Goal: Information Seeking & Learning: Learn about a topic

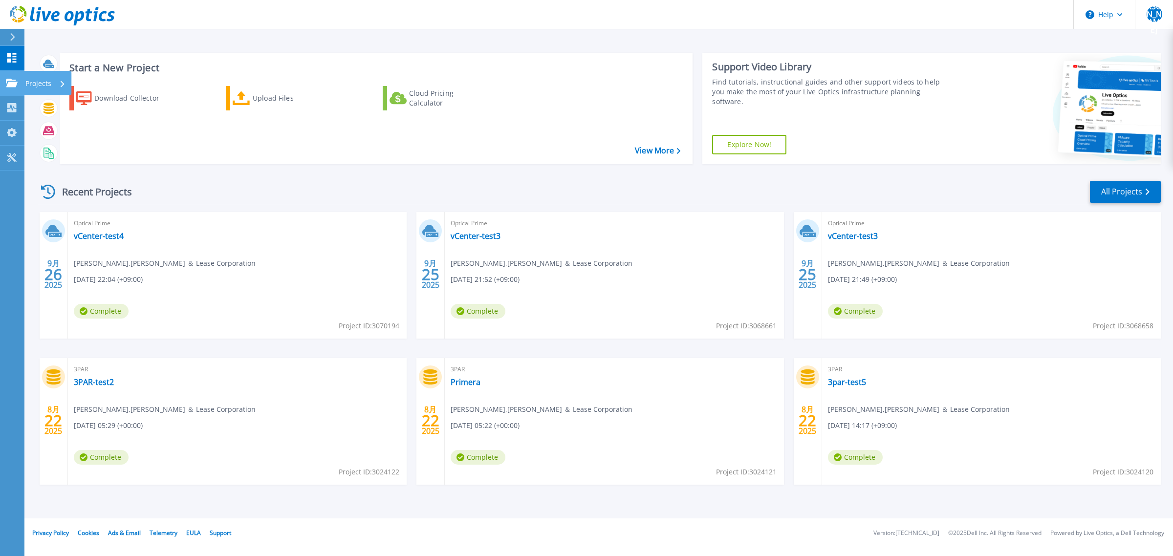
click at [57, 86] on div "Projects" at bounding box center [45, 83] width 40 height 25
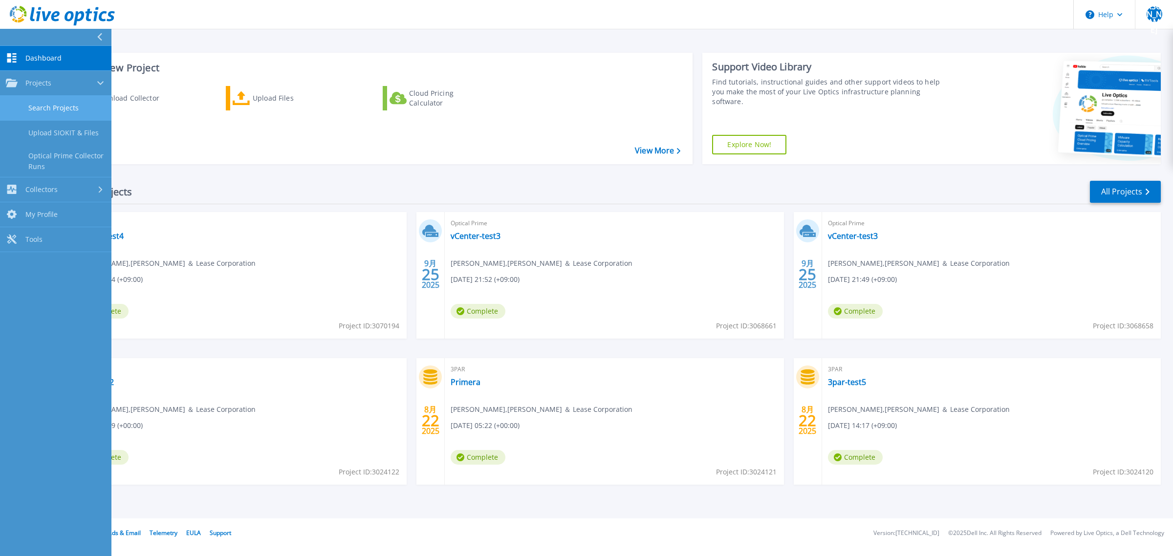
click at [65, 110] on link "Search Projects" at bounding box center [55, 108] width 111 height 25
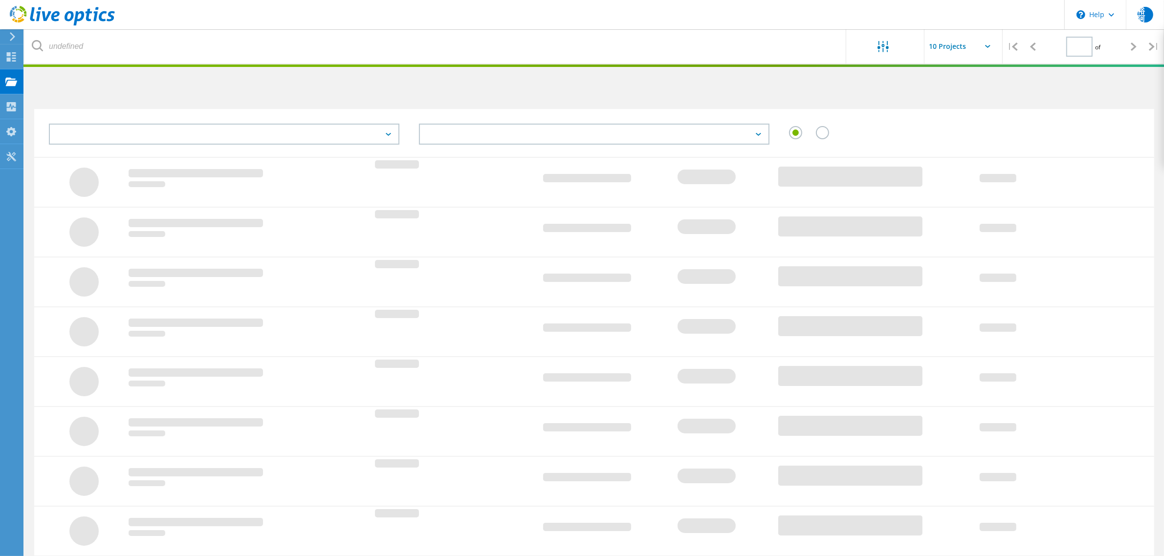
type input "2"
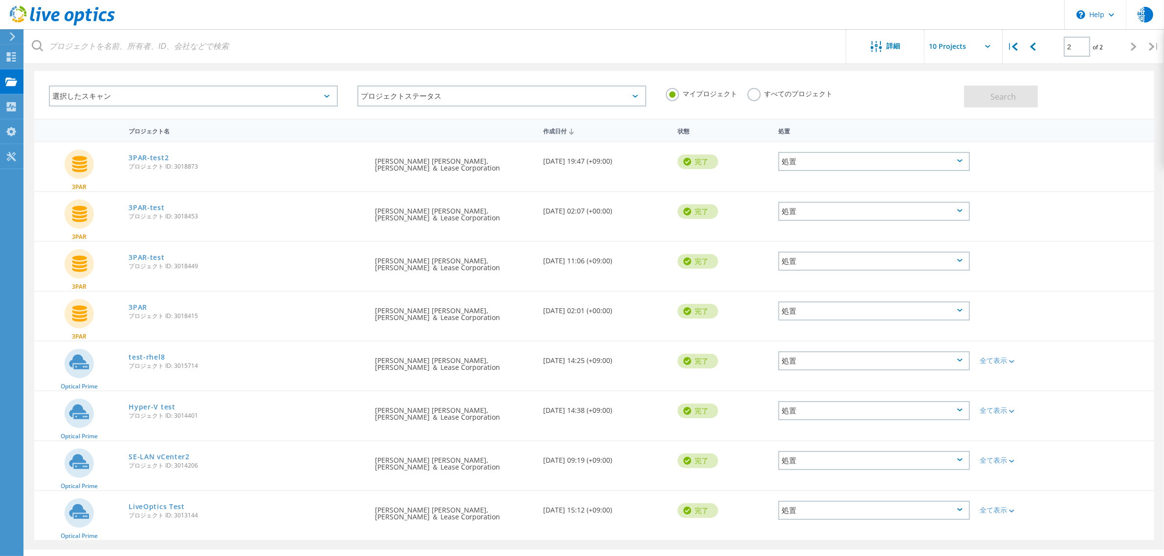
scroll to position [57, 0]
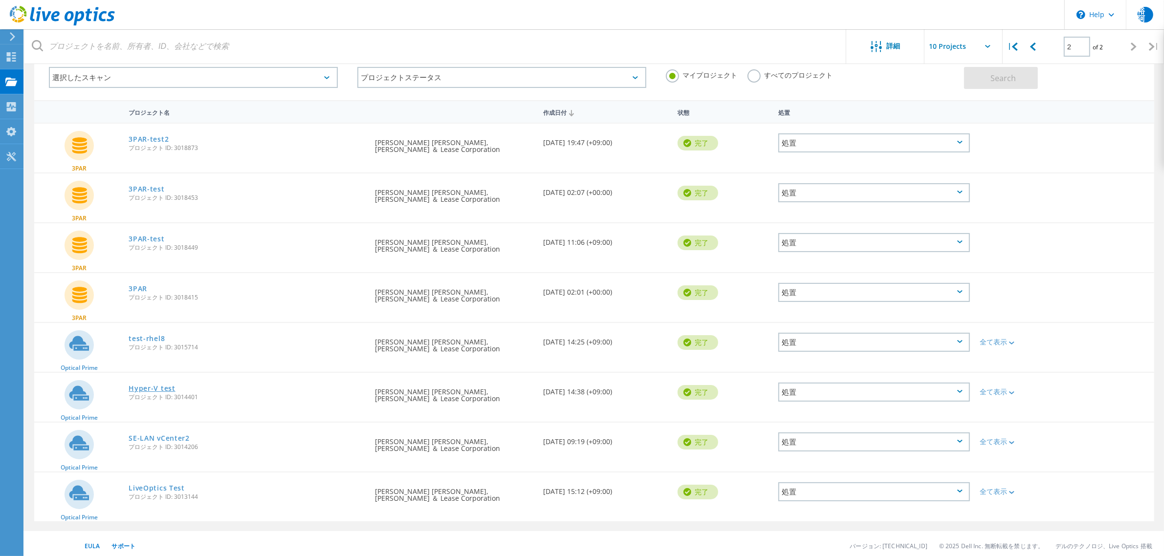
click at [152, 389] on link "Hyper-V test" at bounding box center [152, 388] width 46 height 7
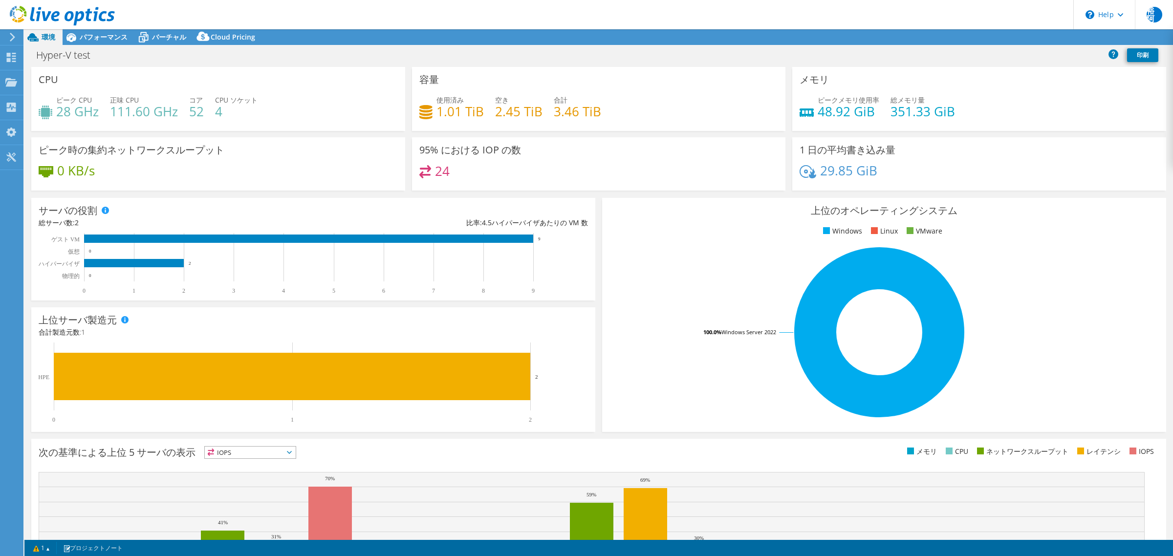
select select "USD"
click at [170, 35] on span "バーチャル" at bounding box center [169, 36] width 34 height 9
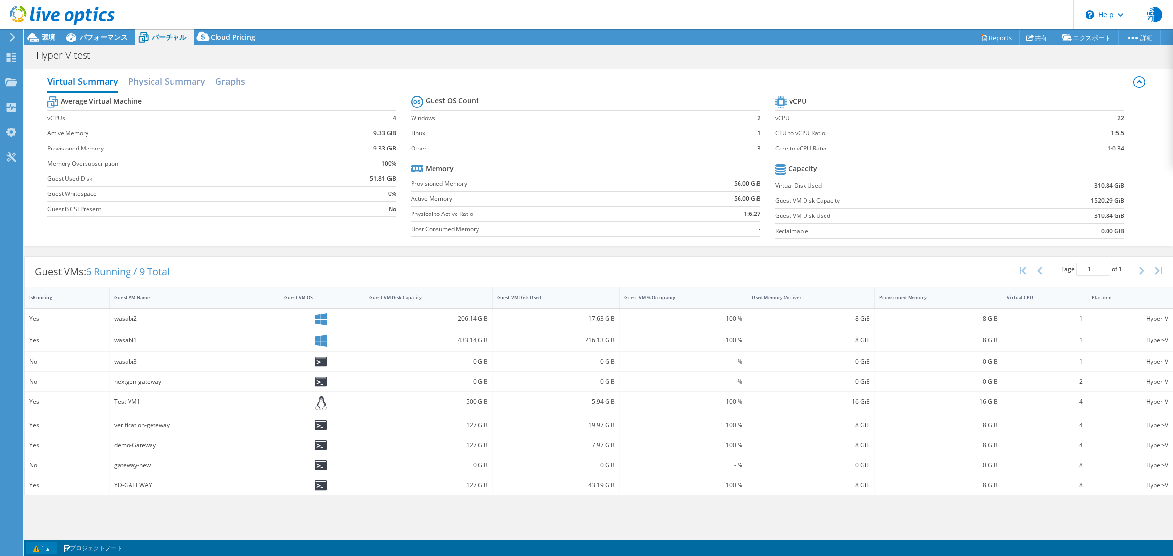
click at [49, 550] on link "1" at bounding box center [41, 548] width 30 height 12
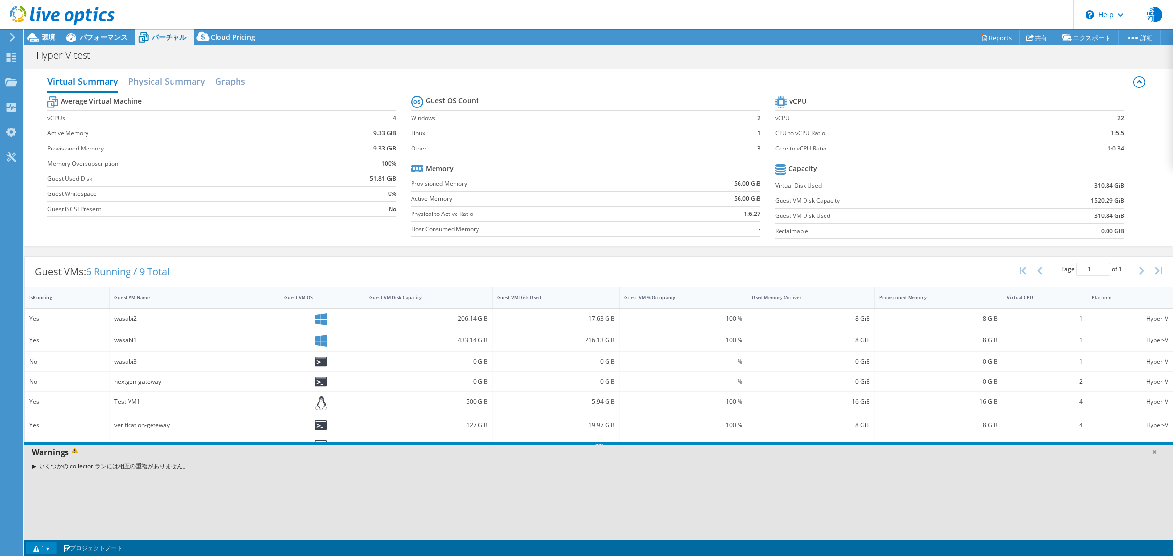
click at [49, 550] on link "1" at bounding box center [41, 548] width 30 height 12
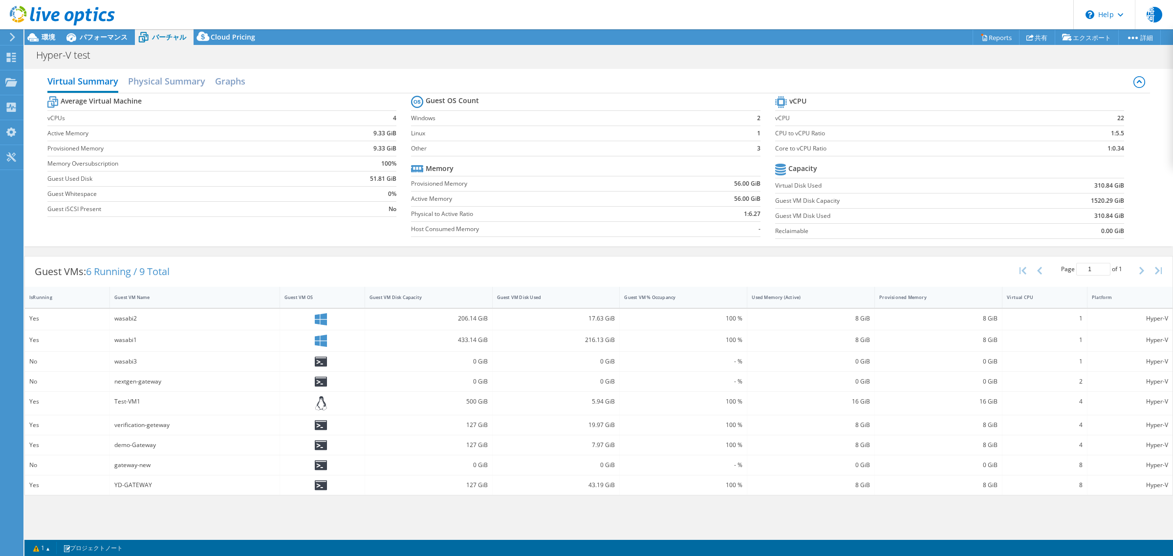
click at [109, 29] on div at bounding box center [57, 16] width 115 height 33
click at [108, 37] on span "パフォーマンス" at bounding box center [104, 36] width 48 height 9
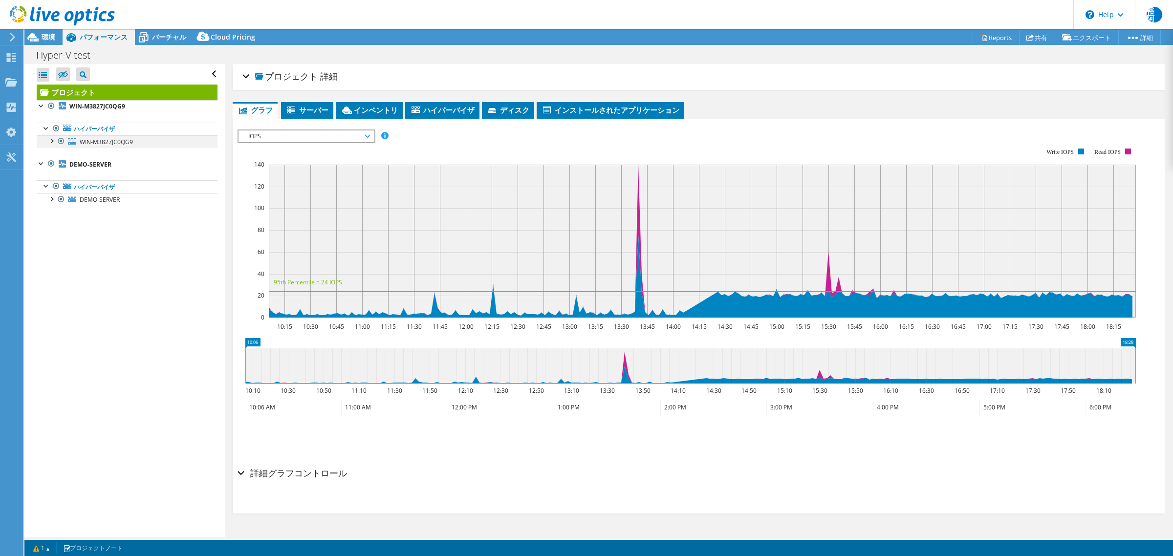
click at [49, 141] on div at bounding box center [51, 140] width 10 height 10
click at [55, 179] on div at bounding box center [56, 179] width 10 height 10
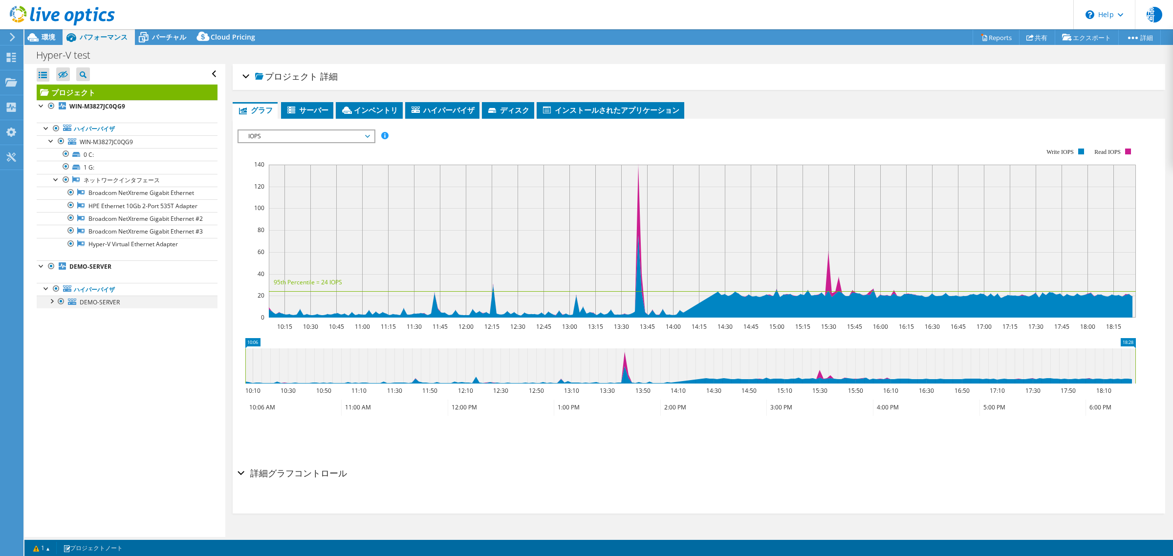
click at [54, 305] on div at bounding box center [51, 301] width 10 height 10
click at [58, 331] on div at bounding box center [56, 327] width 10 height 10
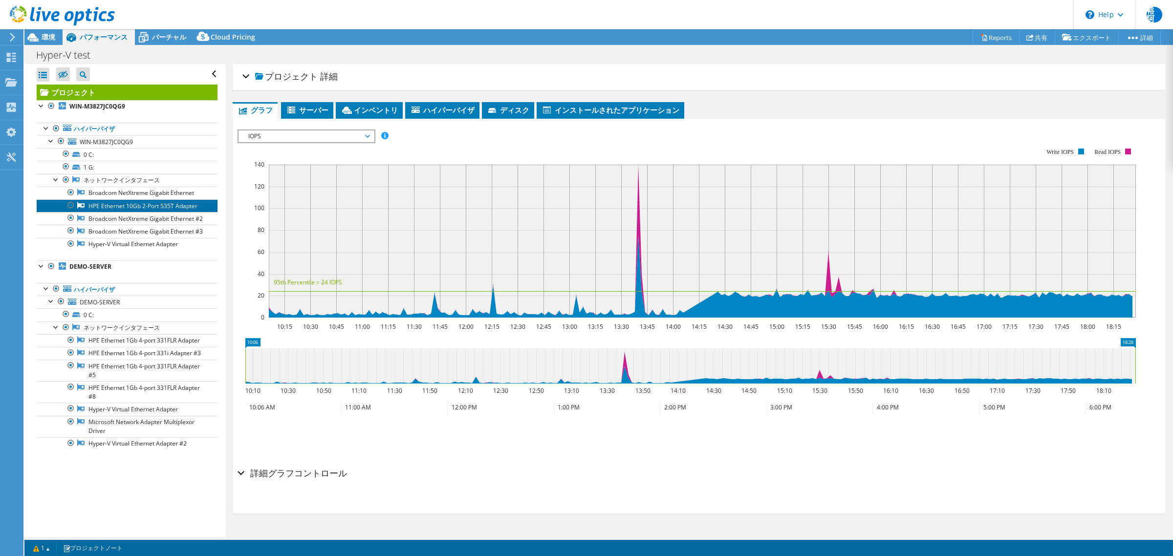
click at [165, 208] on link "HPE Ethernet 10Gb 2-Port 535T Adapter" at bounding box center [127, 205] width 181 height 13
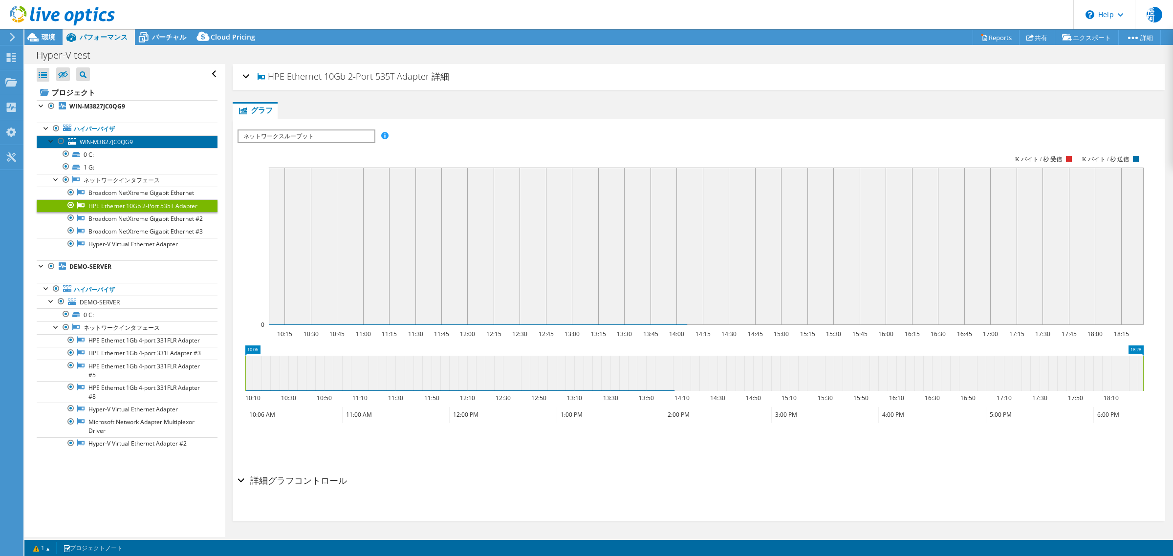
click at [104, 143] on span "WIN-M3827JC0QG9" at bounding box center [106, 142] width 53 height 8
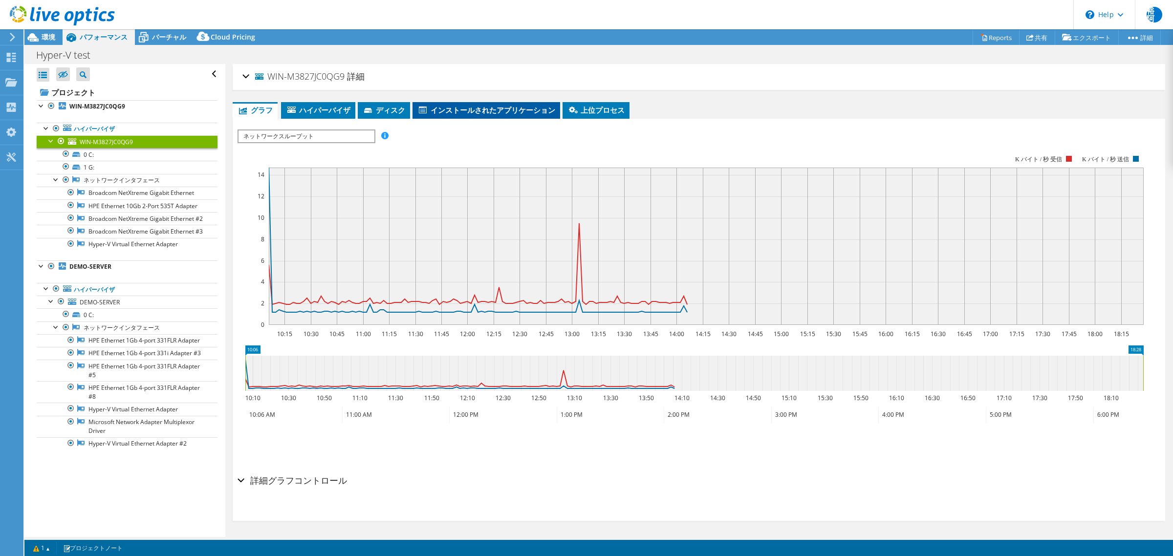
click at [458, 115] on li "インストールされたアプリケーション" at bounding box center [487, 110] width 148 height 17
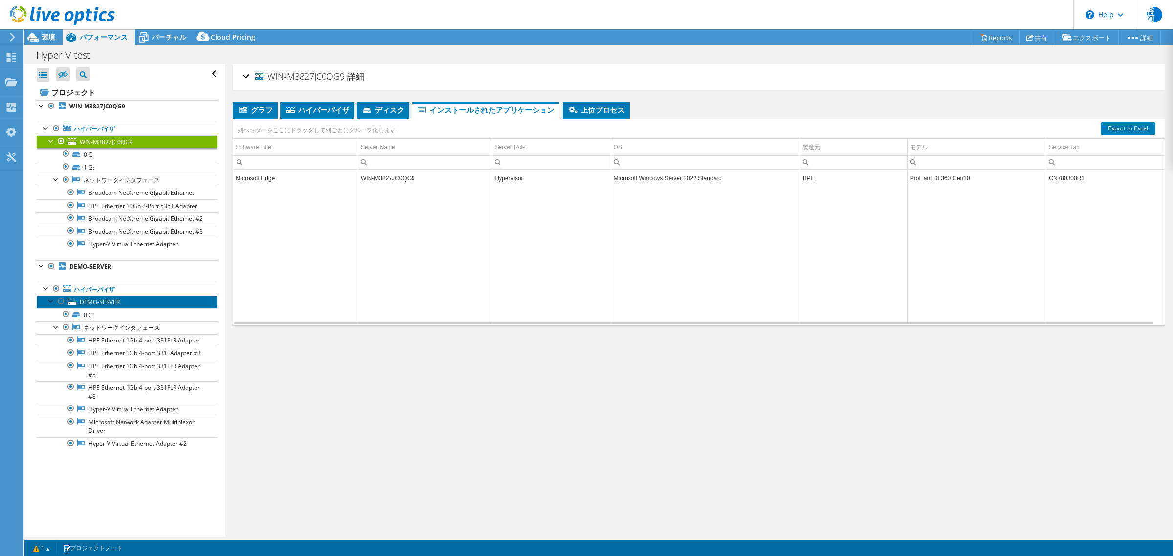
click at [112, 306] on span "DEMO-SERVER" at bounding box center [100, 302] width 40 height 8
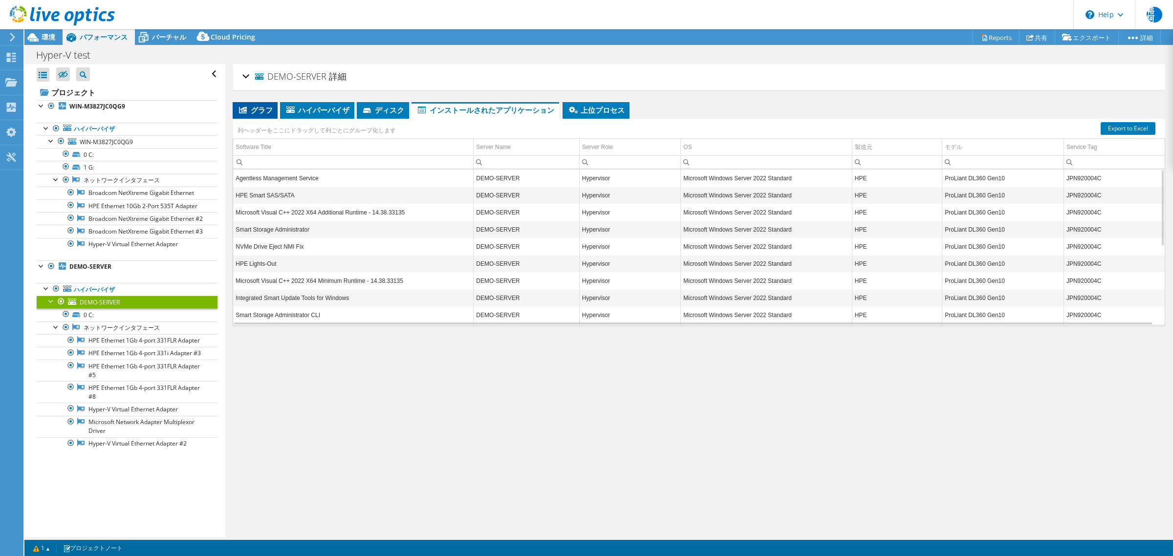
click at [250, 112] on span "グラフ" at bounding box center [255, 110] width 35 height 10
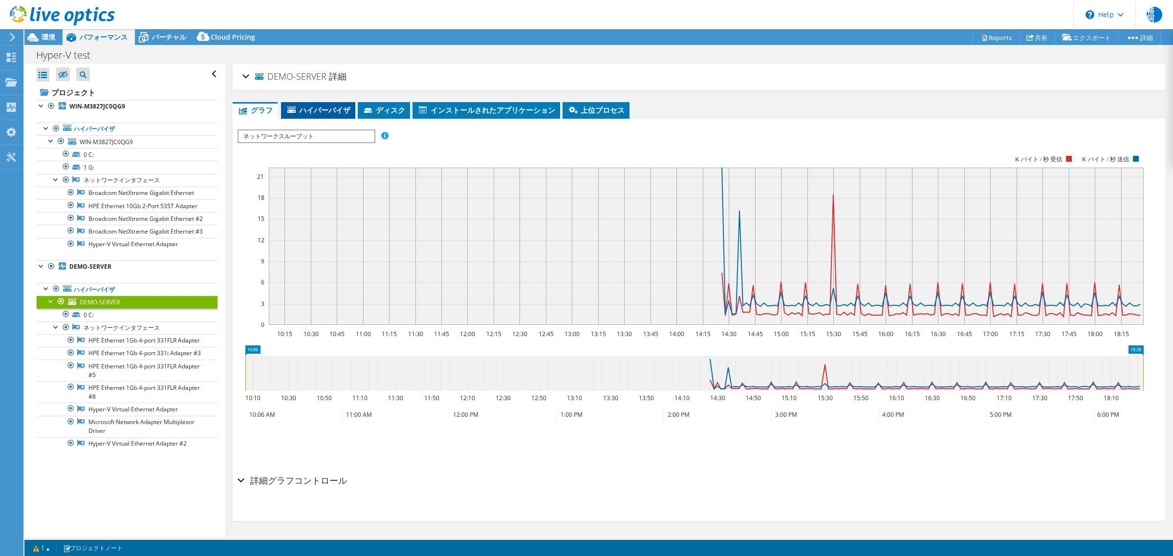
click at [304, 110] on span "ハイパーバイザ" at bounding box center [318, 110] width 65 height 10
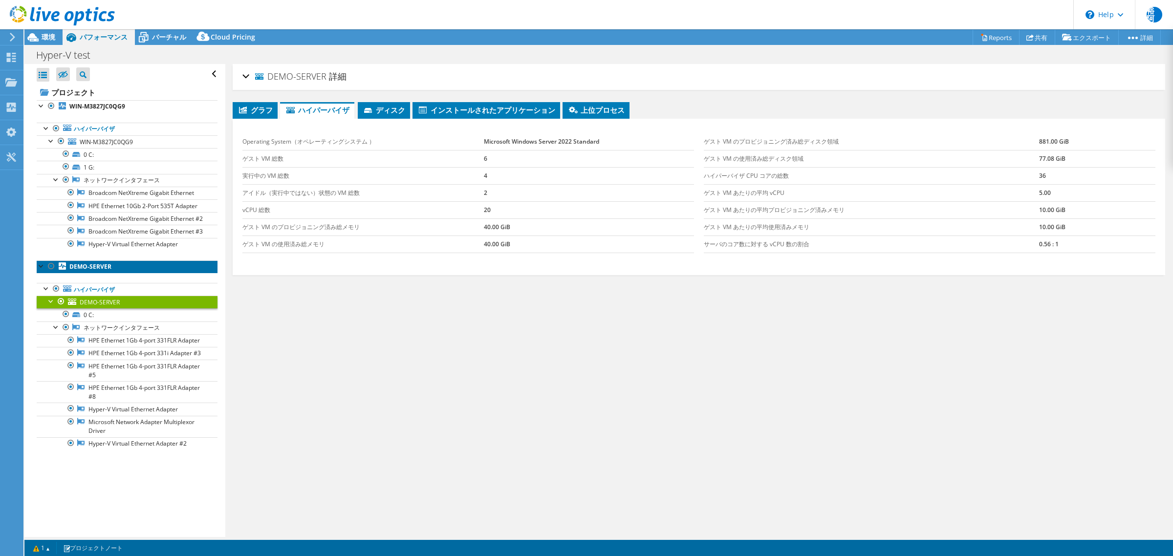
click at [102, 271] on b "DEMO-SERVER" at bounding box center [90, 266] width 42 height 8
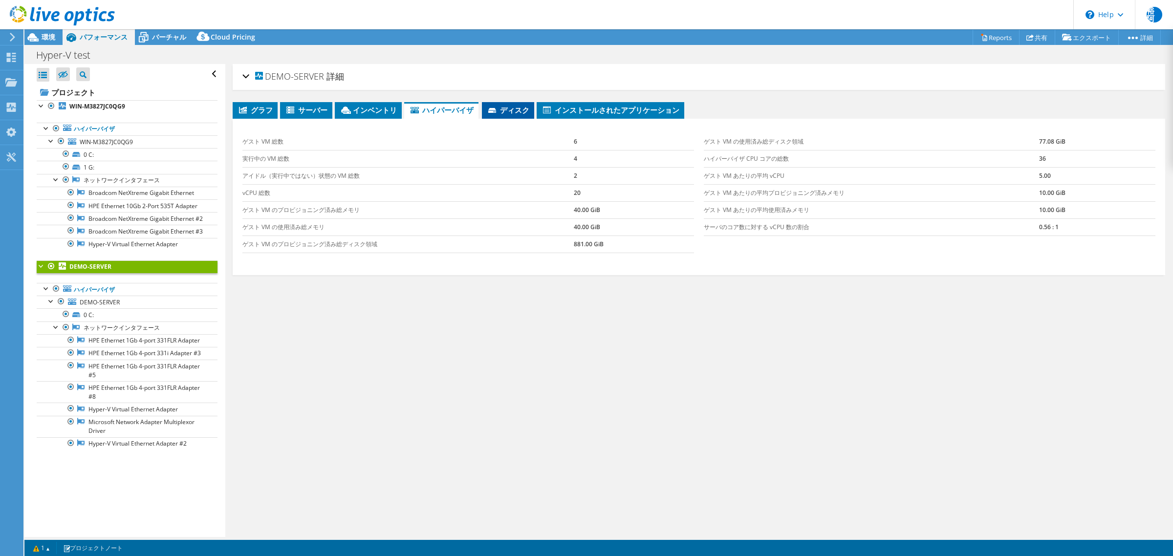
click at [507, 106] on span "ディスク" at bounding box center [508, 110] width 43 height 10
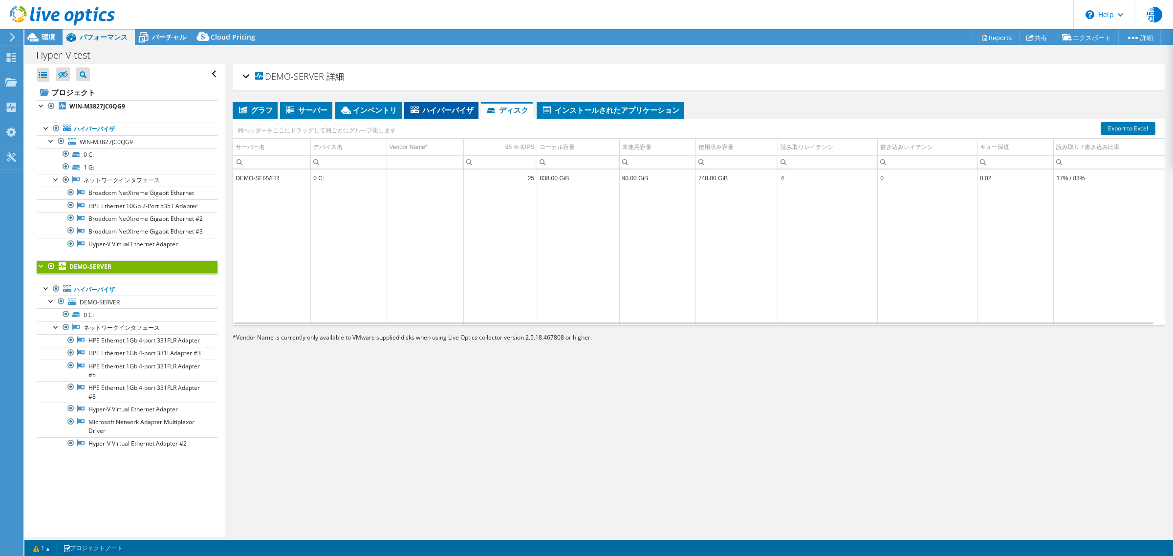
click at [441, 110] on span "ハイパーバイザ" at bounding box center [441, 110] width 65 height 10
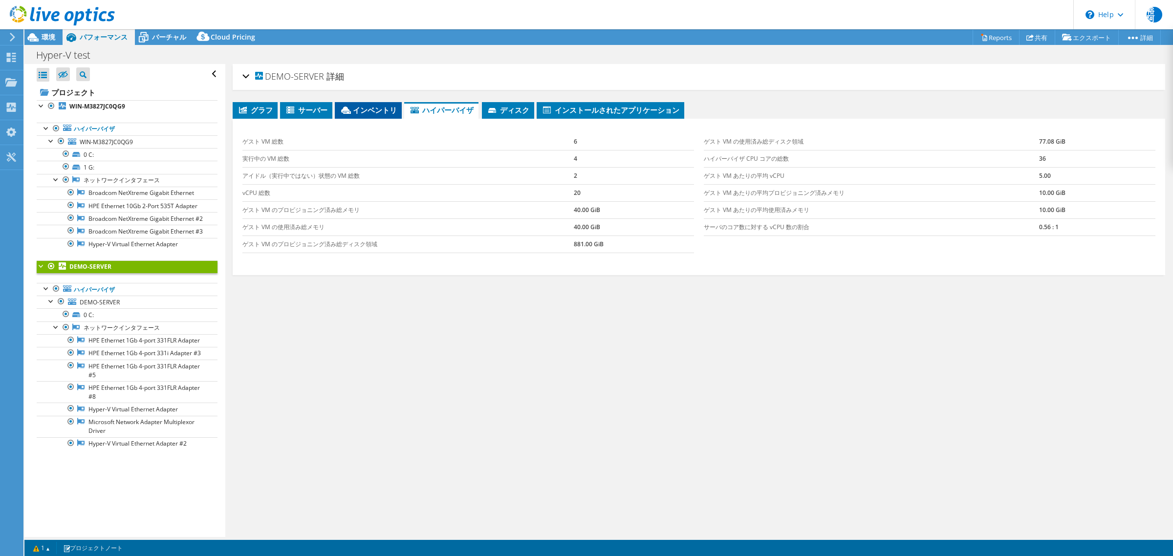
click at [370, 113] on span "インベントリ" at bounding box center [368, 110] width 57 height 10
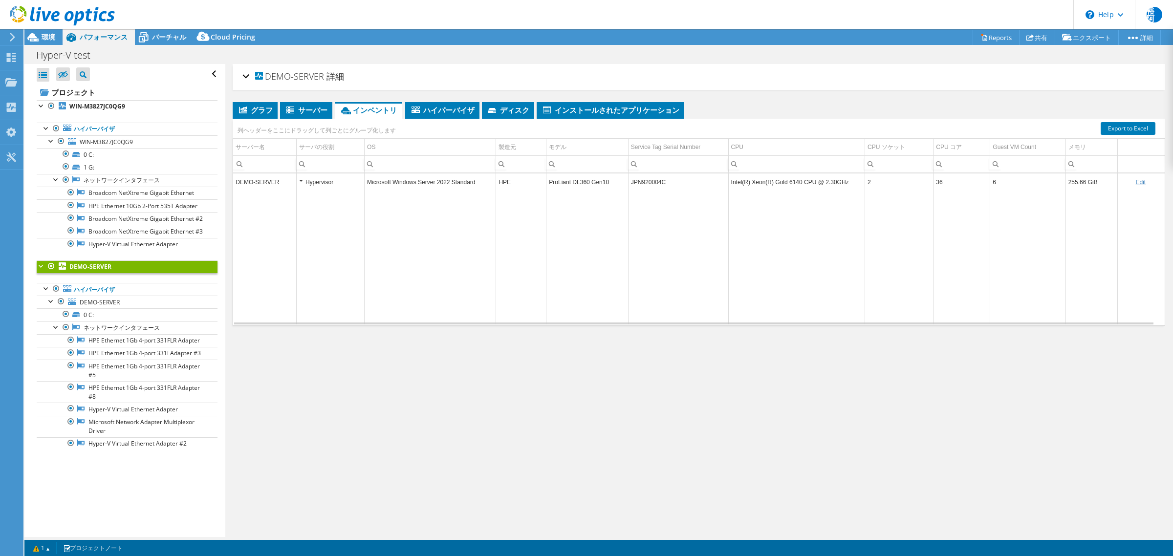
click at [1135, 183] on link "Edit" at bounding box center [1140, 182] width 10 height 7
click at [380, 414] on div "DEMO-SERVER 詳細 継続時間 4 時間、1 分 開始時刻 08/14/2025, 14:27 (+09:00) 終了時刻 08/14/2025, 1…" at bounding box center [698, 300] width 947 height 473
click at [301, 181] on div "Hypervisor" at bounding box center [330, 182] width 63 height 12
click at [44, 63] on div "ダッシュボード" at bounding box center [52, 57] width 58 height 24
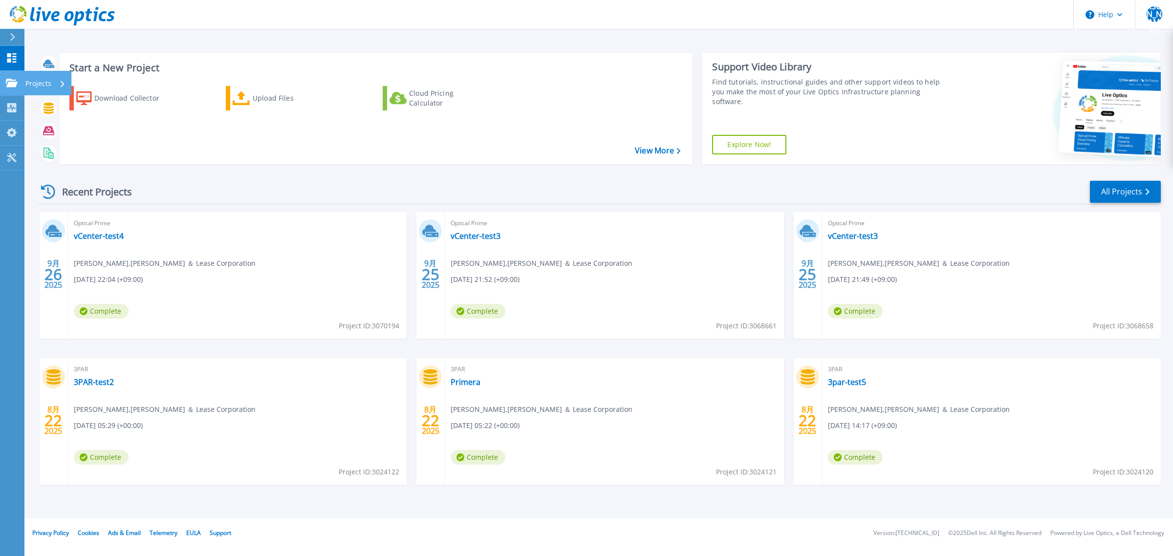
click at [30, 85] on p "Projects" at bounding box center [38, 83] width 26 height 25
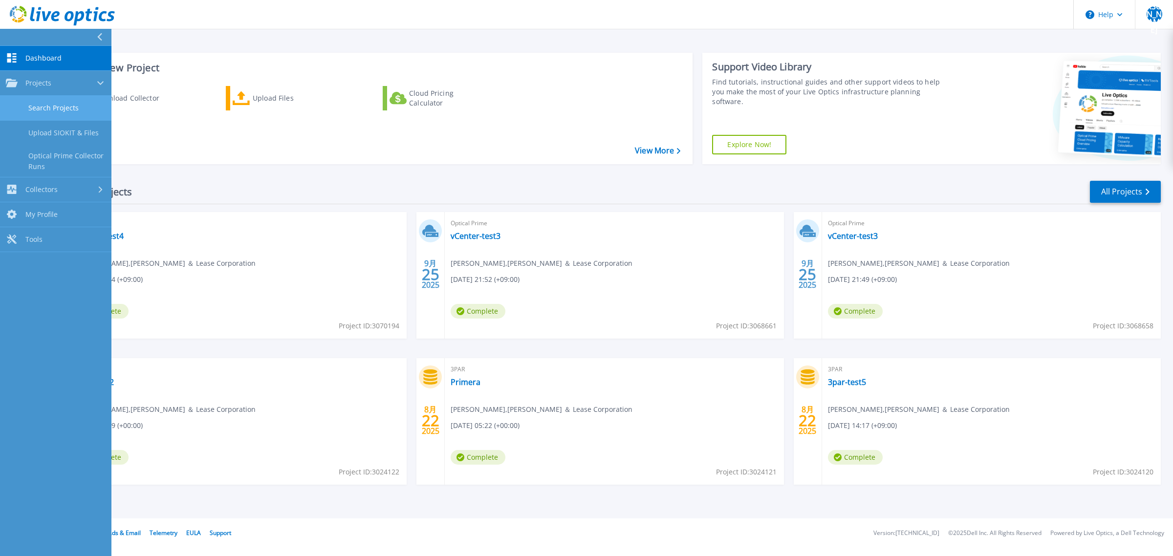
click at [50, 108] on link "Search Projects" at bounding box center [55, 108] width 111 height 25
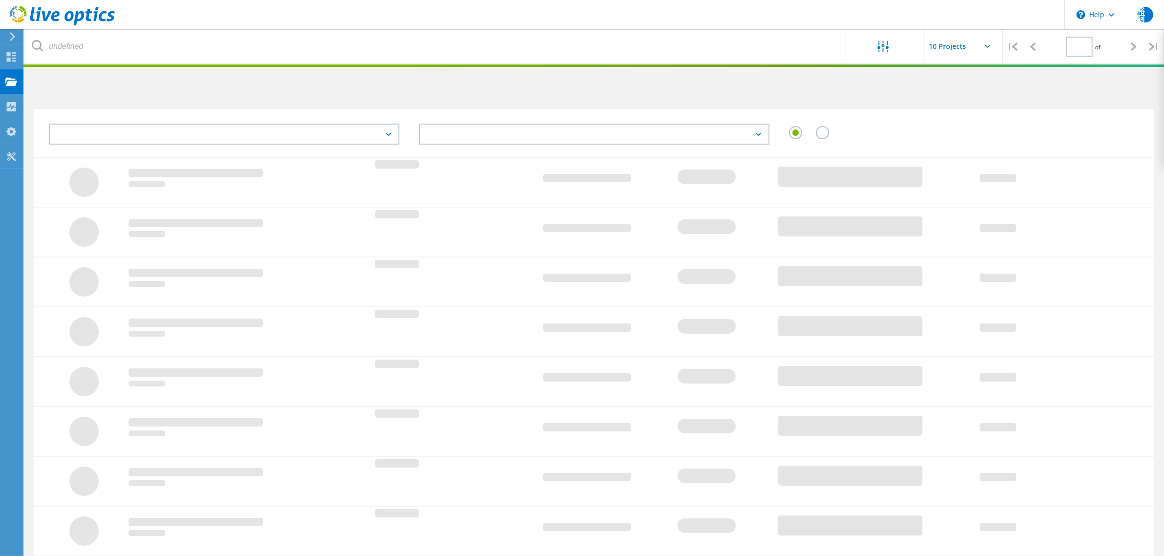
type input "2"
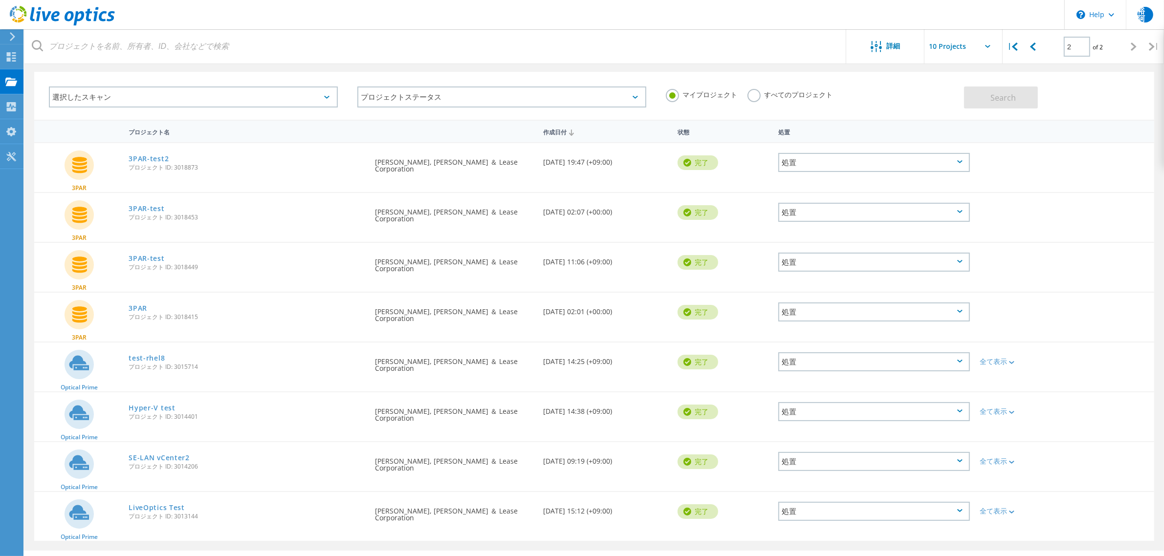
scroll to position [57, 0]
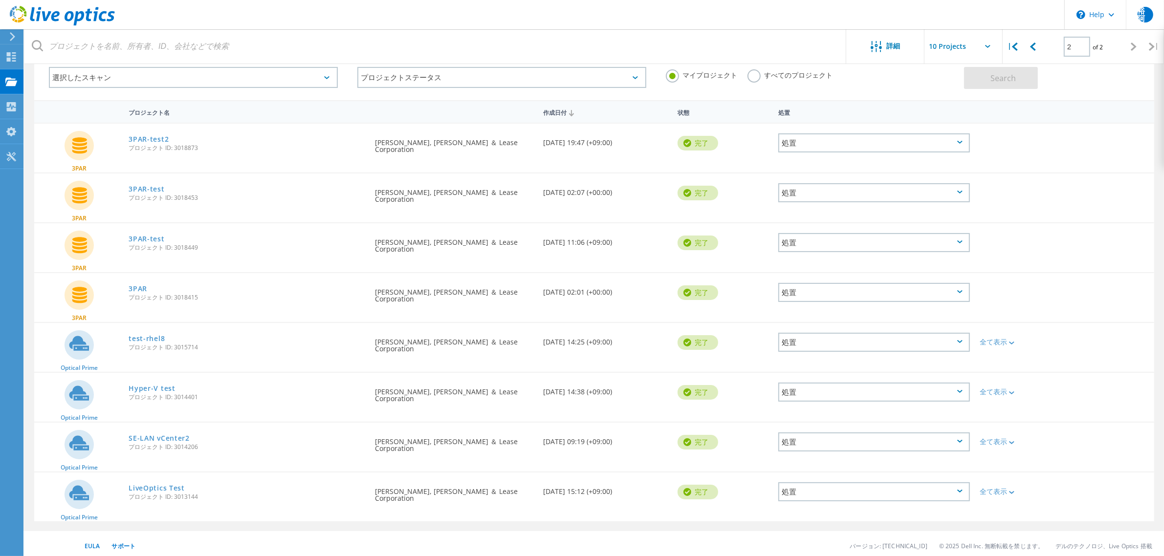
click at [161, 394] on span "プロジェクト ID: 3014401" at bounding box center [247, 397] width 237 height 6
click at [159, 385] on link "Hyper-V test" at bounding box center [152, 388] width 46 height 7
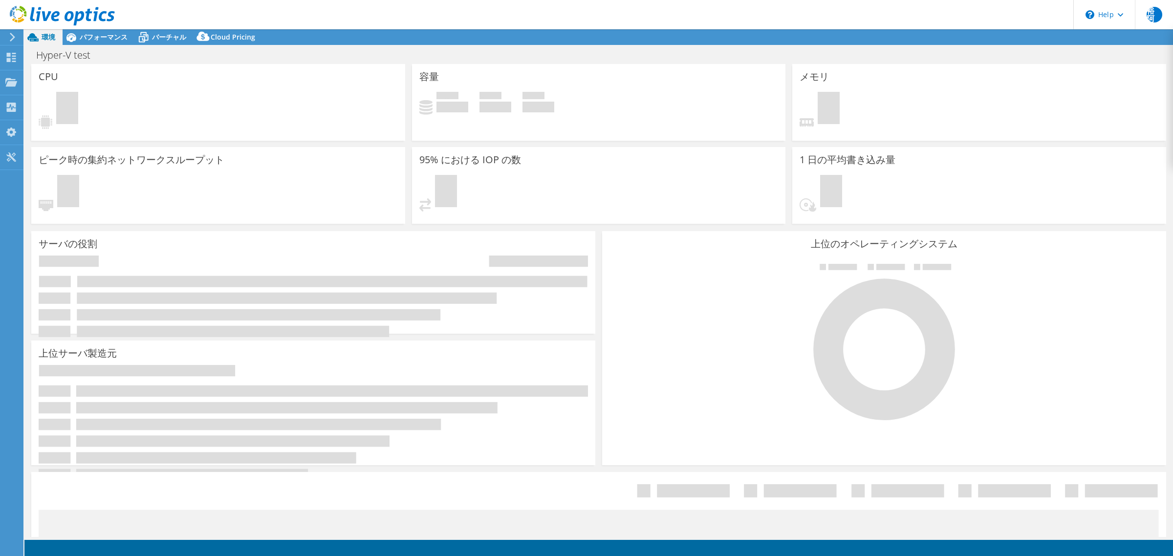
select select "USD"
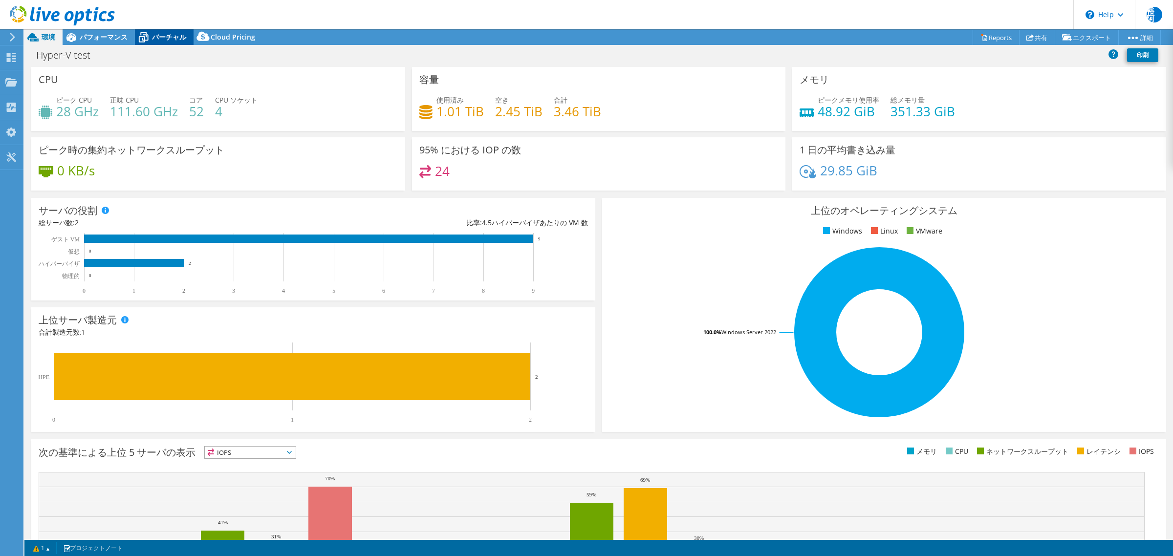
click at [161, 38] on span "バーチャル" at bounding box center [169, 36] width 34 height 9
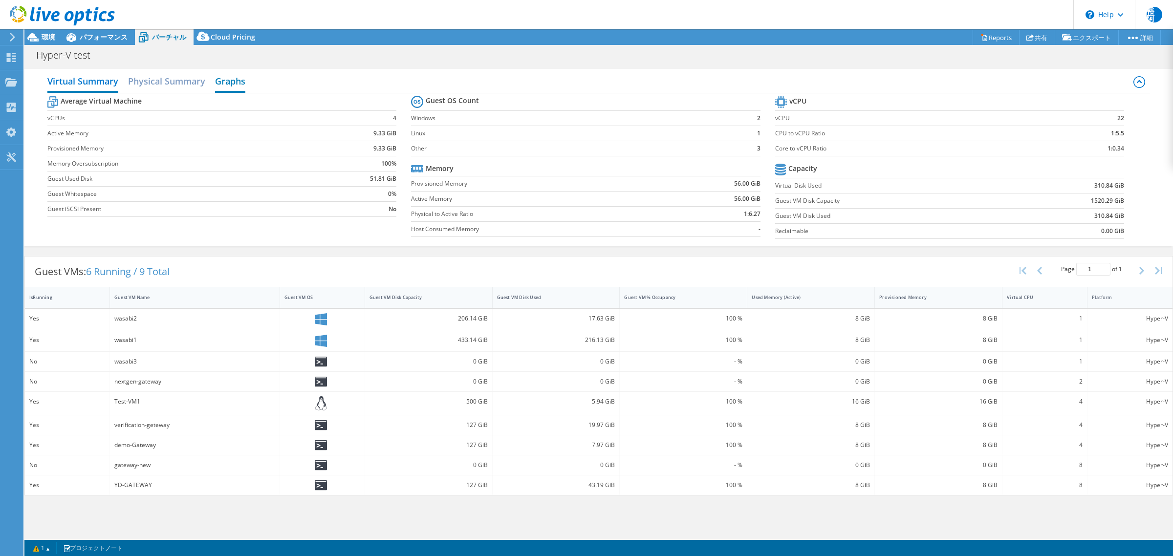
click at [234, 76] on h2 "Graphs" at bounding box center [230, 82] width 30 height 22
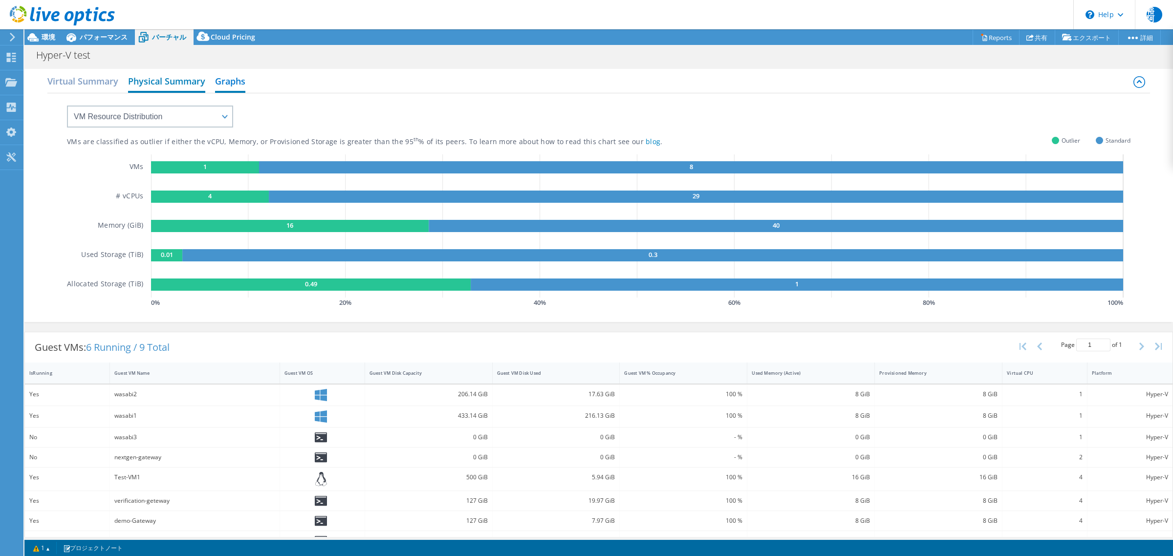
click at [185, 77] on h2 "Physical Summary" at bounding box center [166, 82] width 77 height 22
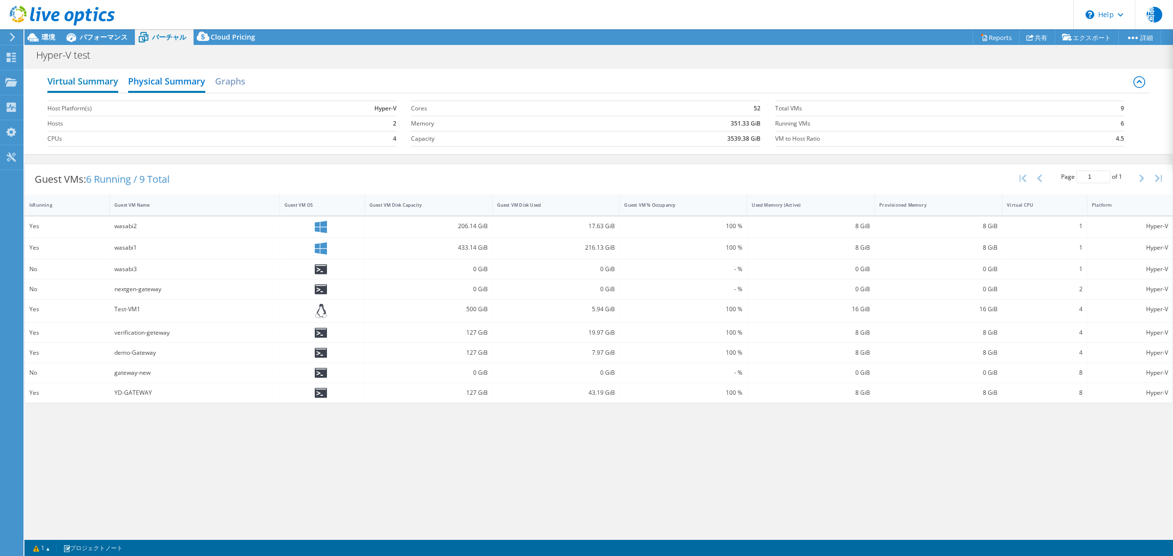
click at [79, 89] on h2 "Virtual Summary" at bounding box center [82, 82] width 71 height 22
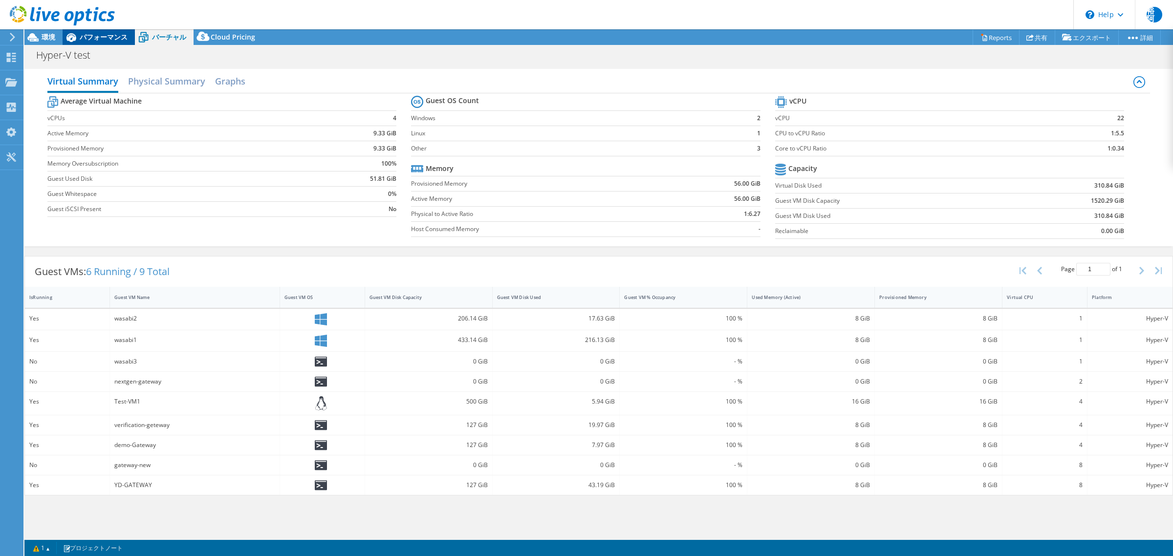
click at [111, 42] on div "パフォーマンス" at bounding box center [99, 37] width 72 height 16
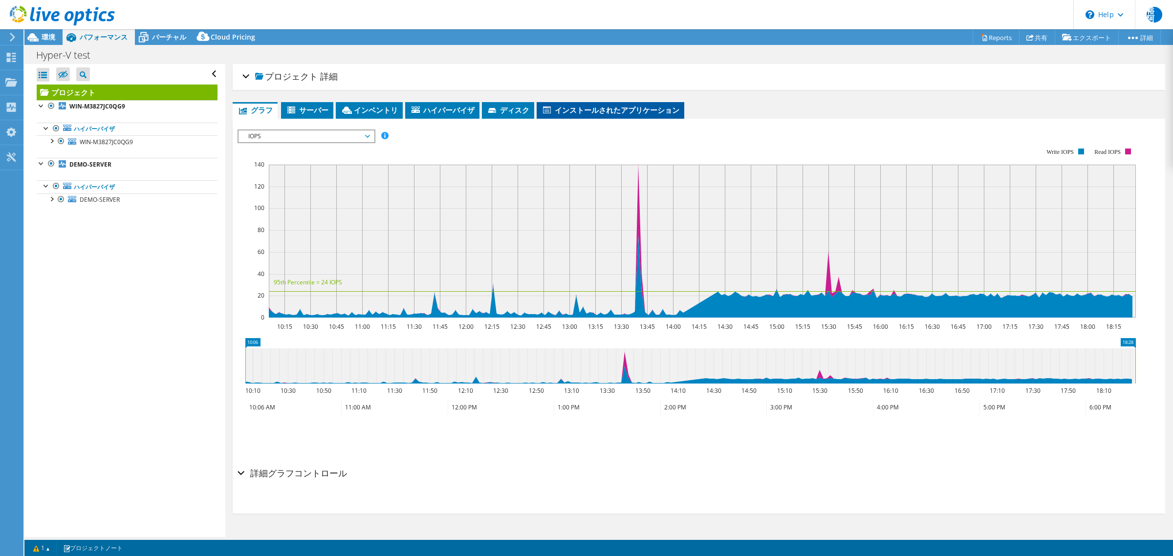
click at [648, 106] on span "インストールされたアプリケーション" at bounding box center [611, 110] width 138 height 10
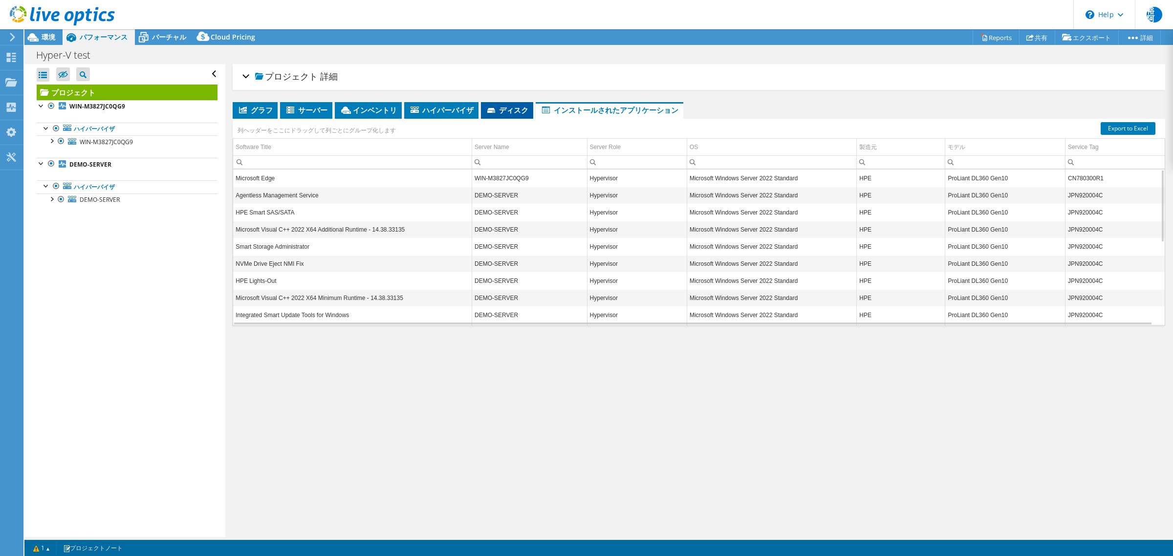
click at [514, 107] on span "ディスク" at bounding box center [507, 110] width 43 height 10
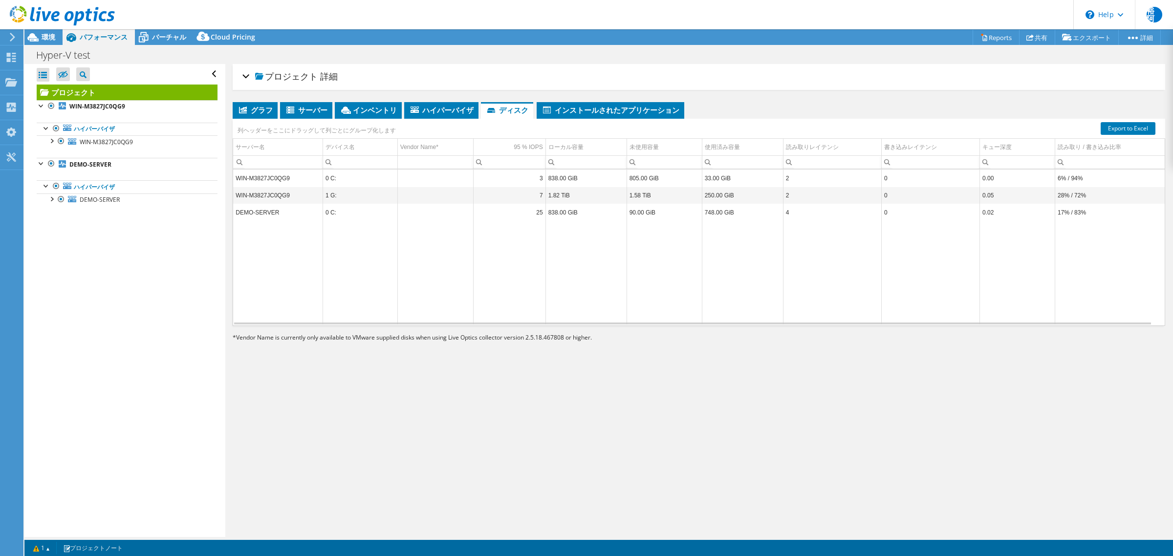
click at [272, 213] on td "DEMO-SERVER" at bounding box center [277, 212] width 89 height 17
click at [264, 196] on td "WIN-M3827JC0QG9" at bounding box center [277, 195] width 89 height 17
click at [49, 38] on span "環境" at bounding box center [49, 36] width 14 height 9
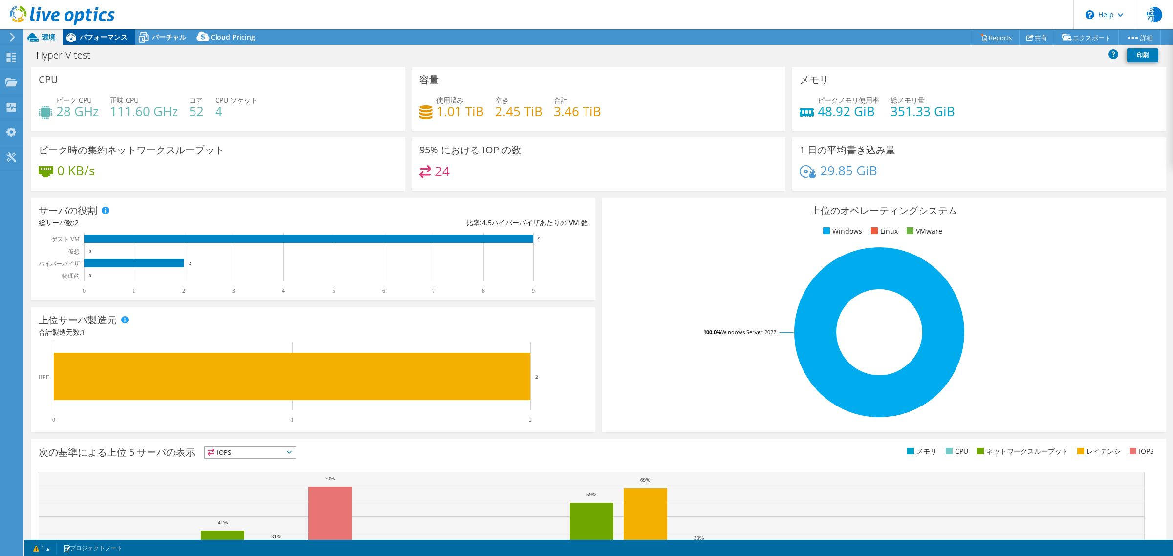
click at [86, 42] on div "パフォーマンス" at bounding box center [99, 37] width 72 height 16
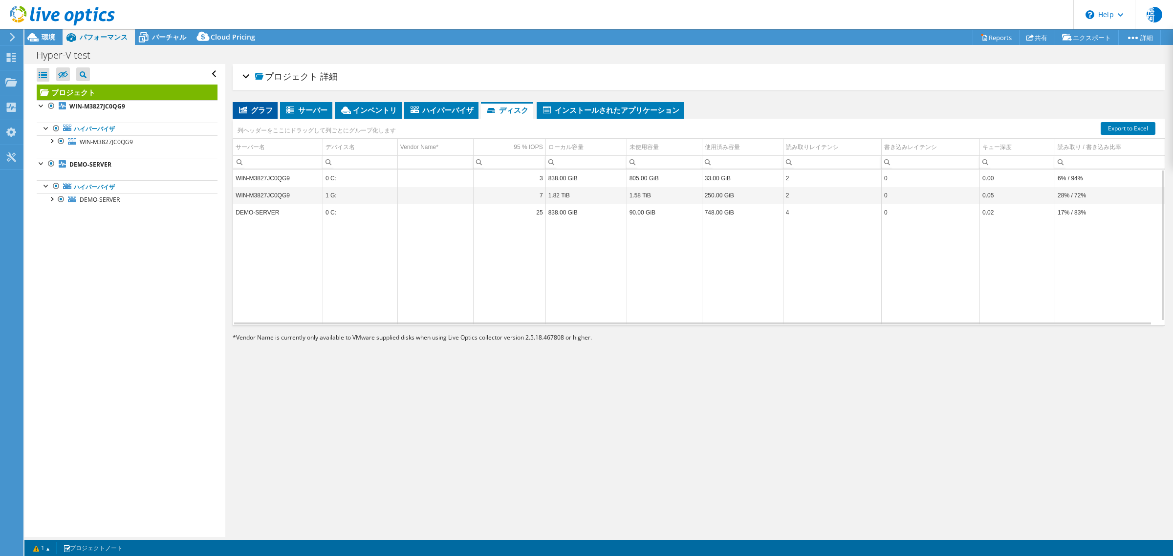
click at [265, 109] on span "グラフ" at bounding box center [255, 110] width 35 height 10
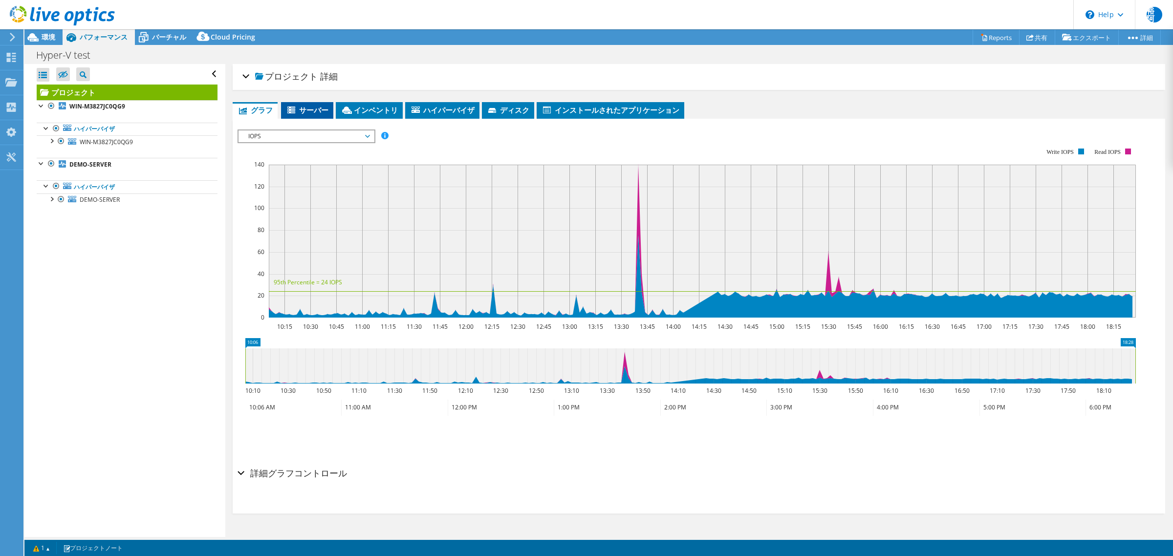
click at [315, 108] on span "サーバー" at bounding box center [307, 110] width 43 height 10
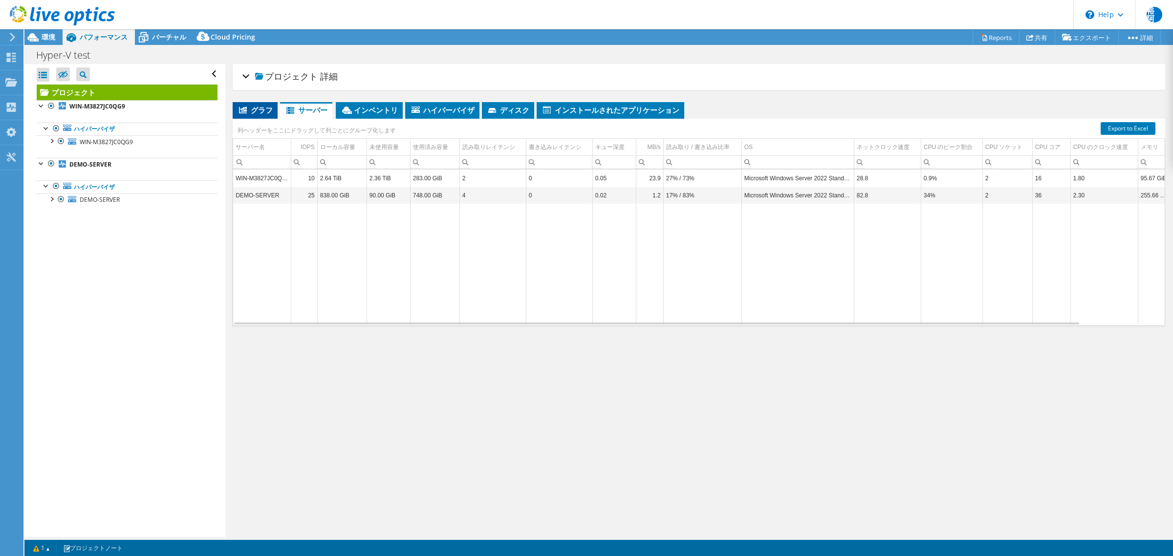
click at [252, 113] on span "グラフ" at bounding box center [255, 110] width 35 height 10
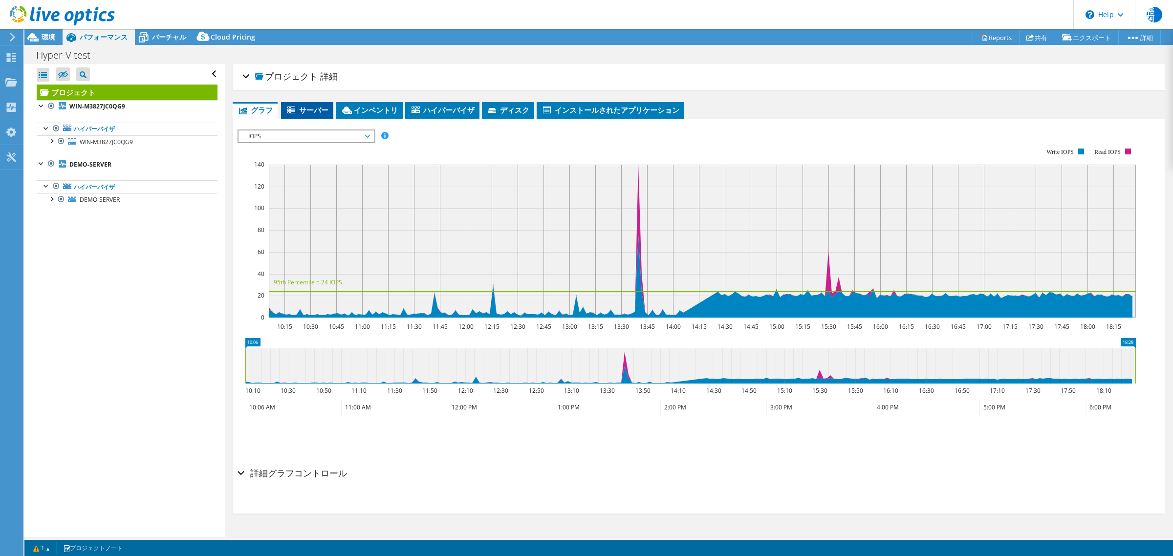
click at [311, 115] on li "サーバー" at bounding box center [307, 110] width 52 height 17
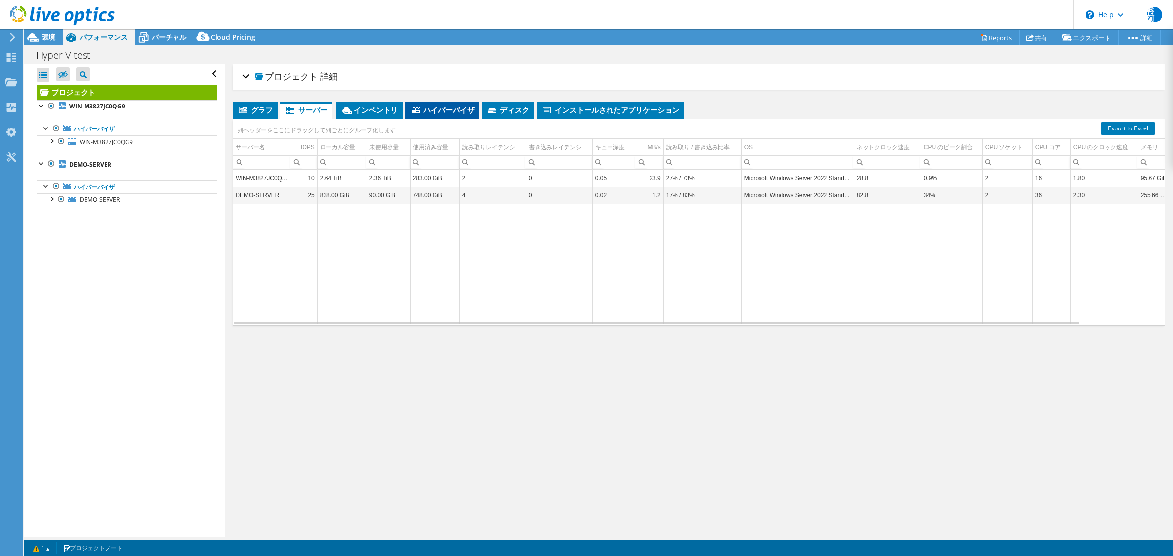
click at [457, 110] on span "ハイパーバイザ" at bounding box center [442, 110] width 65 height 10
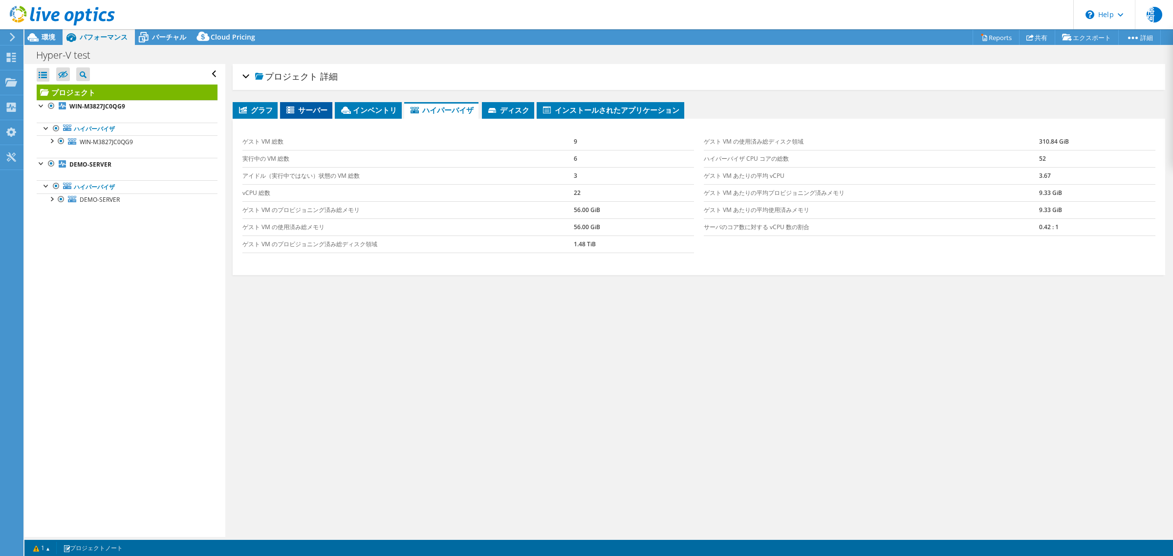
click at [308, 113] on span "サーバー" at bounding box center [306, 110] width 43 height 10
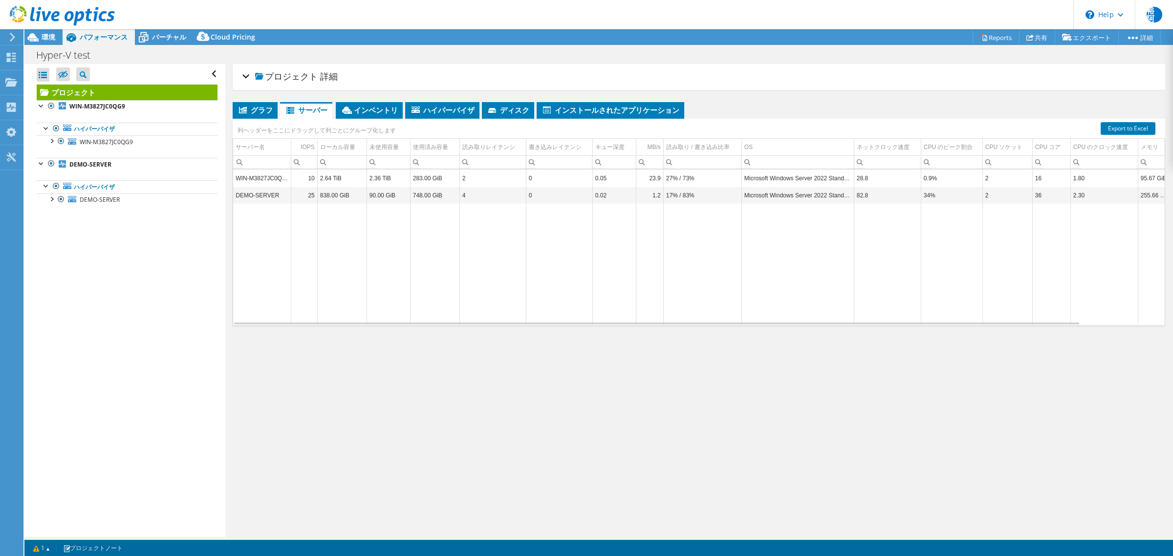
click at [662, 440] on div "プロジェクト 詳細 次の準備ができました: 裕樹 阿部, yuuki_abe@yrl.co.jp アカウント Yokogawa Rental ＆ Lease …" at bounding box center [698, 300] width 947 height 473
click at [455, 114] on span "ハイパーバイザ" at bounding box center [442, 110] width 65 height 10
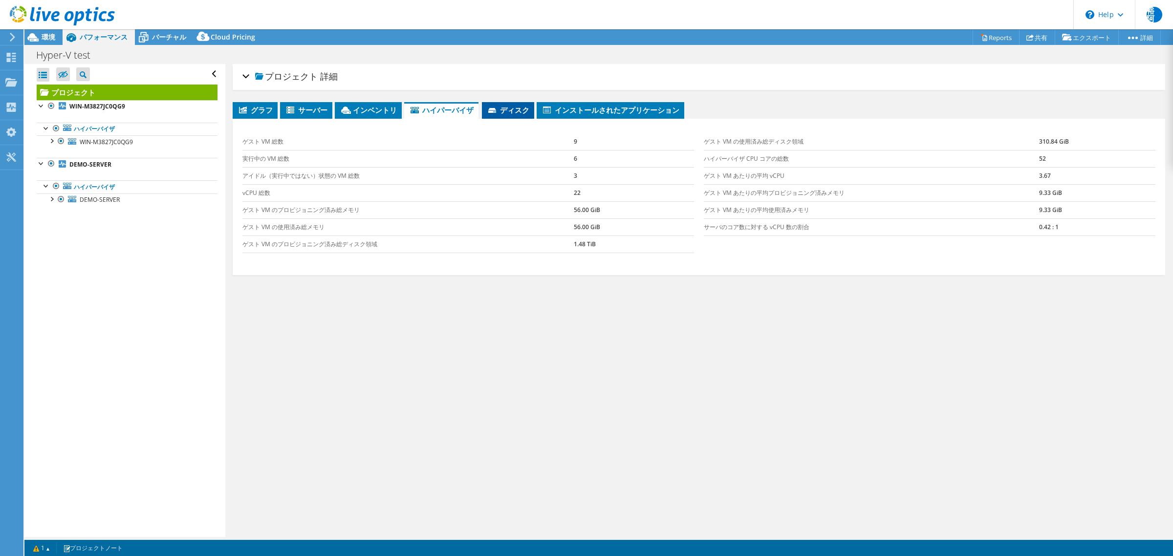
click at [504, 110] on span "ディスク" at bounding box center [508, 110] width 43 height 10
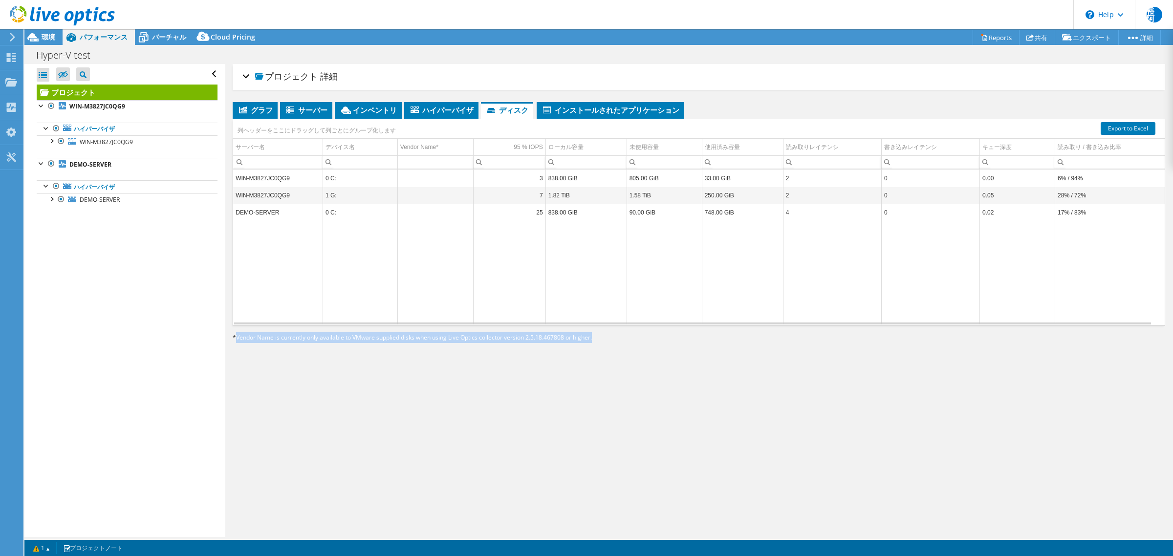
drag, startPoint x: 236, startPoint y: 335, endPoint x: 595, endPoint y: 341, distance: 358.8
click at [595, 341] on p "* Vendor Name is currently only available to VMware supplied disks when using L…" at bounding box center [465, 337] width 464 height 11
drag, startPoint x: 374, startPoint y: 437, endPoint x: 252, endPoint y: 426, distance: 123.2
click at [252, 454] on div "ベンダー名は、Live Opticsコレクターバージョン2.5.18.467808以降を使用する場合、現在VMware提供のディスクでのみ利用可能です。" at bounding box center [385, 457] width 298 height 7
drag, startPoint x: 253, startPoint y: 423, endPoint x: 334, endPoint y: 430, distance: 80.9
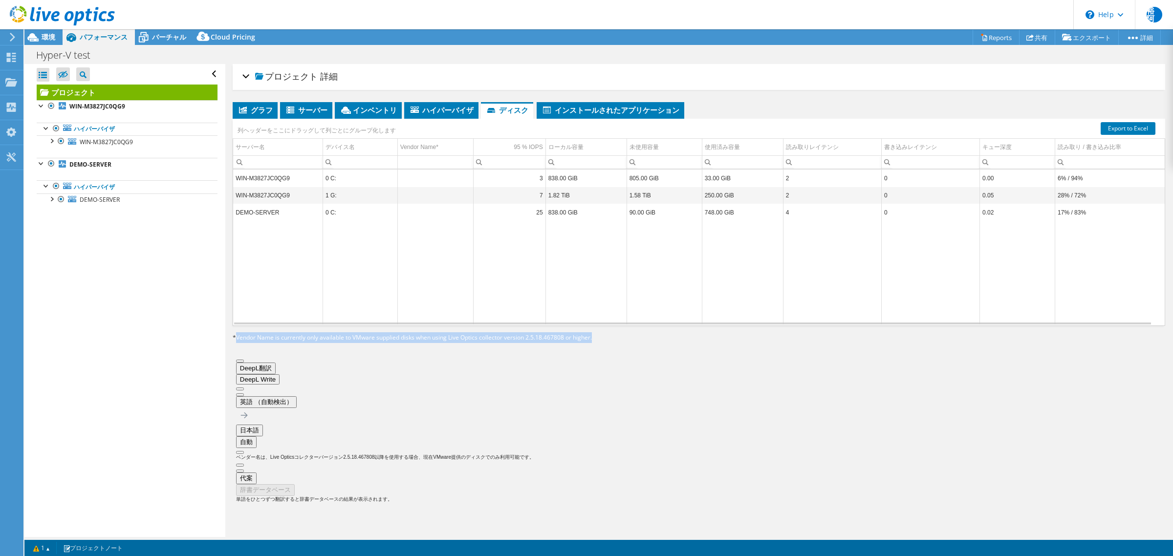
click at [334, 454] on div "ベンダー名は、Live Opticsコレクターバージョン2.5.18.467808以降を使用する場合、現在VMware提供のディスクでのみ利用可能です。" at bounding box center [385, 457] width 298 height 7
click at [638, 407] on div "プロジェクト 詳細 次の準備ができました: 裕樹 阿部, yuuki_abe@yrl.co.jp アカウント Yokogawa Rental ＆ Lease …" at bounding box center [698, 300] width 947 height 473
drag, startPoint x: 597, startPoint y: 339, endPoint x: 238, endPoint y: 341, distance: 359.7
click at [238, 341] on p "* Vendor Name is currently only available to VMware supplied disks when using L…" at bounding box center [465, 337] width 464 height 11
copy p "Vendor Name is currently only available to VMware supplied disks when using Liv…"
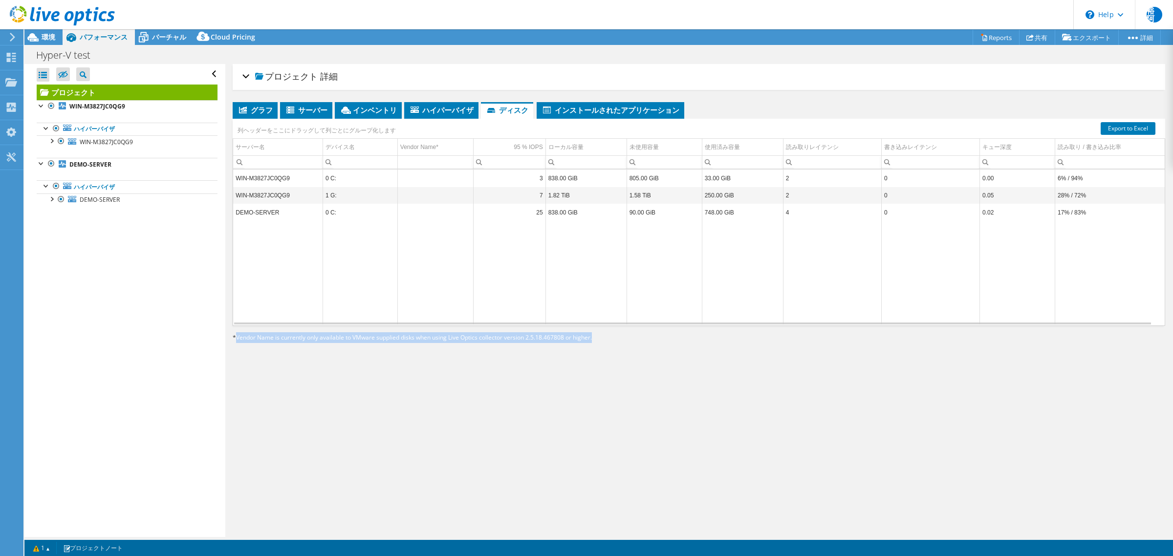
click at [592, 447] on div "プロジェクト 詳細 次の準備ができました: 裕樹 阿部, yuuki_abe@yrl.co.jp アカウント Yokogawa Rental ＆ Lease …" at bounding box center [698, 300] width 947 height 473
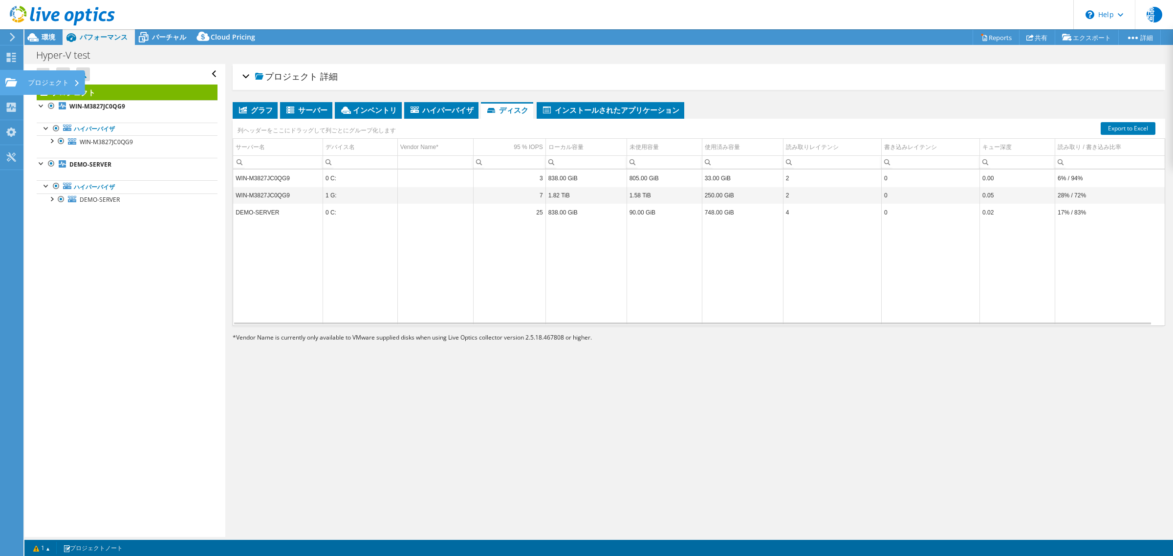
click at [52, 83] on div "プロジェクト" at bounding box center [54, 82] width 62 height 24
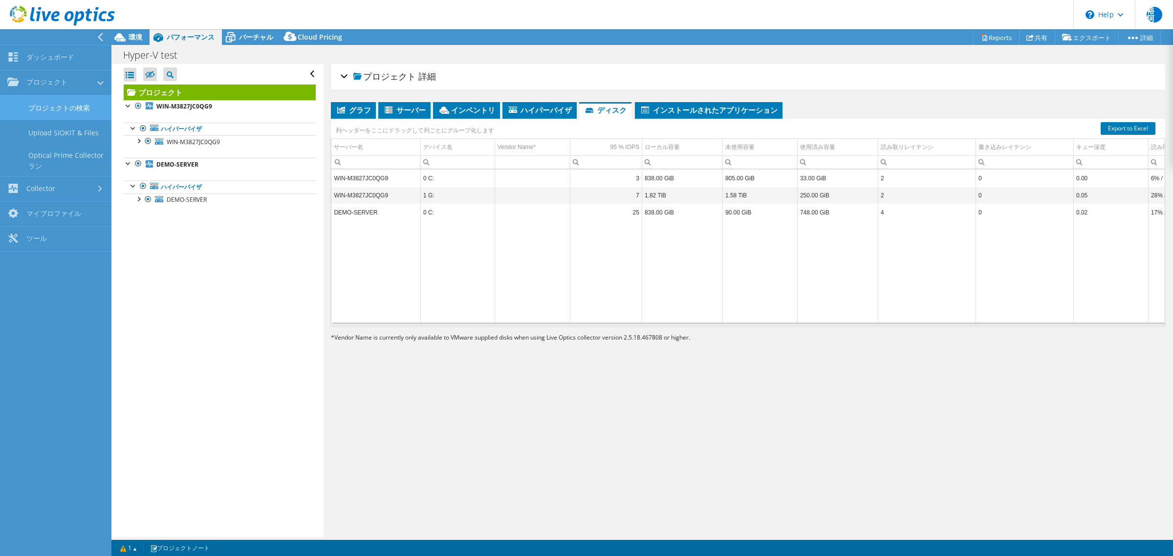
click at [60, 115] on link "プロジェクトの検索" at bounding box center [55, 107] width 111 height 25
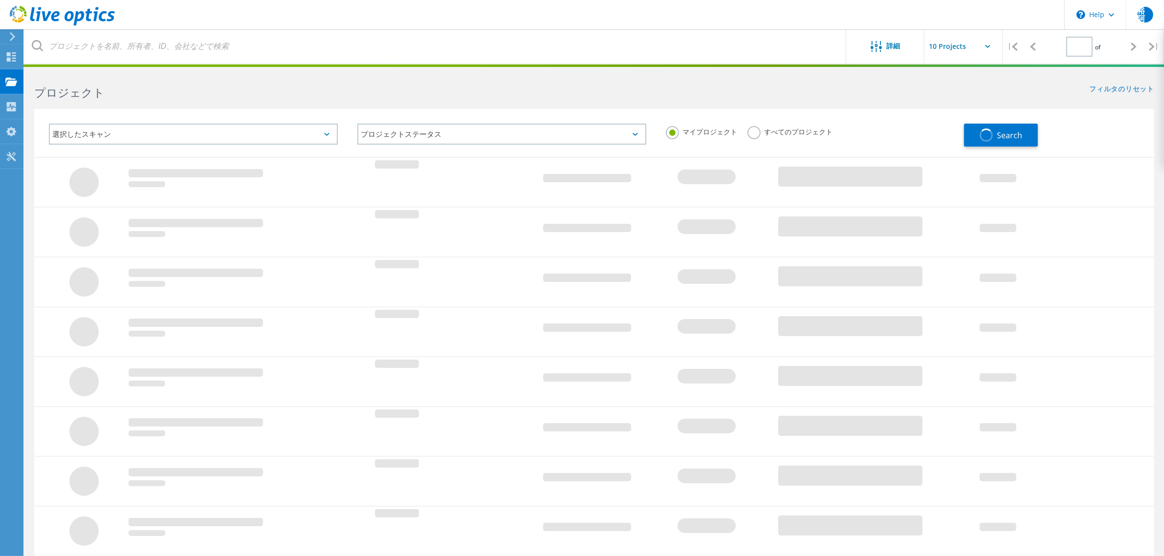
type input "2"
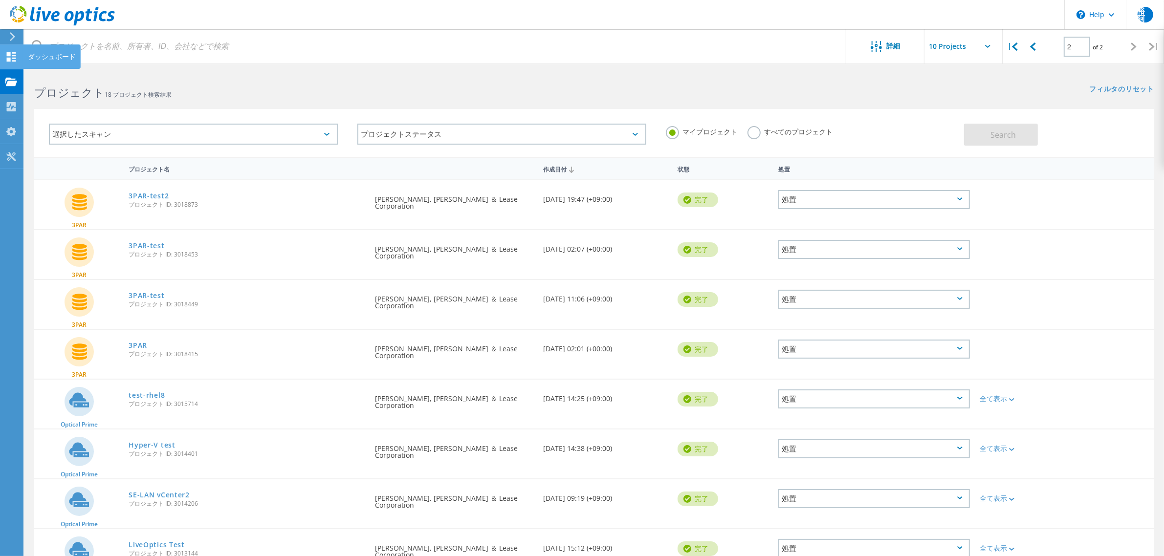
click at [47, 56] on div "ダッシュボード" at bounding box center [52, 56] width 48 height 7
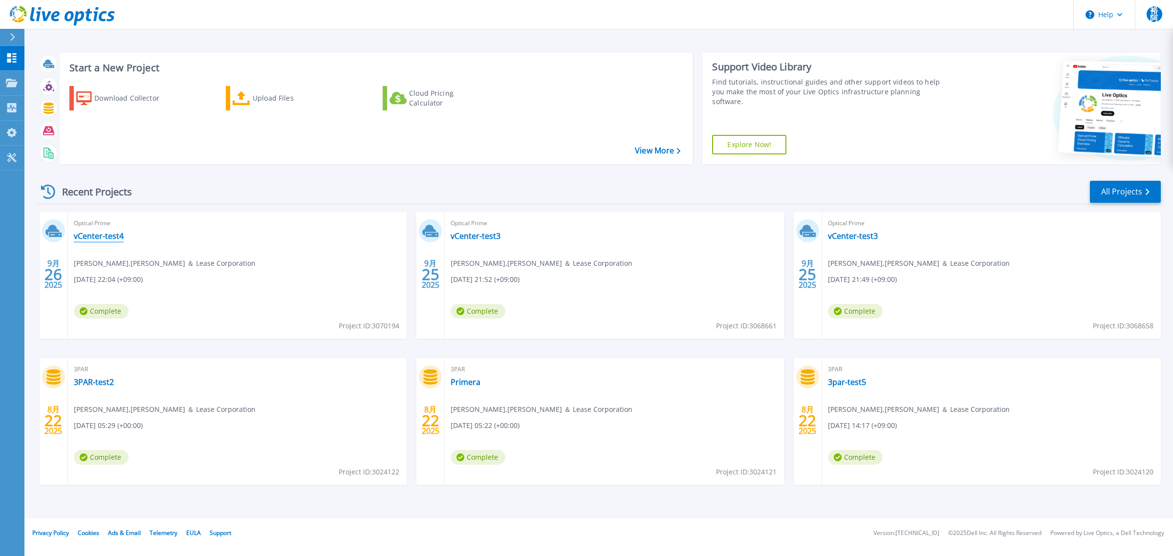
click at [97, 236] on link "vCenter-test4" at bounding box center [99, 236] width 50 height 10
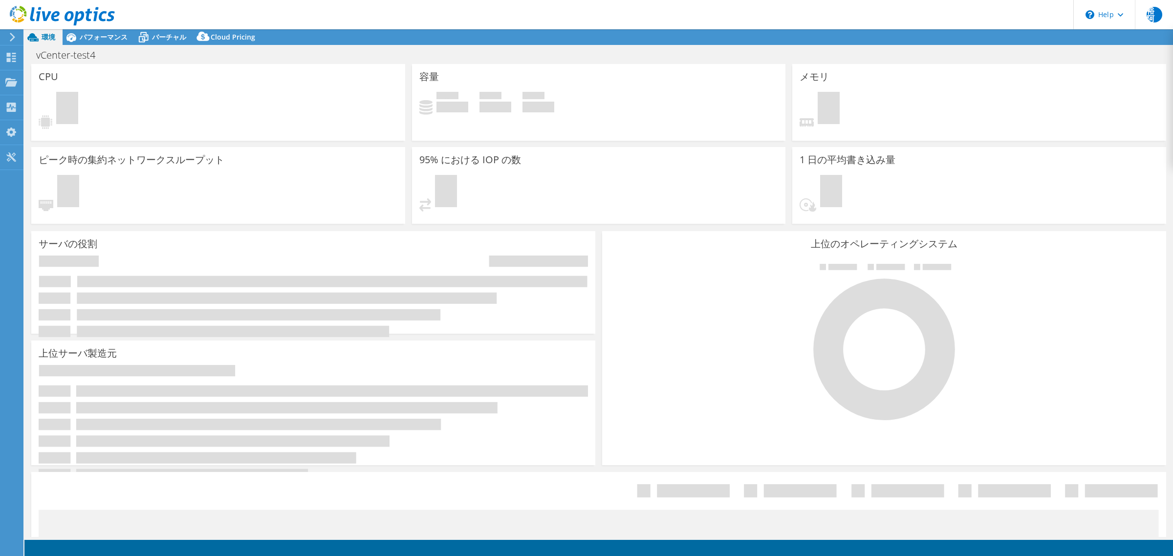
select select "[GEOGRAPHIC_DATA]"
select select "JPY"
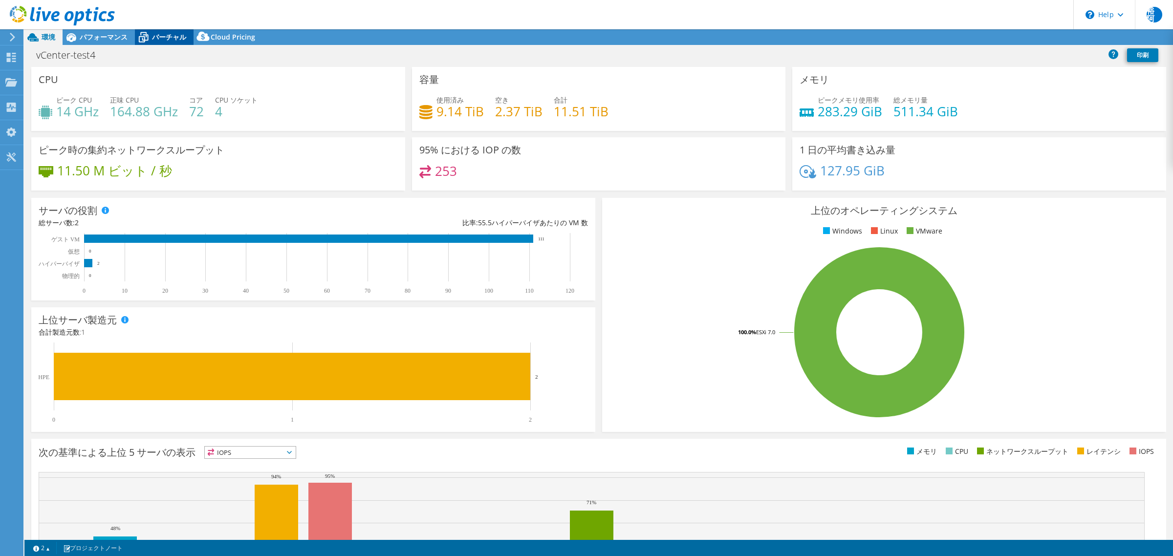
click at [142, 36] on icon at bounding box center [143, 37] width 17 height 17
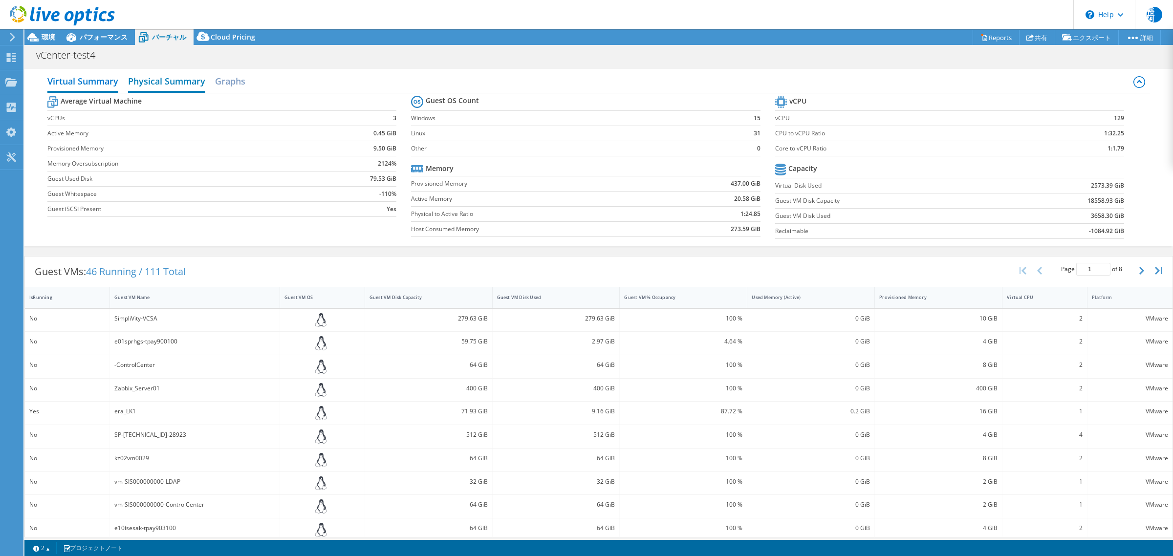
click at [178, 82] on h2 "Physical Summary" at bounding box center [166, 82] width 77 height 22
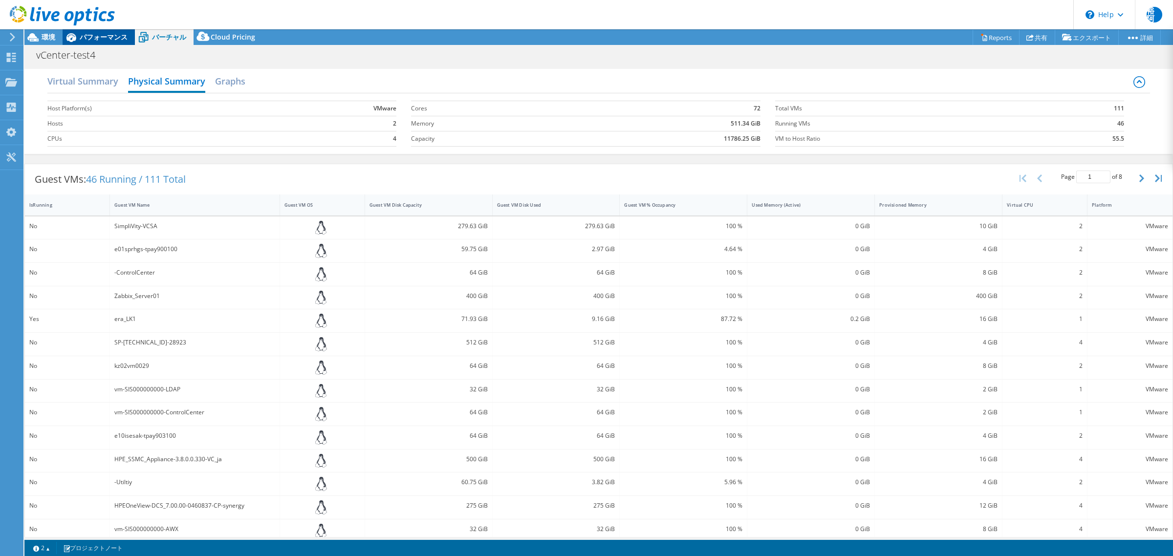
click at [90, 40] on span "パフォーマンス" at bounding box center [104, 36] width 48 height 9
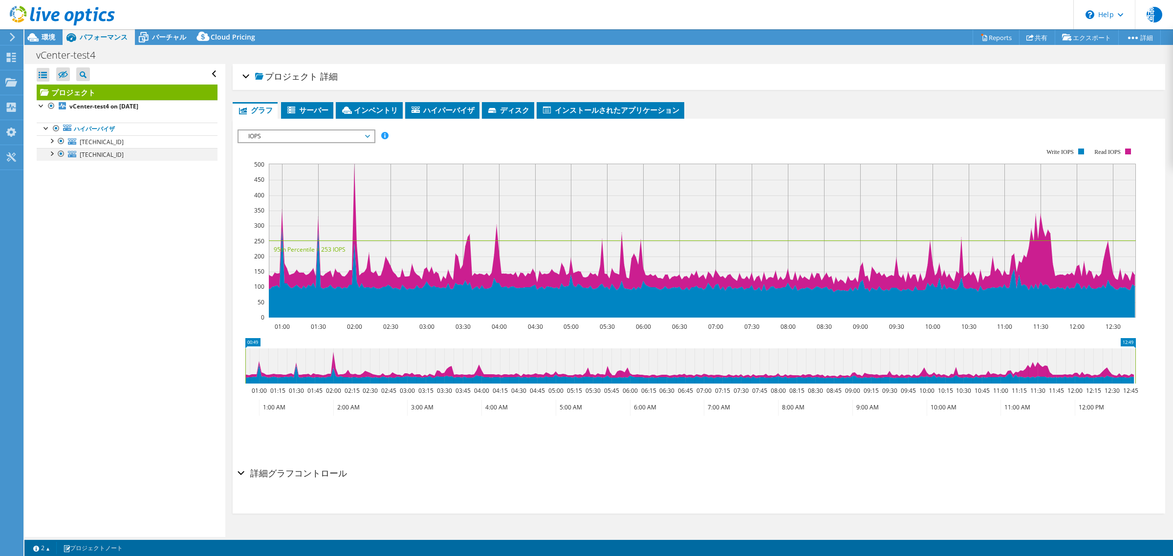
click at [47, 152] on div at bounding box center [51, 153] width 10 height 10
click at [50, 139] on div at bounding box center [51, 140] width 10 height 10
click at [40, 128] on link "ハイパーバイザ" at bounding box center [127, 129] width 181 height 13
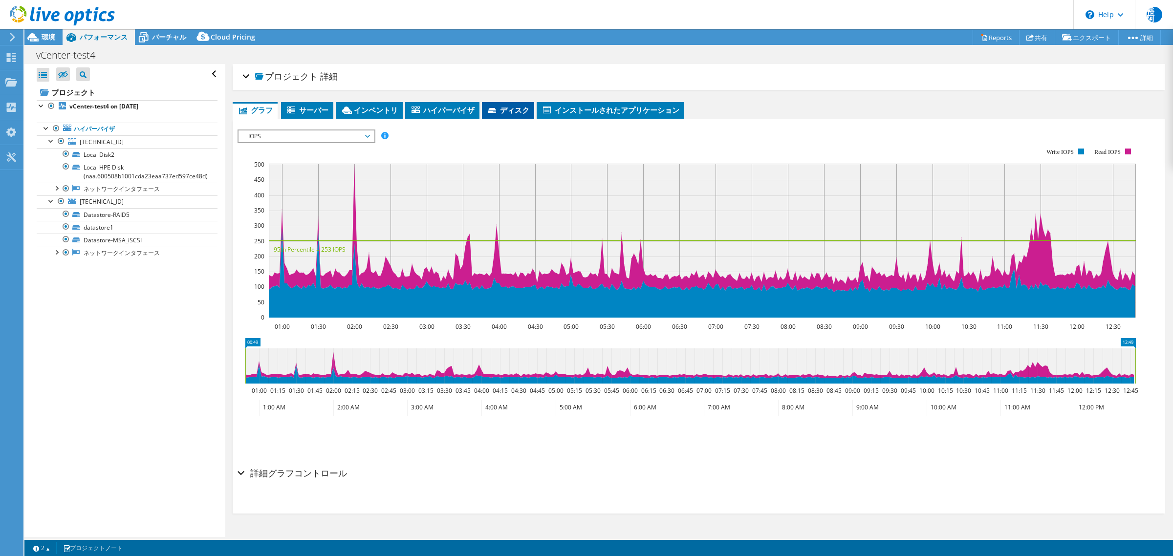
click at [506, 113] on span "ディスク" at bounding box center [508, 110] width 43 height 10
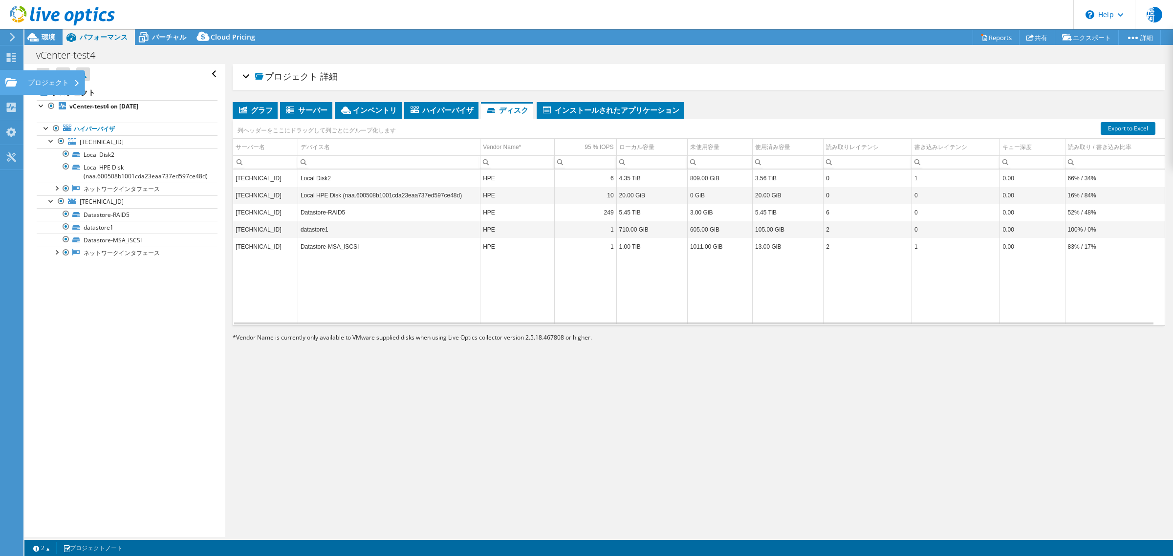
click at [52, 86] on div "プロジェクト" at bounding box center [54, 82] width 62 height 24
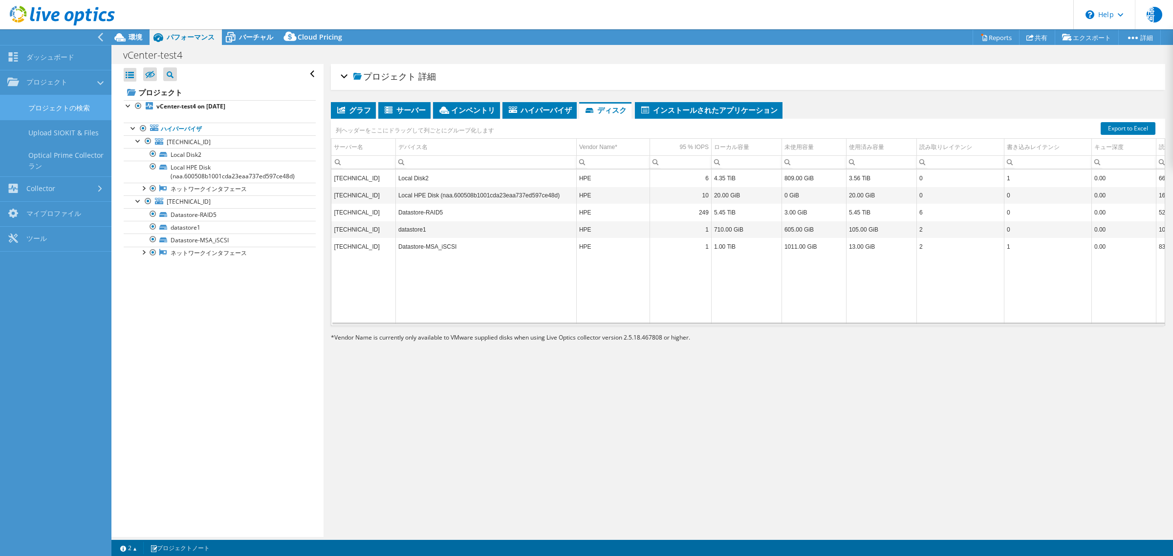
click at [58, 110] on link "プロジェクトの検索" at bounding box center [55, 107] width 111 height 25
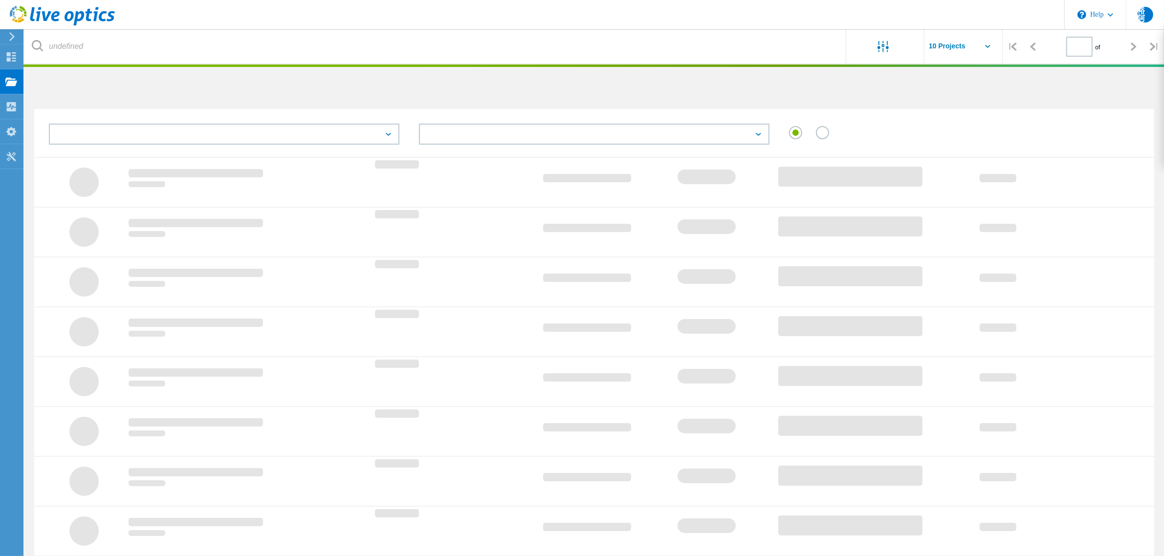
type input "2"
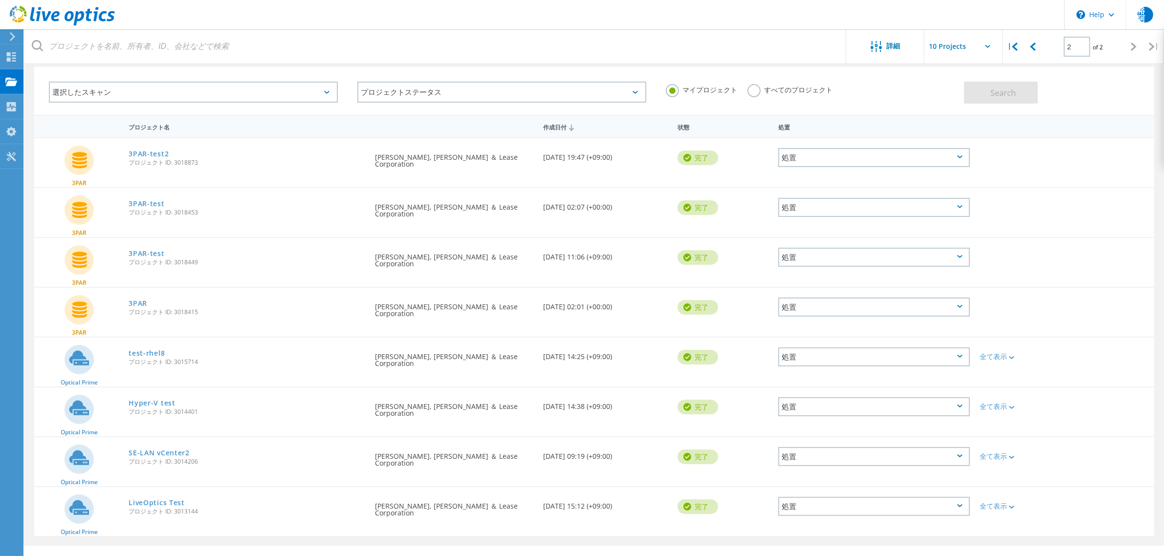
scroll to position [57, 0]
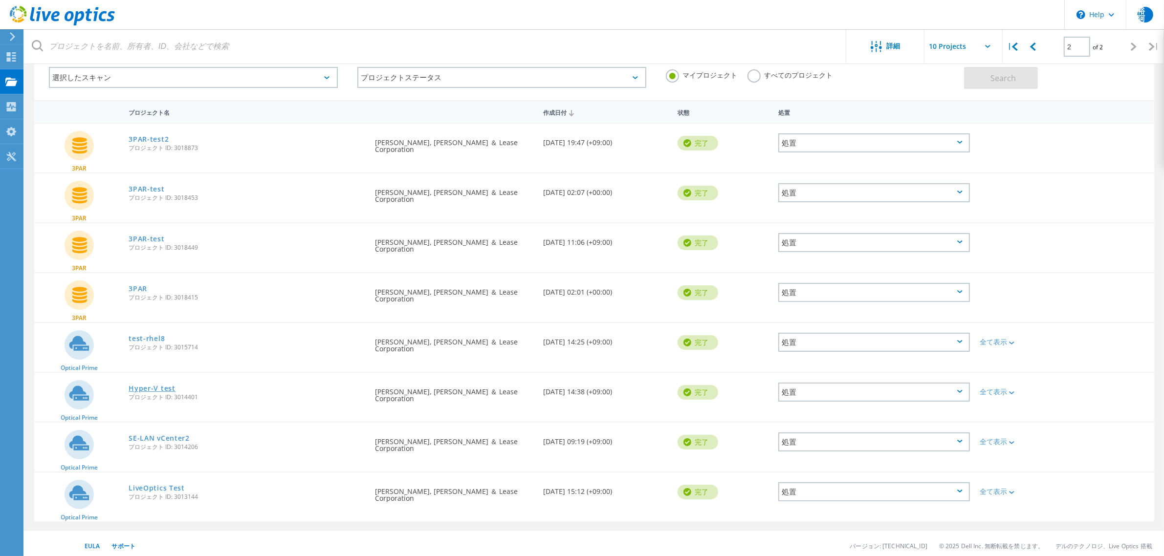
click at [155, 389] on link "Hyper-V test" at bounding box center [152, 388] width 46 height 7
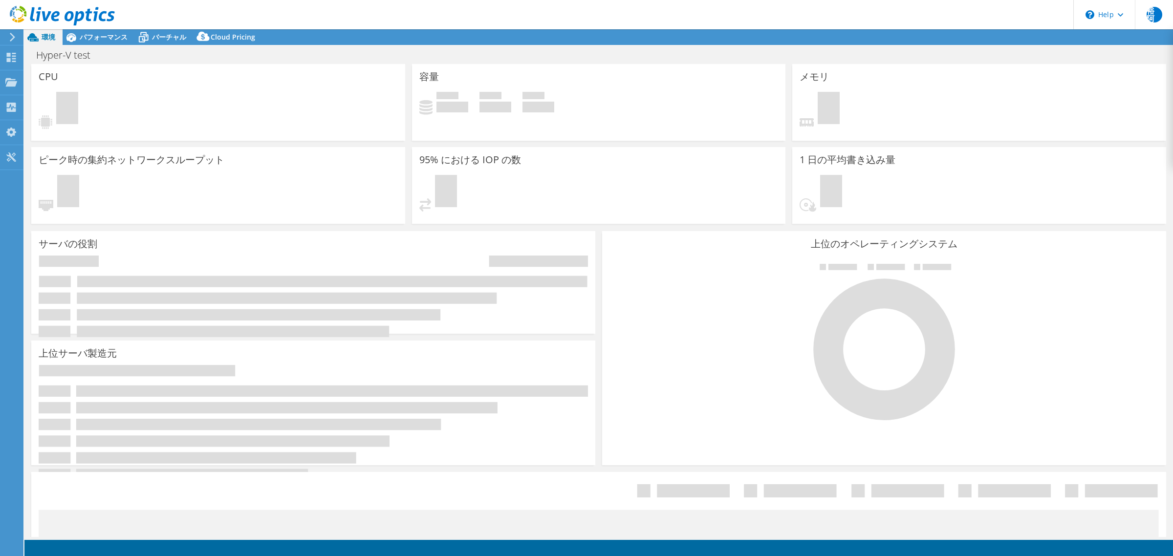
select select "USD"
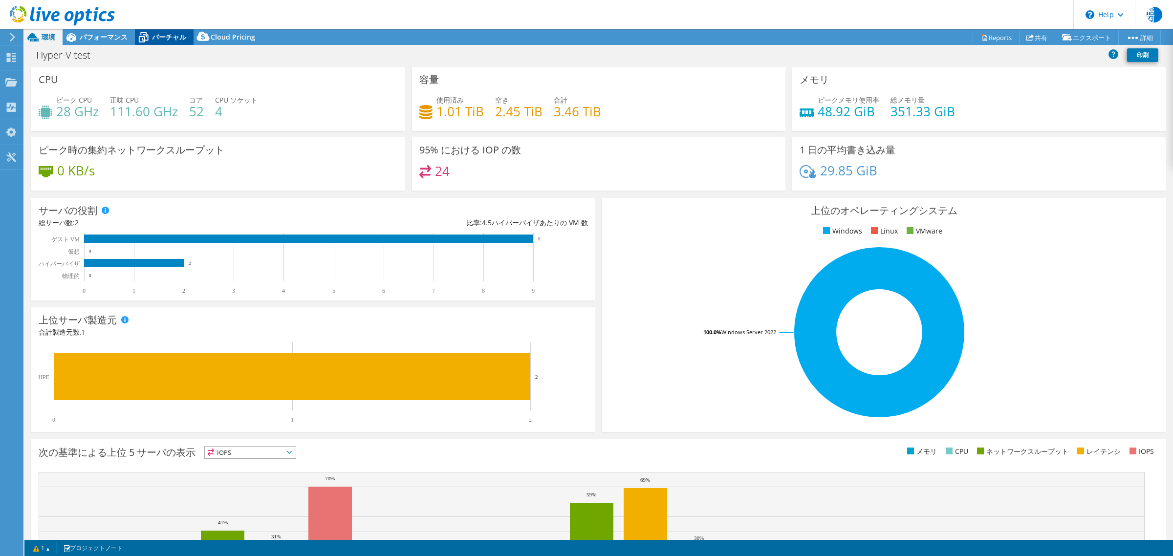
click at [168, 38] on span "バーチャル" at bounding box center [169, 36] width 34 height 9
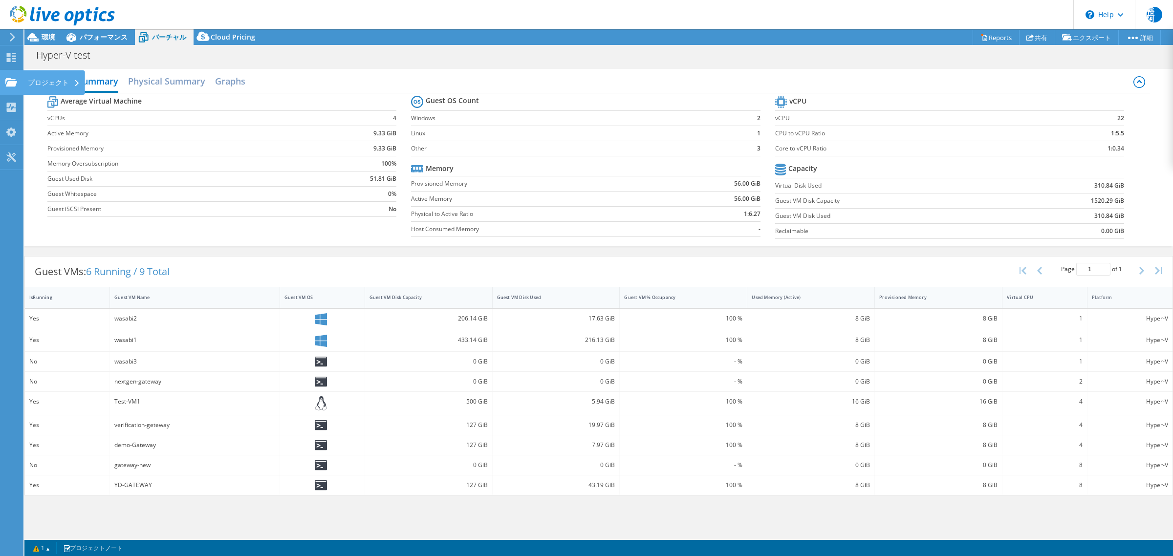
click at [60, 81] on div "プロジェクト" at bounding box center [54, 82] width 62 height 24
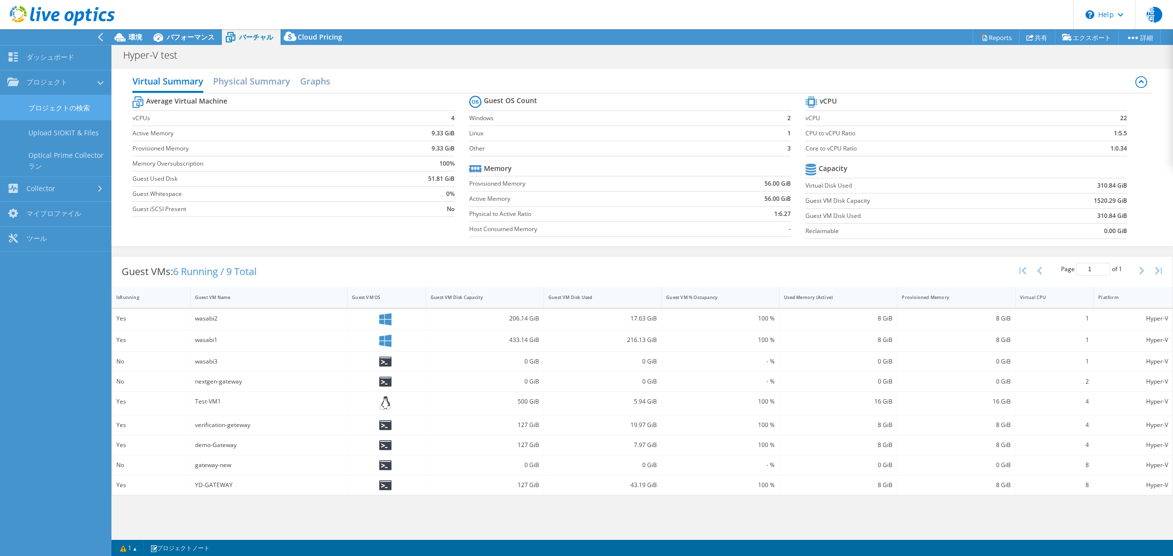
click at [65, 109] on link "プロジェクトの検索" at bounding box center [55, 107] width 111 height 25
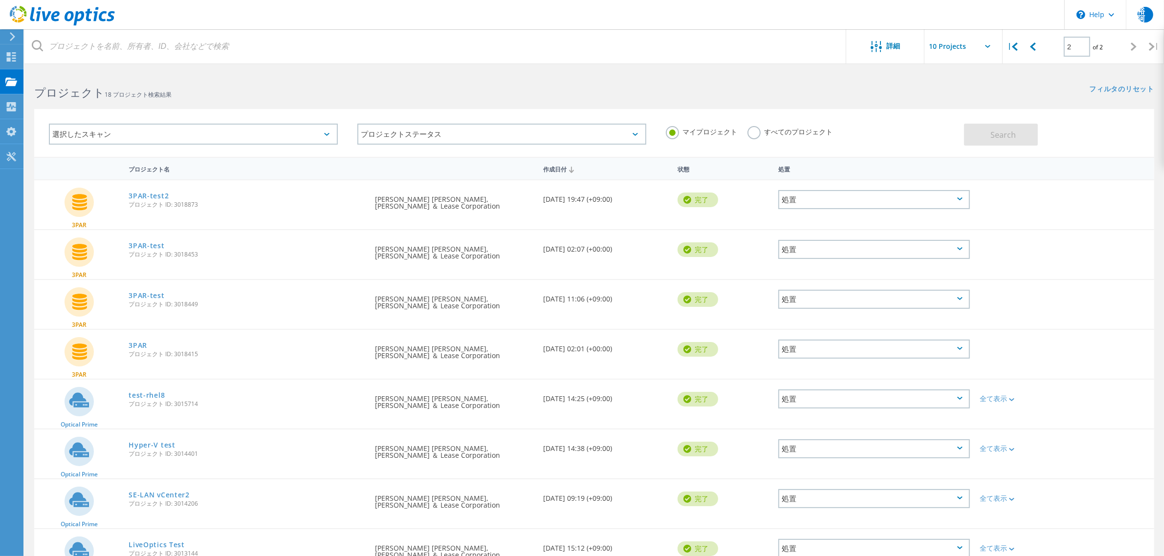
click at [1131, 48] on icon at bounding box center [1134, 47] width 6 height 8
click at [1133, 46] on icon at bounding box center [1134, 47] width 6 height 8
click at [1152, 45] on icon at bounding box center [1152, 47] width 6 height 8
click at [1027, 46] on div at bounding box center [1032, 46] width 20 height 35
type input "1"
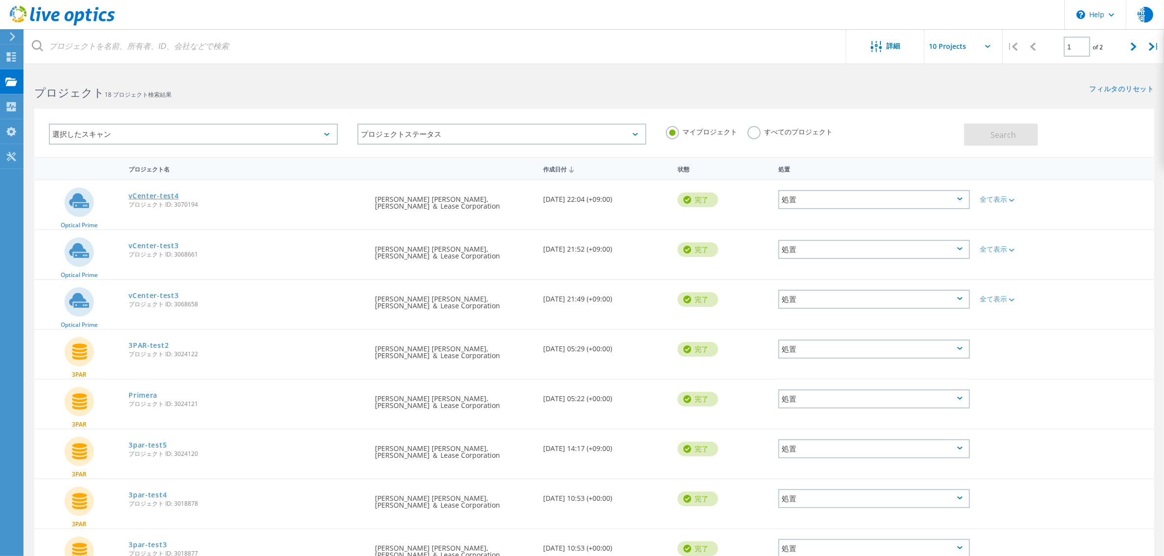
click at [169, 197] on link "vCenter-test4" at bounding box center [154, 196] width 50 height 7
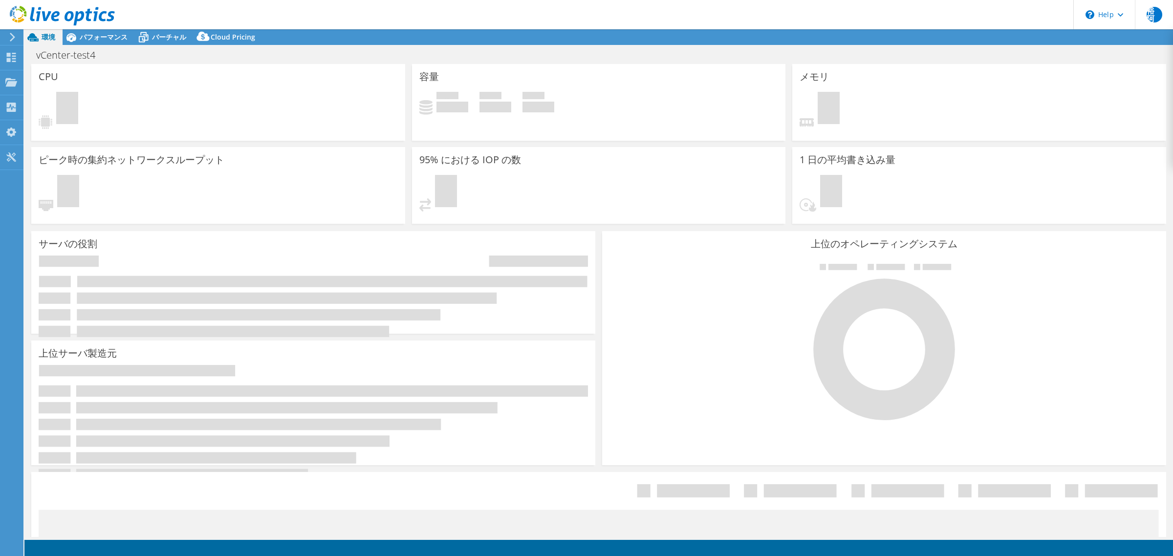
select select "[GEOGRAPHIC_DATA]"
select select "JPY"
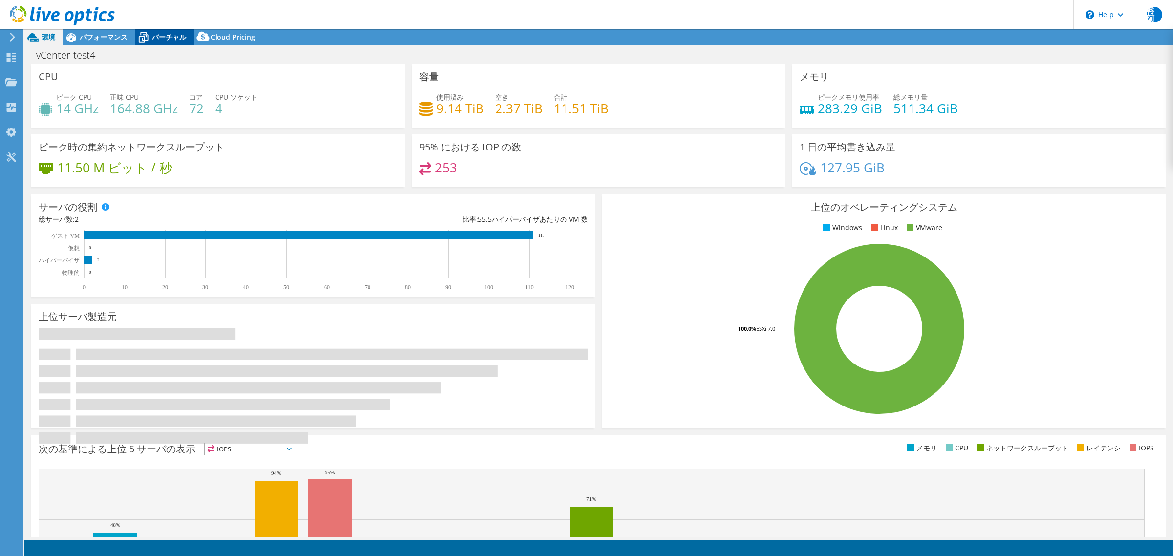
click at [171, 38] on span "バーチャル" at bounding box center [169, 36] width 34 height 9
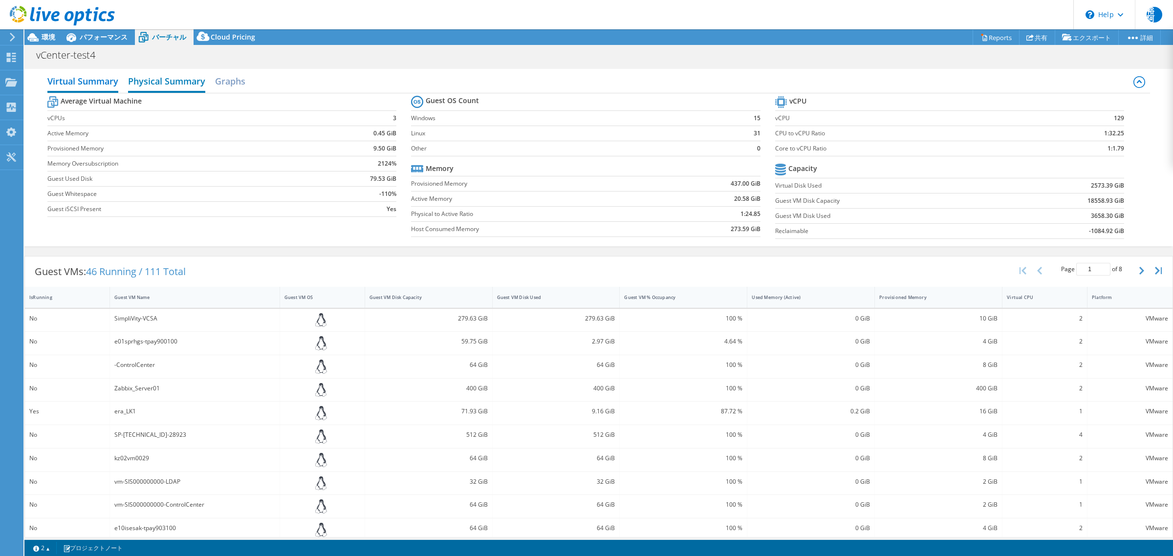
click at [180, 87] on h2 "Physical Summary" at bounding box center [166, 82] width 77 height 22
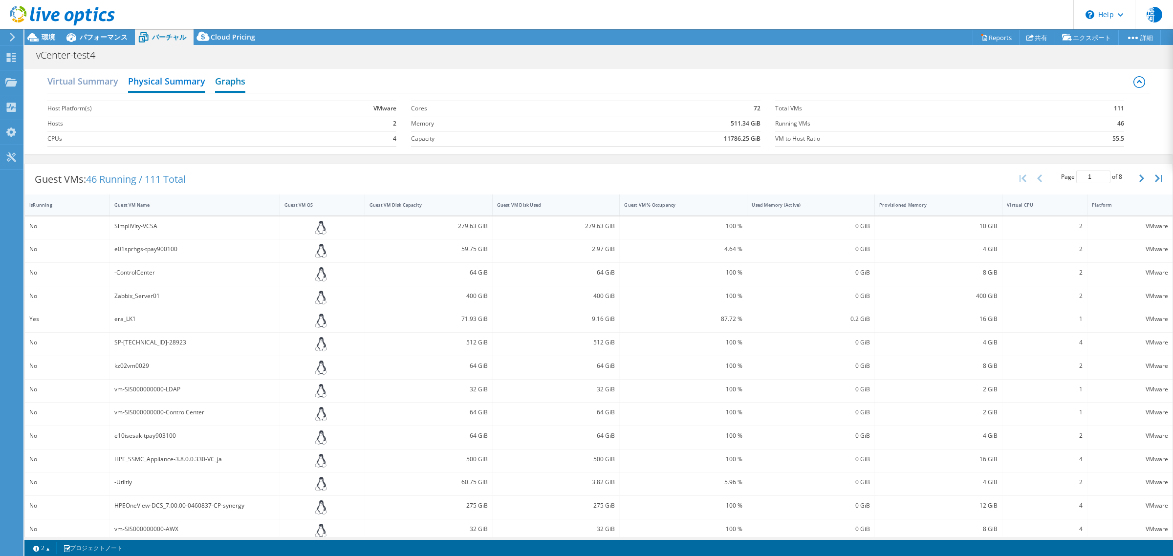
click at [229, 81] on h2 "Graphs" at bounding box center [230, 82] width 30 height 22
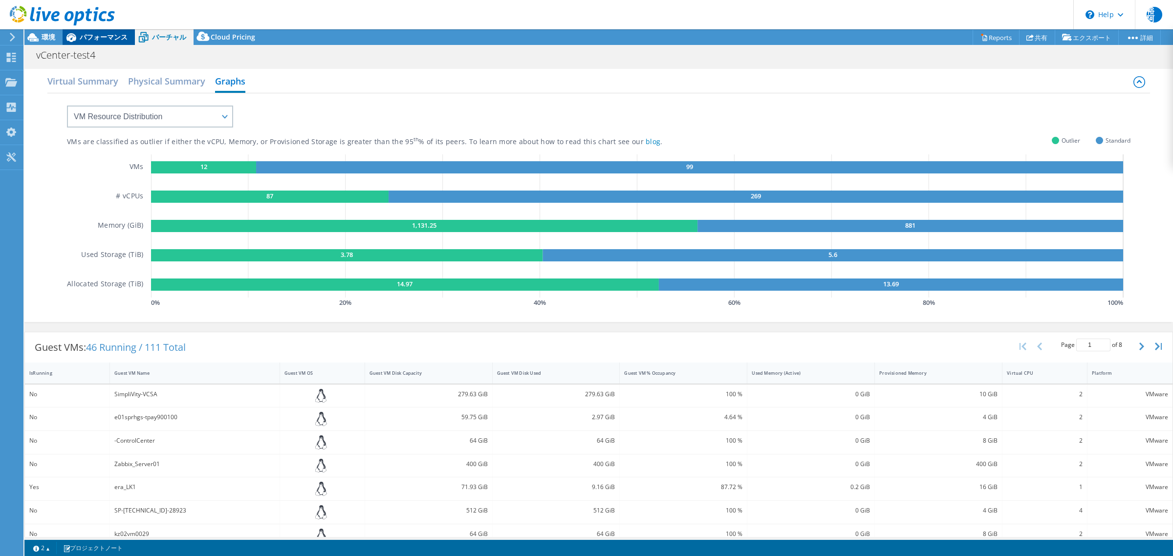
click at [115, 42] on div "パフォーマンス" at bounding box center [99, 37] width 72 height 16
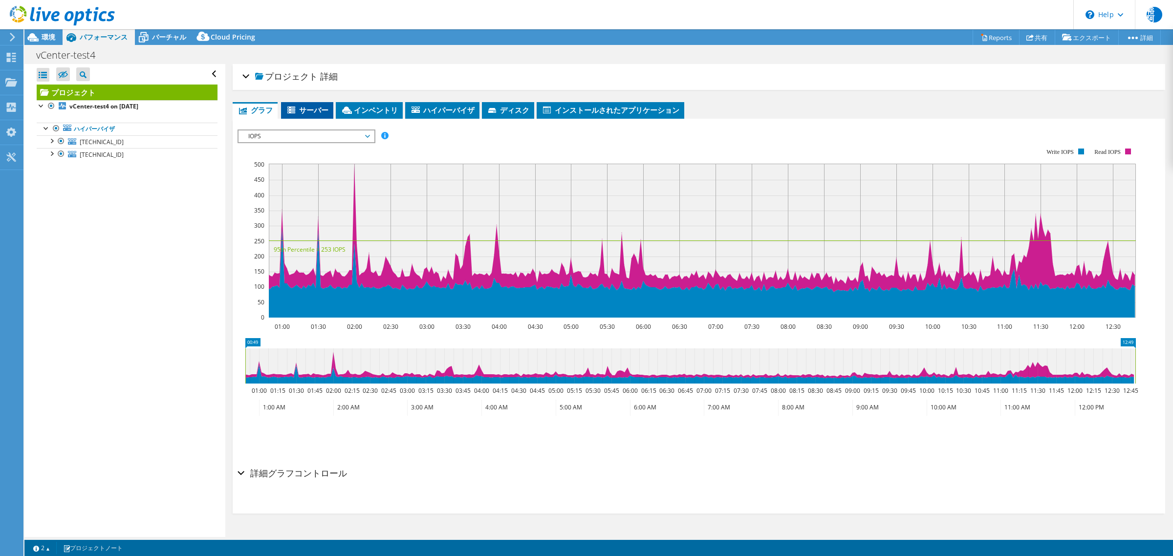
click at [319, 110] on span "サーバー" at bounding box center [307, 110] width 43 height 10
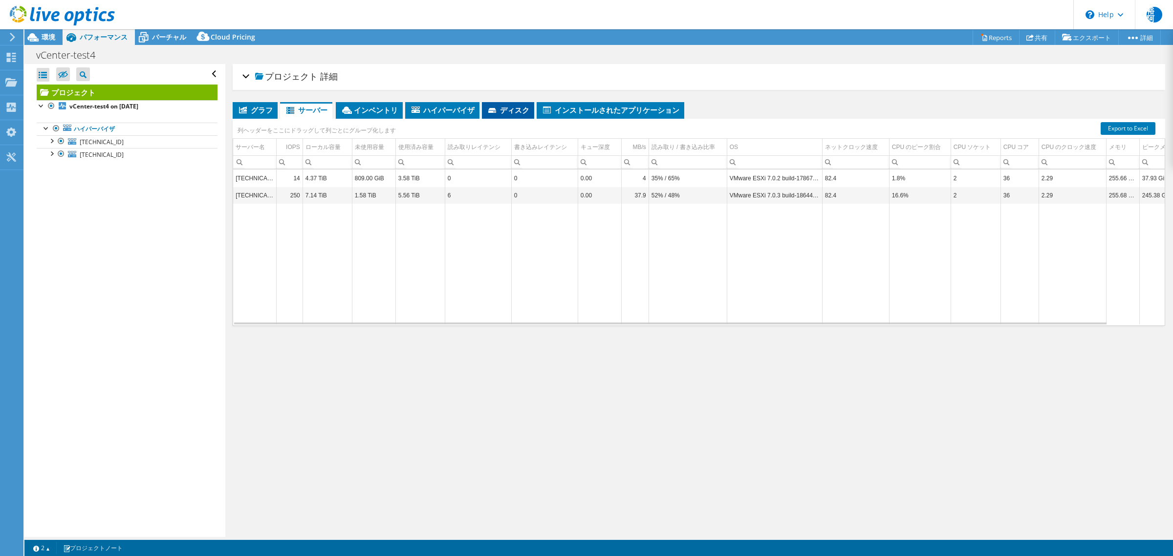
click at [512, 108] on span "ディスク" at bounding box center [508, 110] width 43 height 10
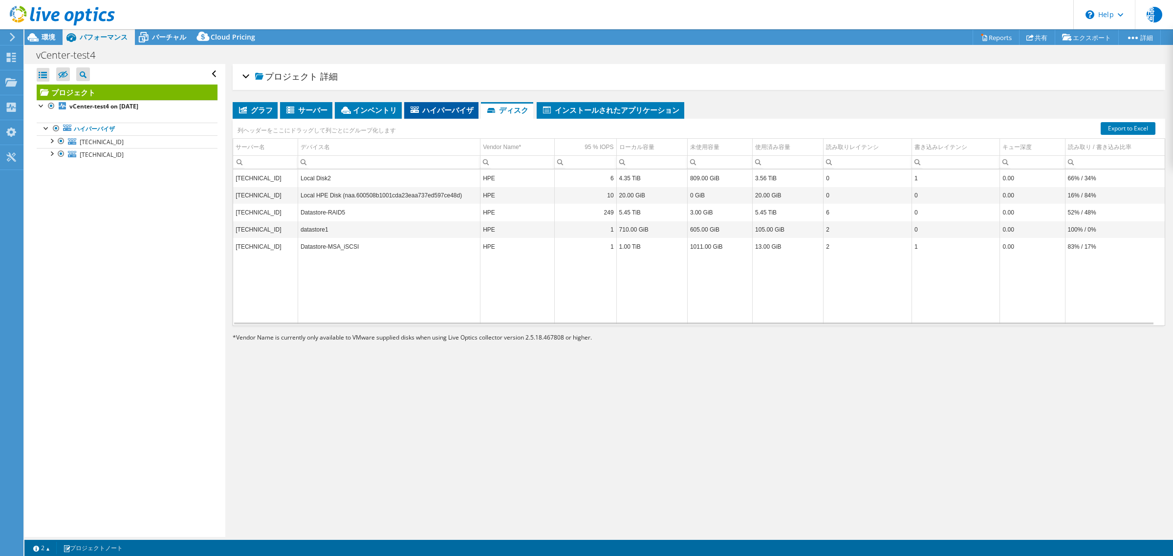
click at [441, 108] on span "ハイパーバイザ" at bounding box center [441, 110] width 65 height 10
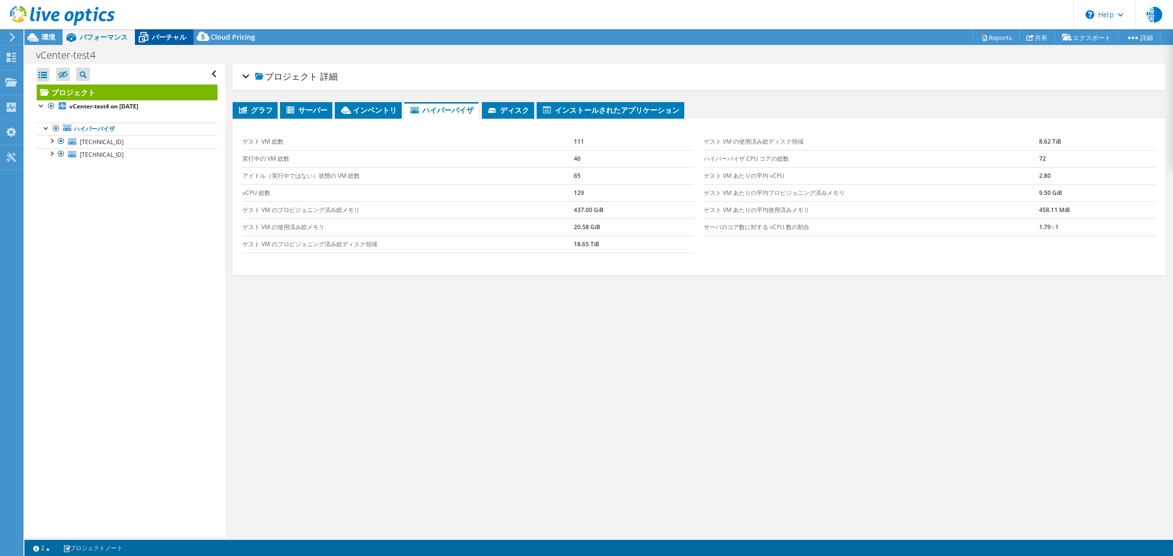
click at [155, 32] on div "バーチャル" at bounding box center [164, 37] width 59 height 16
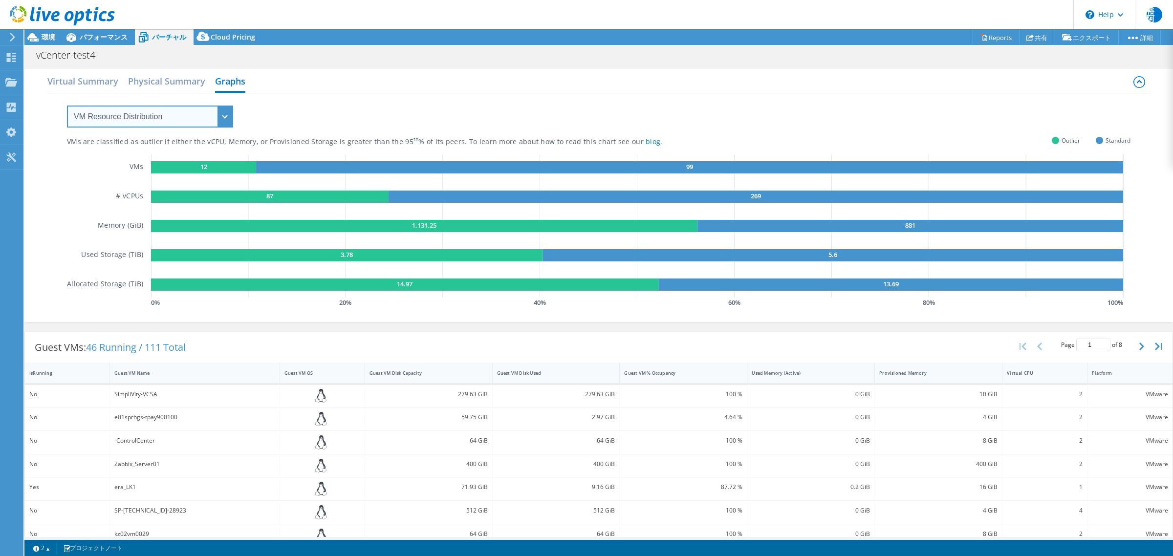
click at [144, 124] on select "VM Resource Distribution Provisioning Contrast Over Provisioning" at bounding box center [150, 117] width 166 height 22
click at [88, 77] on h2 "Virtual Summary" at bounding box center [82, 82] width 71 height 22
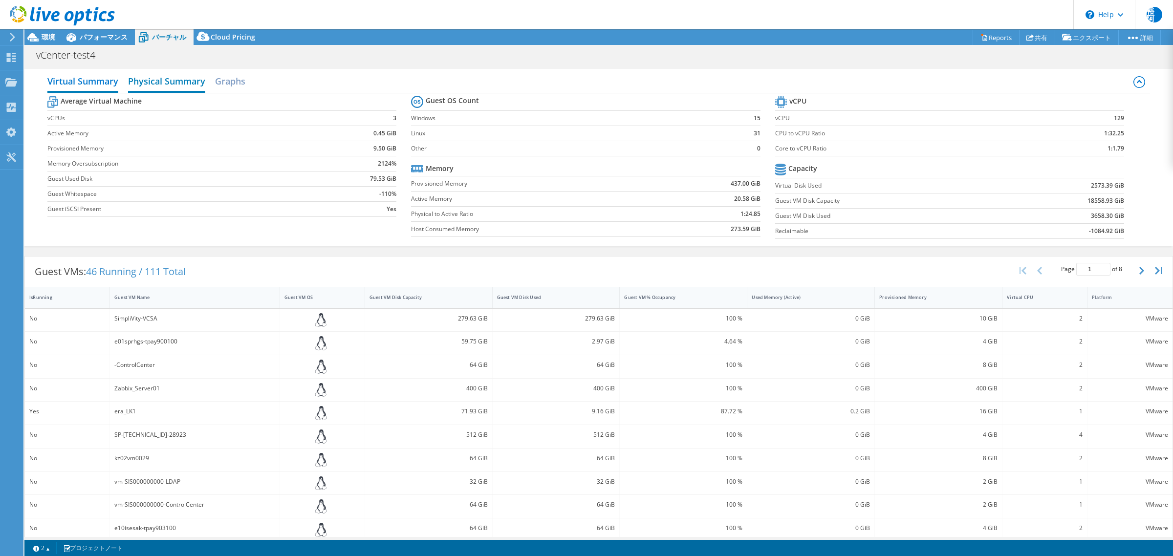
click at [169, 82] on h2 "Physical Summary" at bounding box center [166, 82] width 77 height 22
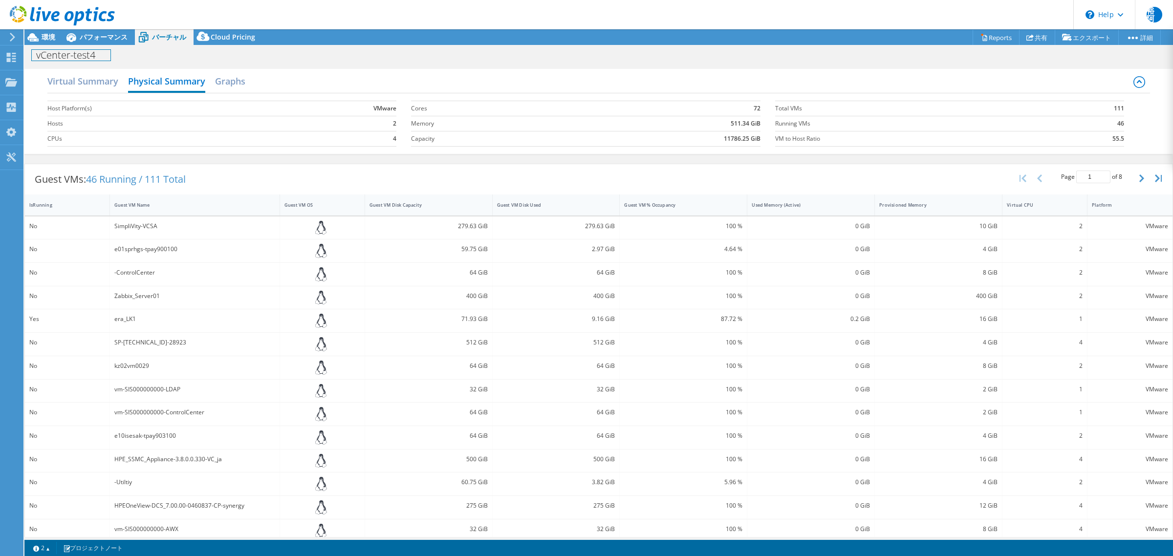
click at [99, 45] on div "vCenter-test4 印刷" at bounding box center [598, 54] width 1149 height 19
click at [101, 38] on span "パフォーマンス" at bounding box center [104, 36] width 48 height 9
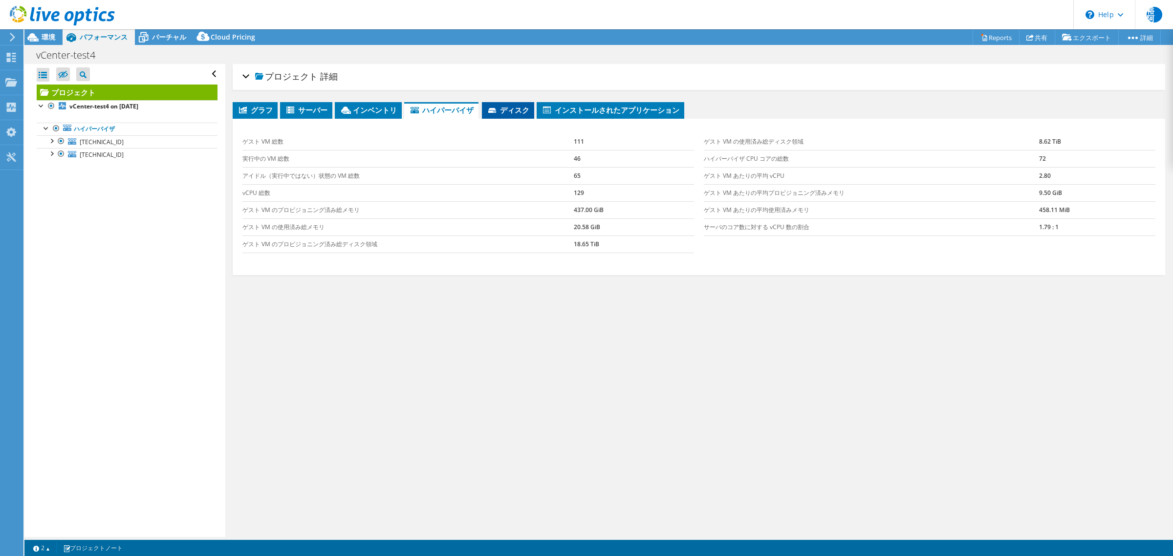
click at [504, 110] on span "ディスク" at bounding box center [508, 110] width 43 height 10
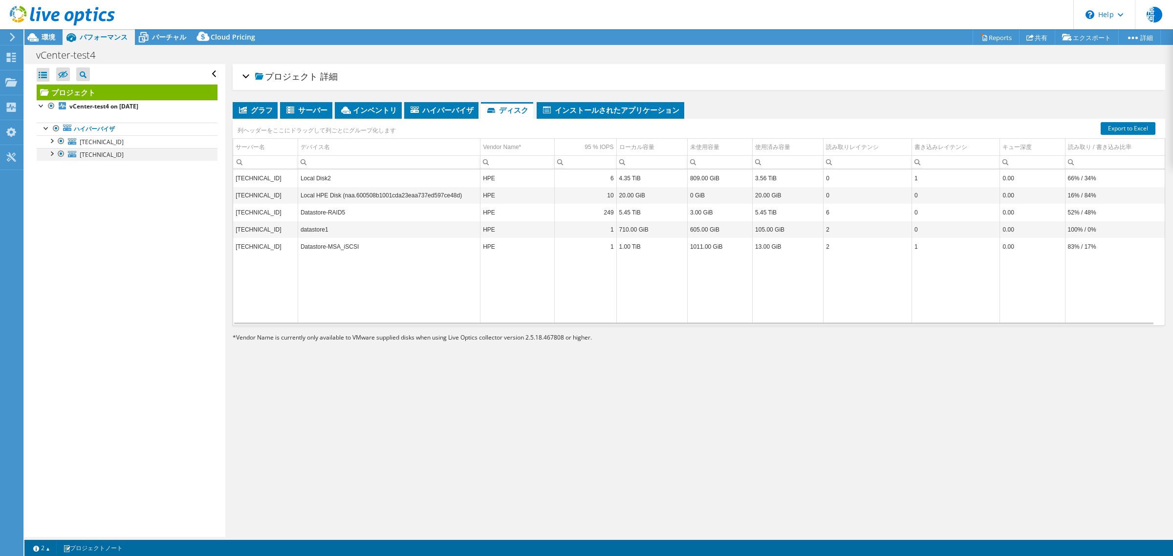
click at [51, 153] on div at bounding box center [51, 153] width 10 height 10
click at [50, 141] on div at bounding box center [51, 140] width 10 height 10
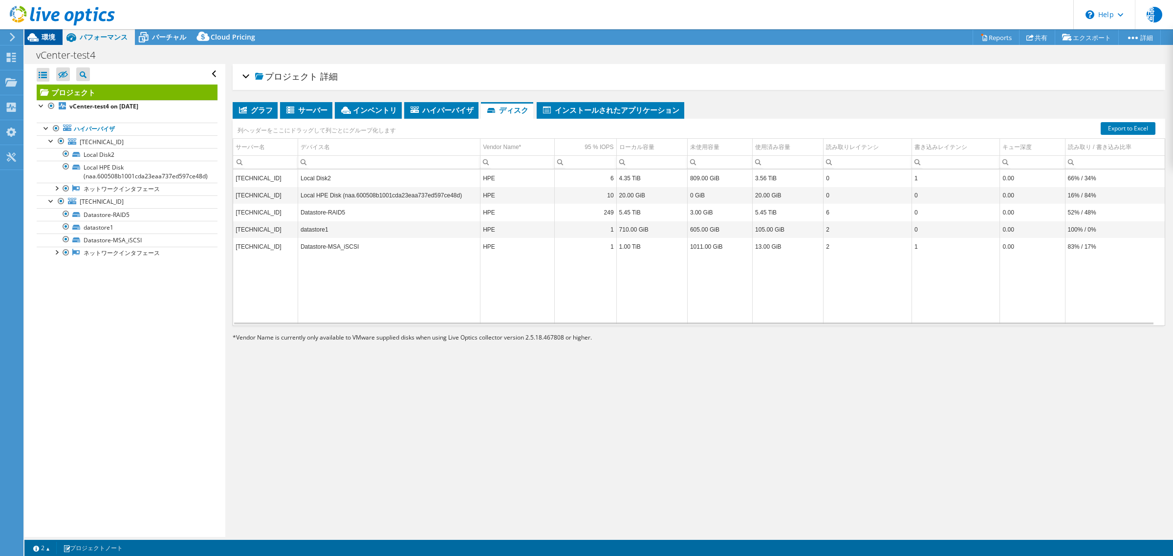
click at [47, 37] on span "環境" at bounding box center [49, 36] width 14 height 9
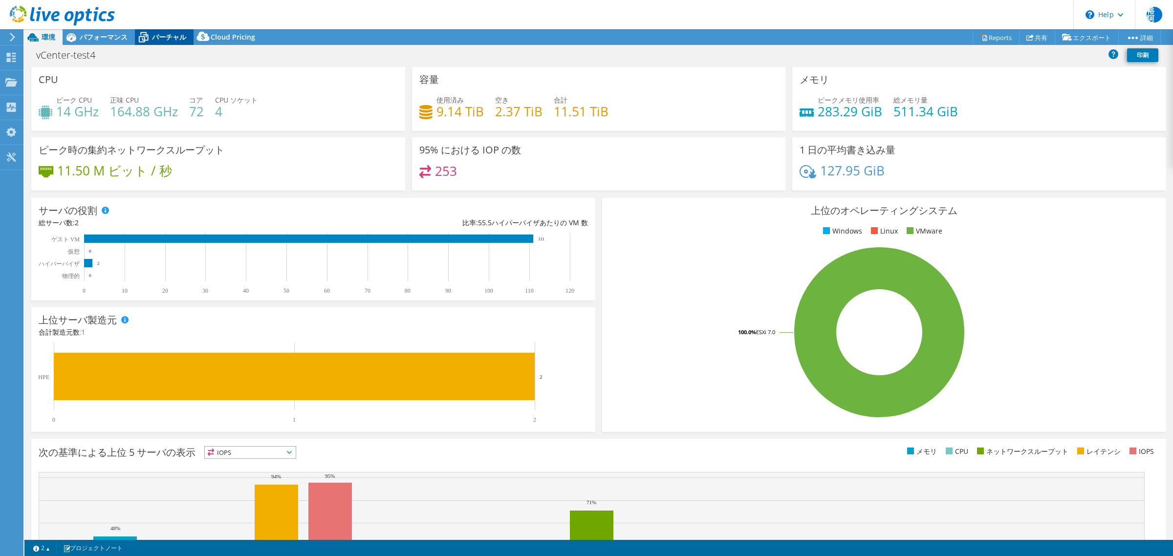
click at [169, 38] on span "バーチャル" at bounding box center [169, 36] width 34 height 9
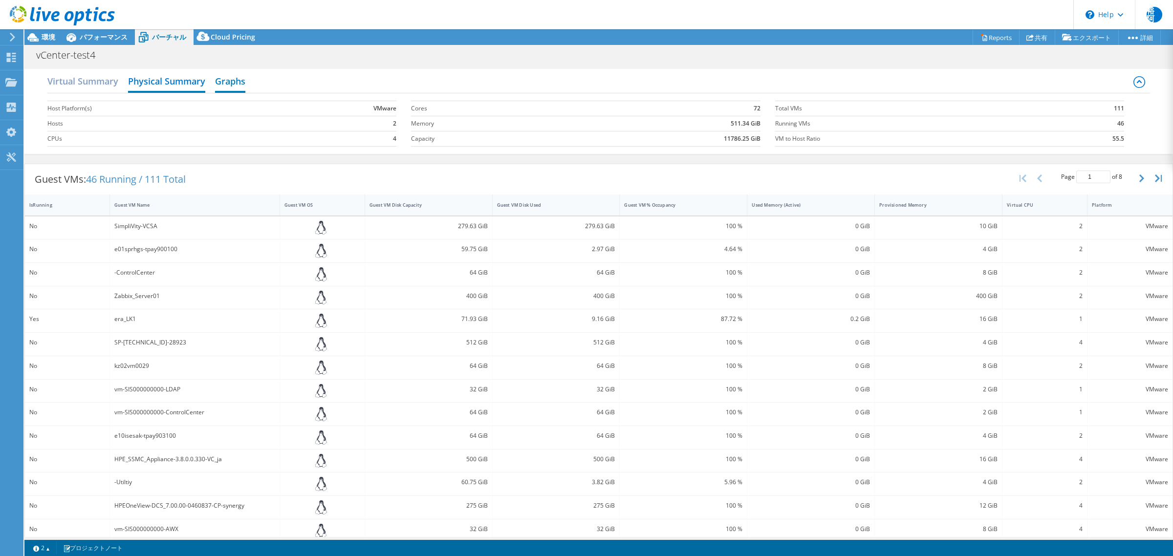
click at [226, 79] on h2 "Graphs" at bounding box center [230, 82] width 30 height 22
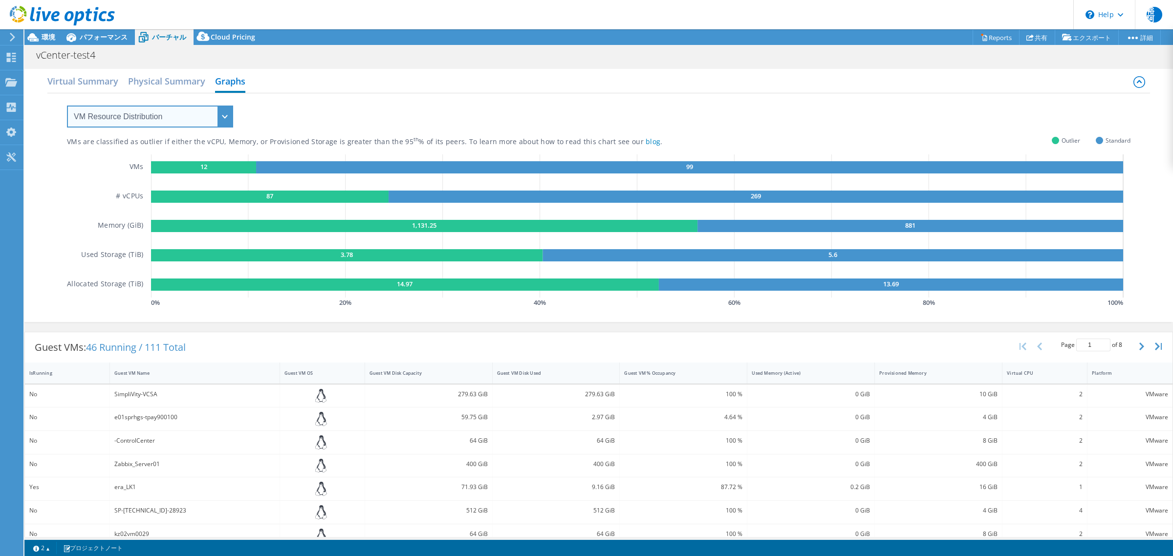
click at [202, 112] on select "VM Resource Distribution Provisioning Contrast Over Provisioning" at bounding box center [150, 117] width 166 height 22
click at [326, 109] on div "VMs are classified as outlier if either the vCPU, Memory, or Provisioned Storag…" at bounding box center [599, 201] width 1064 height 217
click at [108, 84] on h2 "Virtual Summary" at bounding box center [82, 82] width 71 height 22
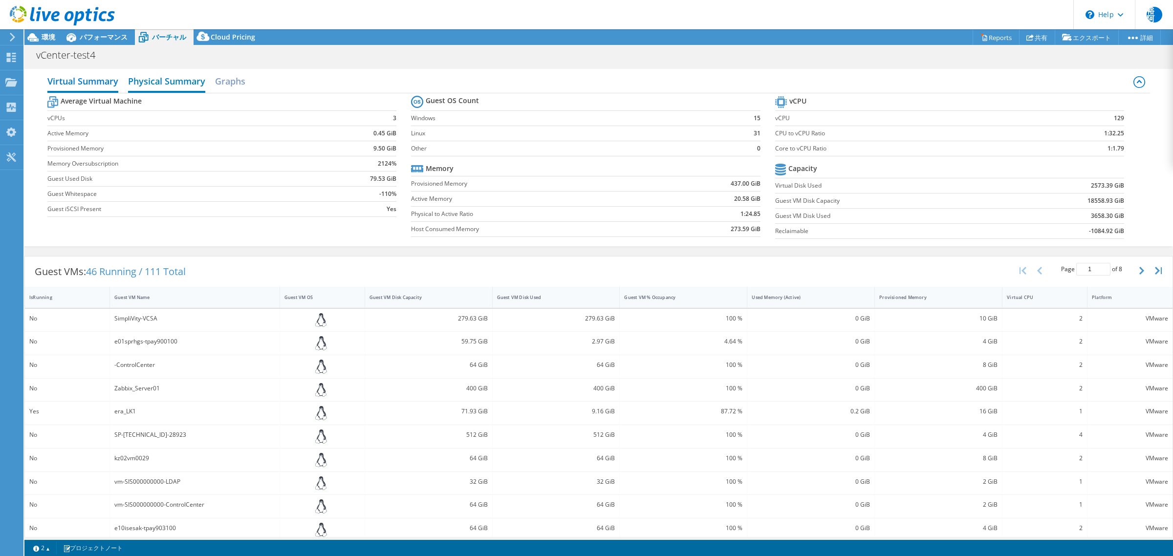
click at [165, 84] on h2 "Physical Summary" at bounding box center [166, 82] width 77 height 22
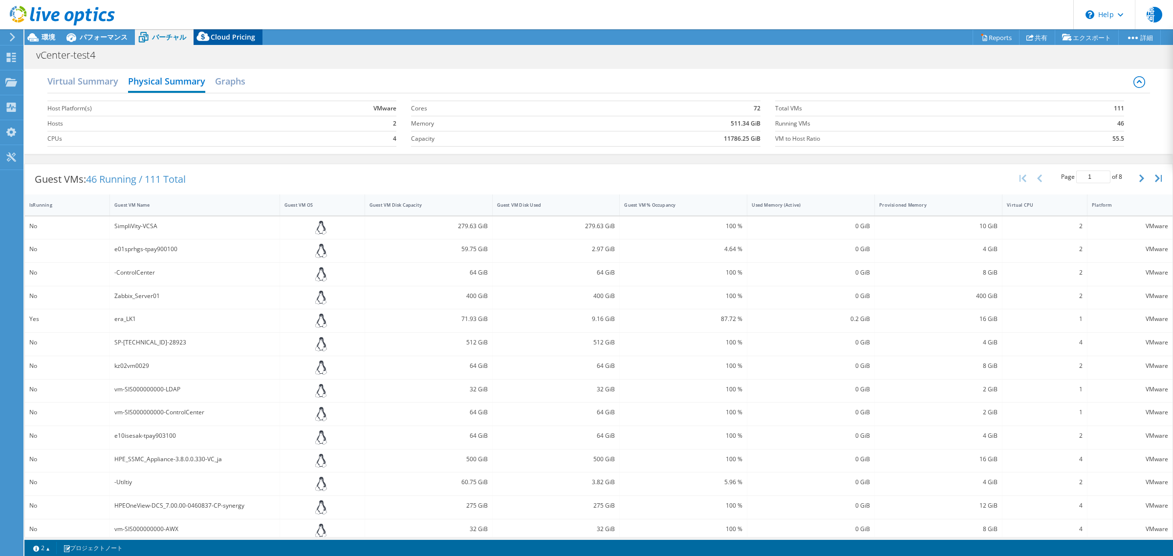
click at [230, 37] on span "Cloud Pricing" at bounding box center [233, 36] width 44 height 9
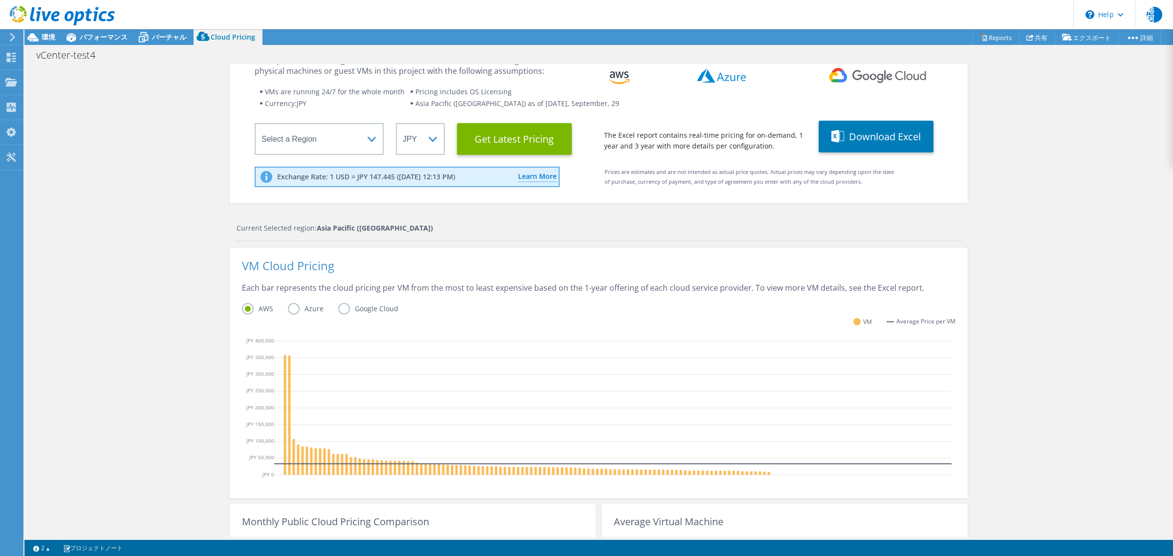
scroll to position [61, 0]
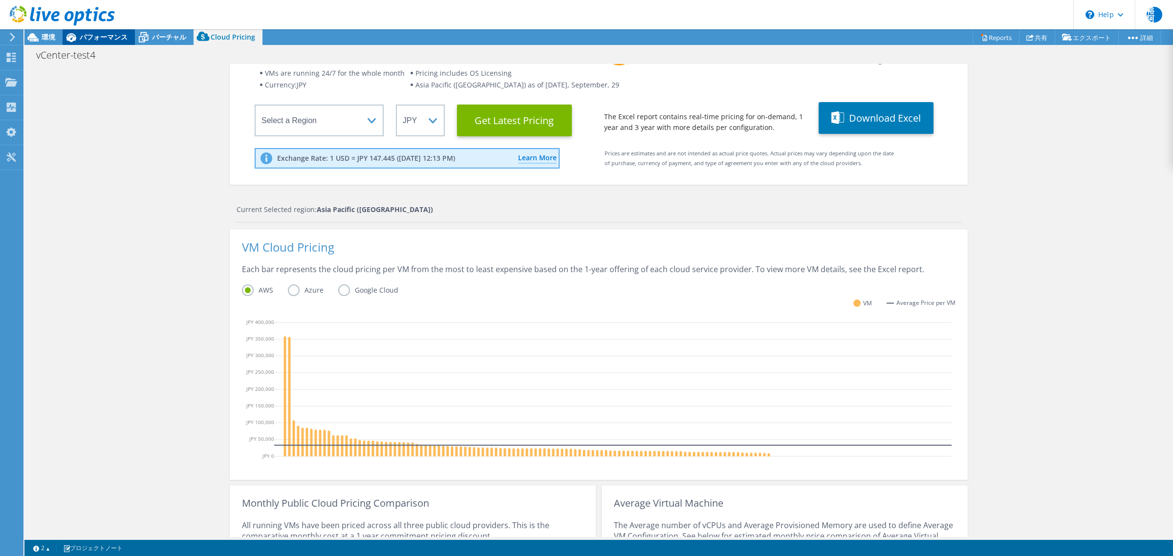
click at [109, 40] on span "パフォーマンス" at bounding box center [104, 36] width 48 height 9
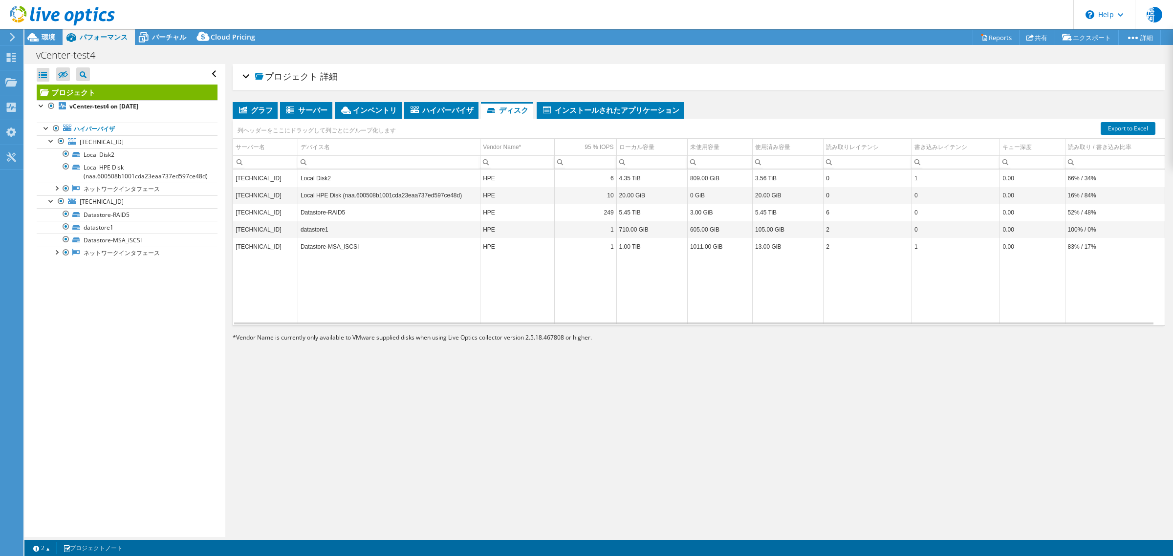
scroll to position [0, 0]
click at [114, 240] on link "Datastore-MSA_iSCSI" at bounding box center [127, 240] width 181 height 13
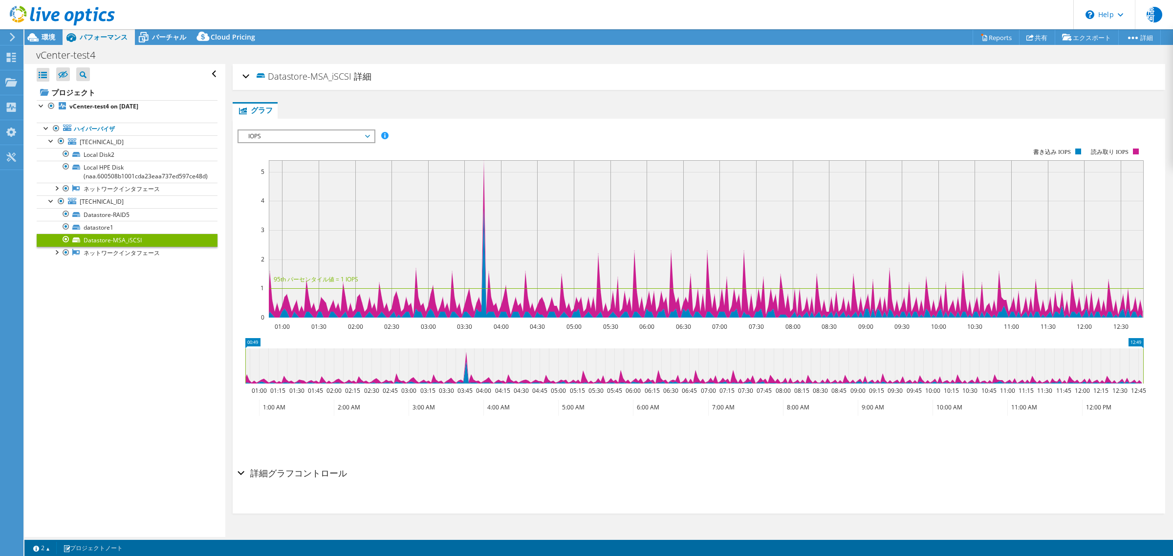
click at [352, 137] on span "IOPS" at bounding box center [306, 136] width 126 height 12
click at [536, 125] on div "IOPS ディスクスループット IO サイズ レイテンシ キュー深度 CPU の割合 メモリ ページフォールト 参加 ネットワークスループット 上位サーバ（ペ…" at bounding box center [699, 294] width 923 height 339
click at [361, 137] on span "IOPS" at bounding box center [306, 136] width 126 height 12
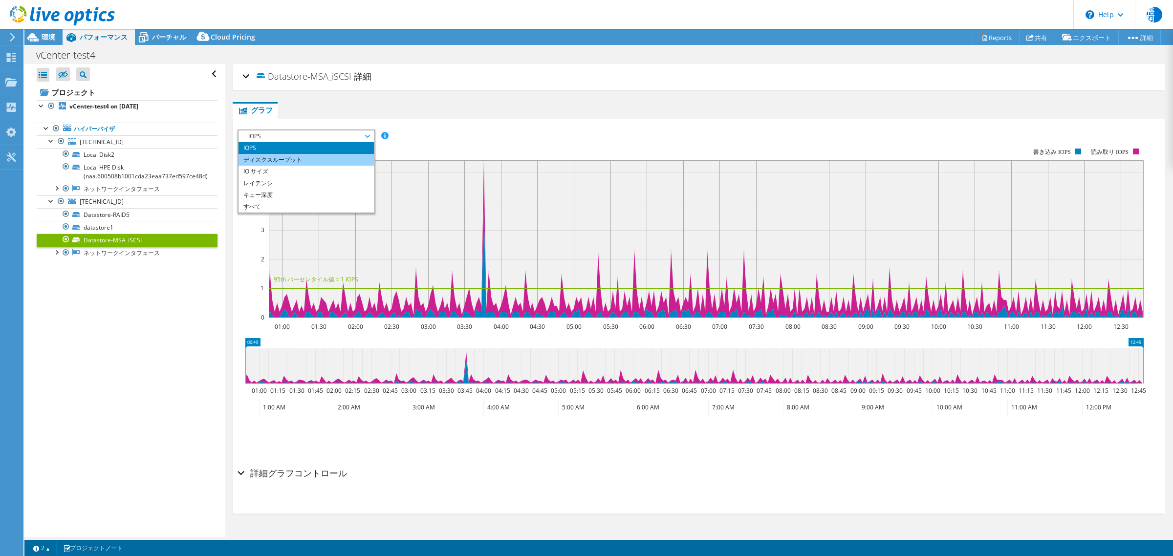
click at [351, 155] on li "ディスクスループット" at bounding box center [306, 160] width 135 height 12
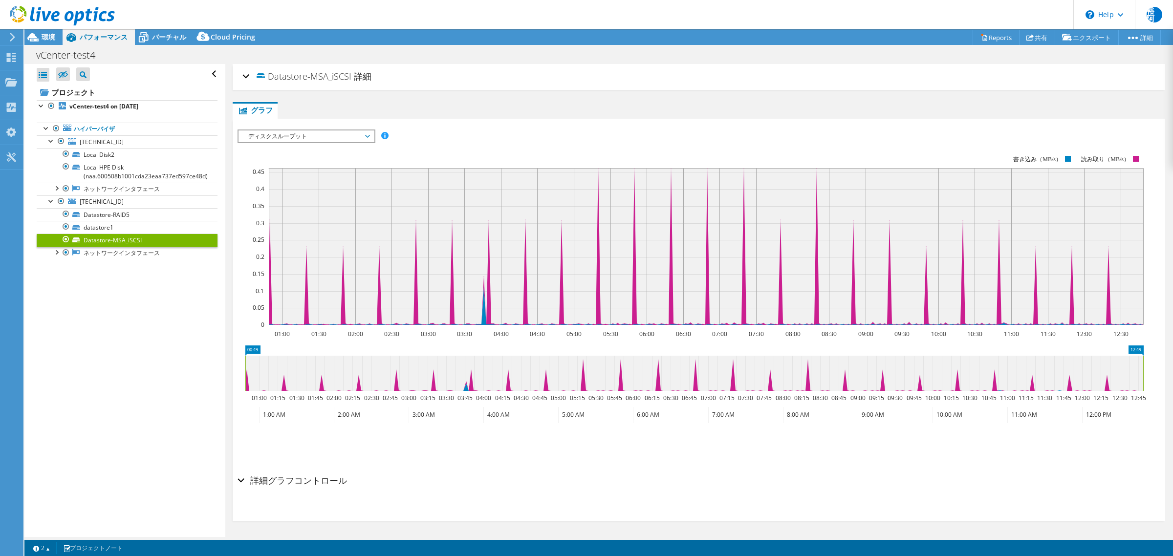
click at [346, 138] on span "ディスクスループット" at bounding box center [306, 136] width 126 height 12
click at [284, 202] on li "すべて" at bounding box center [306, 207] width 135 height 12
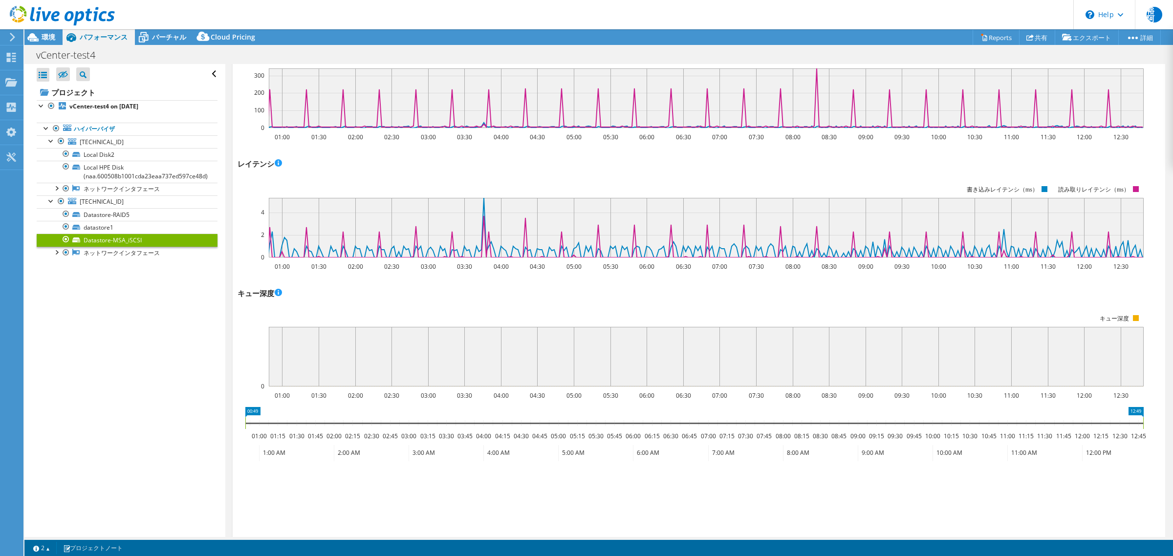
scroll to position [311, 0]
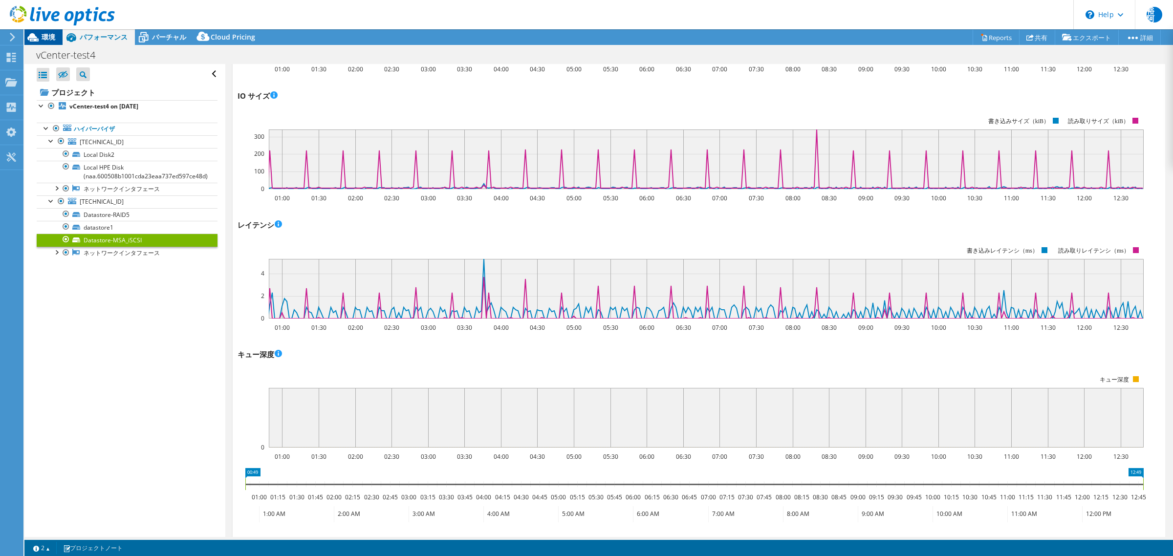
click at [35, 35] on icon at bounding box center [32, 37] width 11 height 8
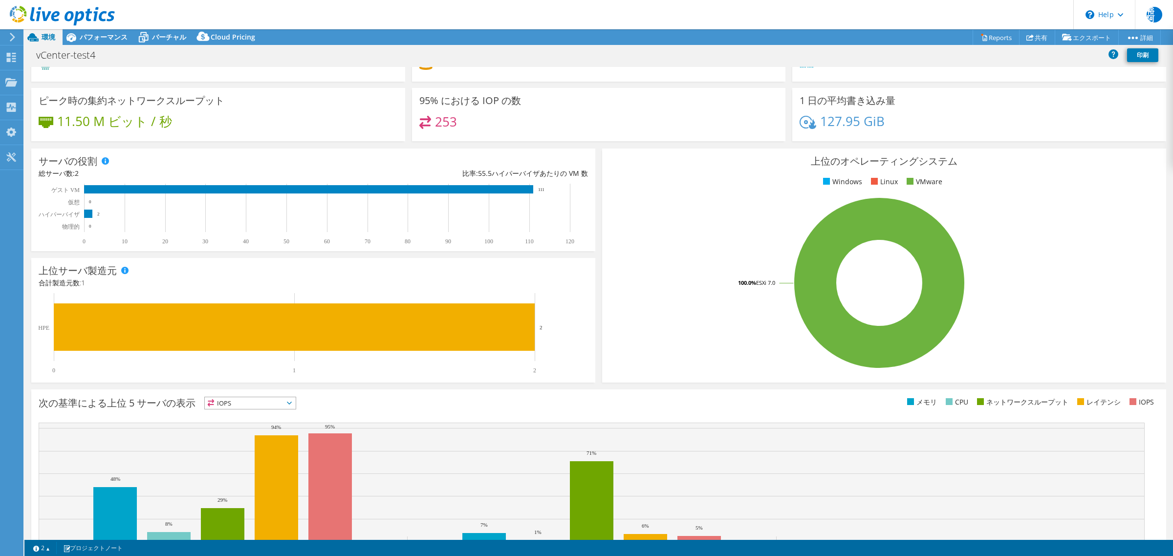
scroll to position [95, 0]
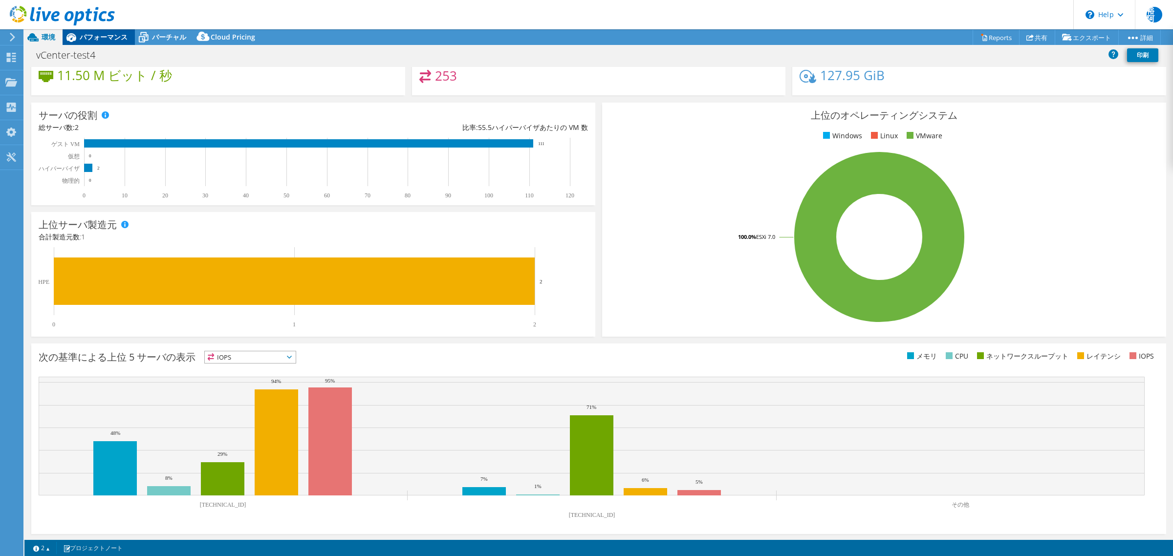
click at [123, 38] on span "パフォーマンス" at bounding box center [104, 36] width 48 height 9
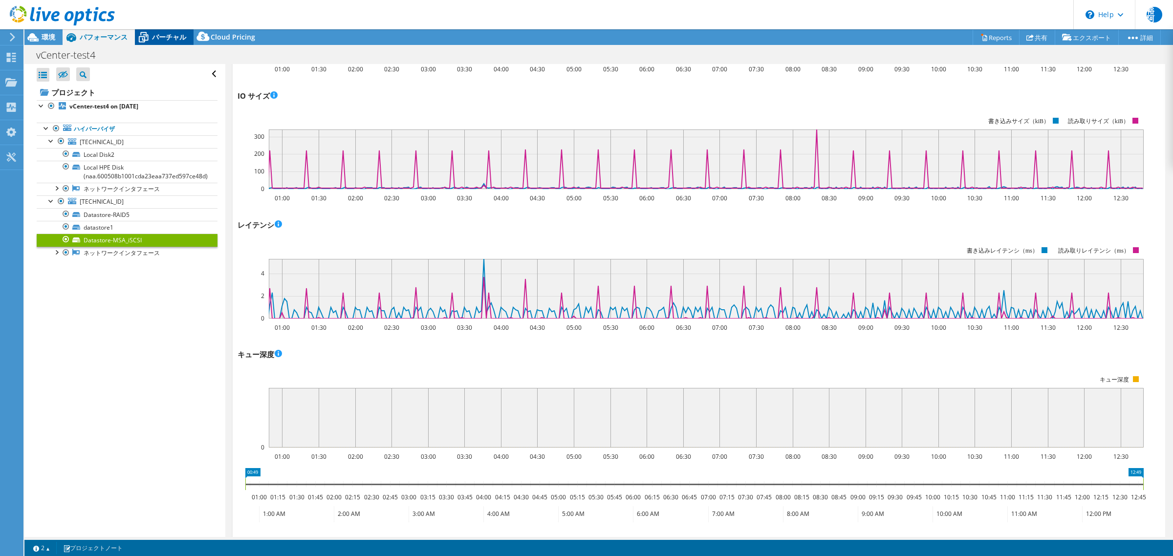
click at [176, 38] on span "バーチャル" at bounding box center [169, 36] width 34 height 9
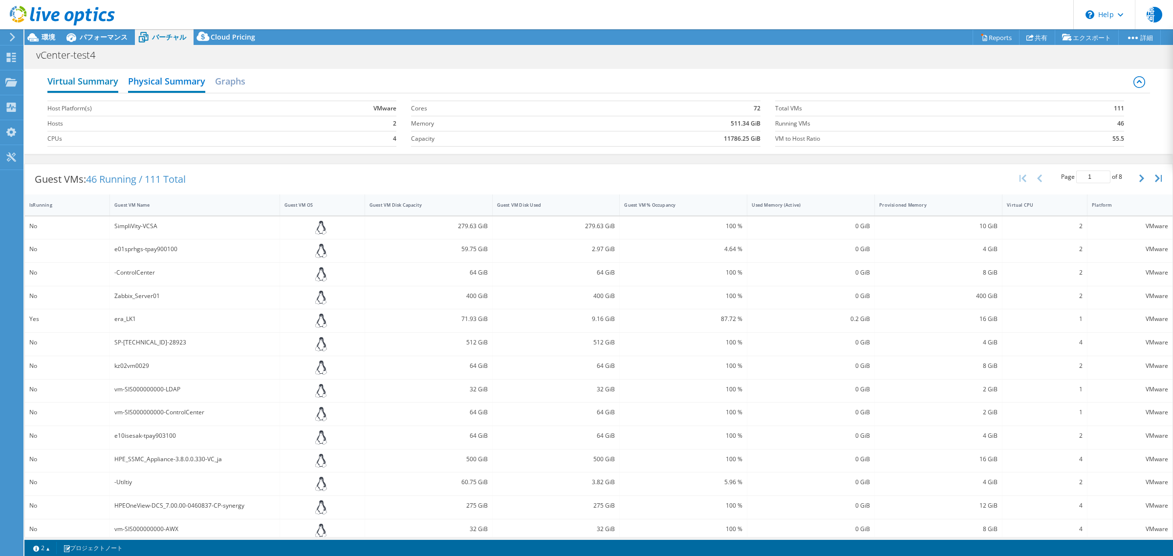
click at [72, 83] on h2 "Virtual Summary" at bounding box center [82, 82] width 71 height 22
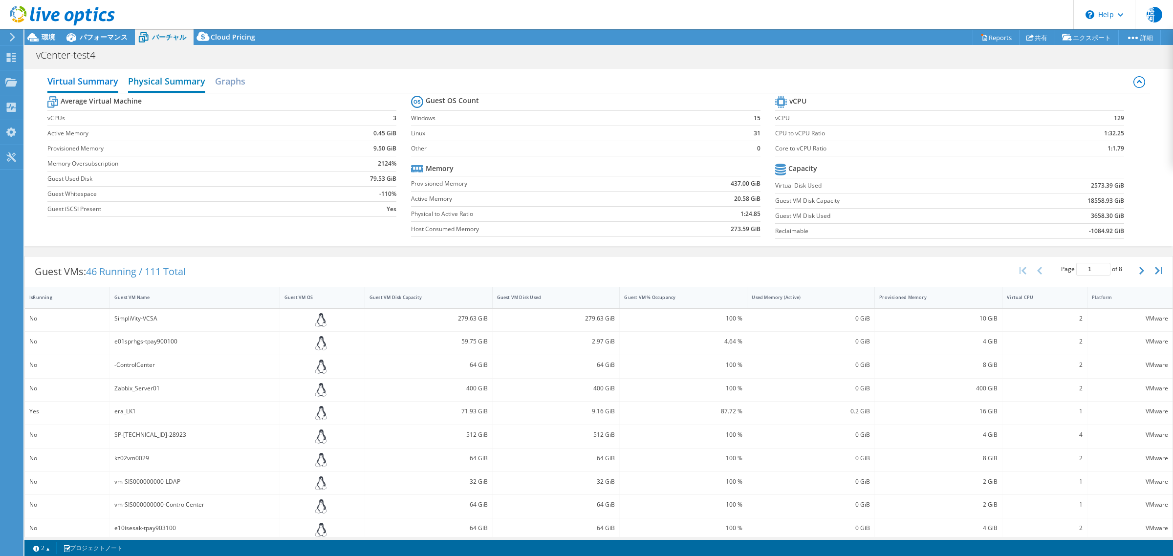
click at [201, 77] on h2 "Physical Summary" at bounding box center [166, 82] width 77 height 22
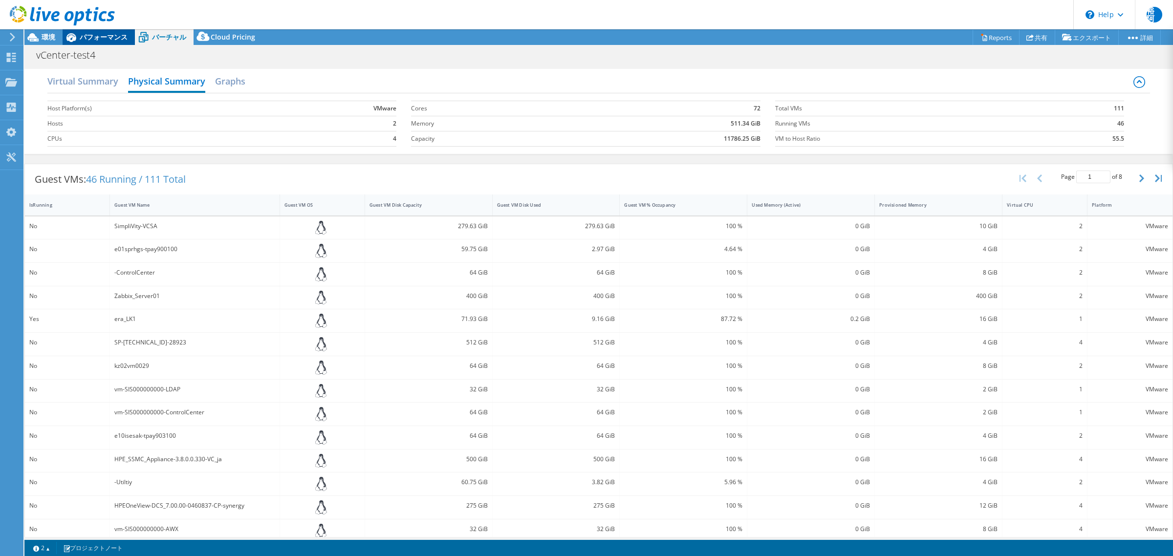
click at [115, 42] on div "パフォーマンス" at bounding box center [99, 37] width 72 height 16
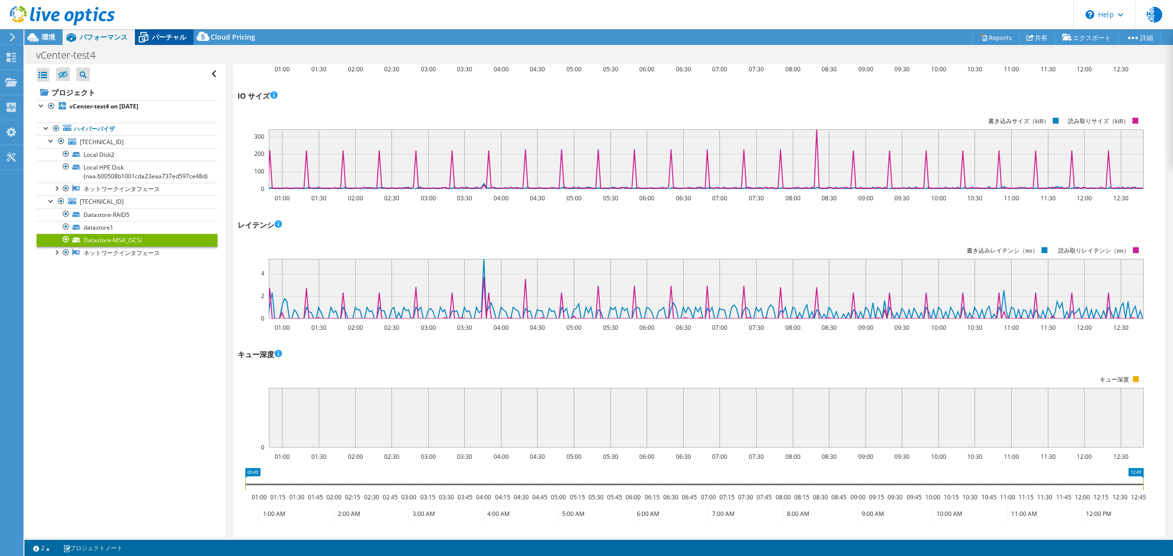
click at [170, 35] on span "バーチャル" at bounding box center [169, 36] width 34 height 9
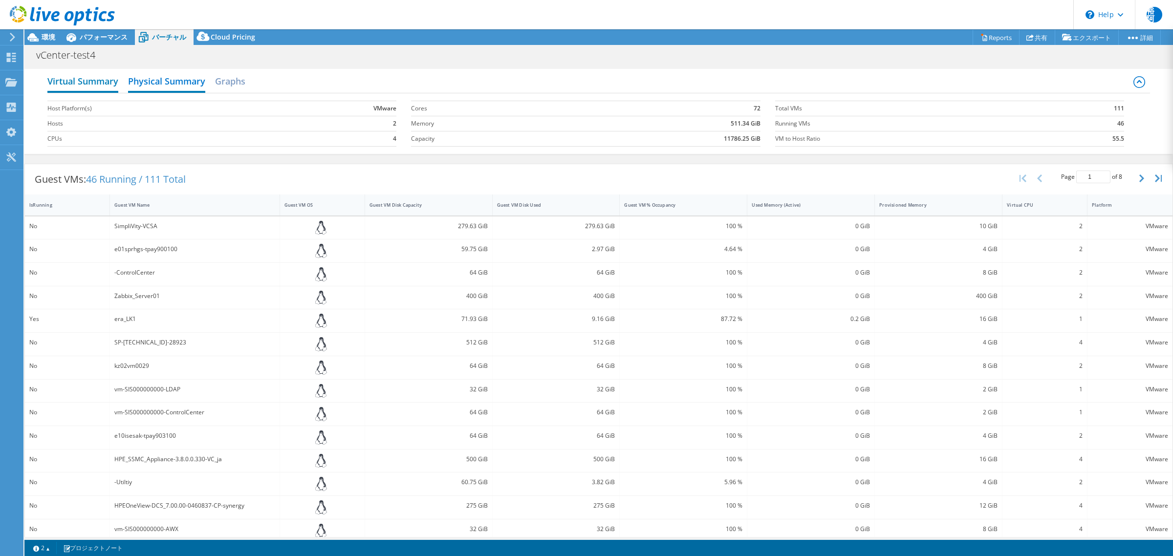
click at [95, 81] on h2 "Virtual Summary" at bounding box center [82, 82] width 71 height 22
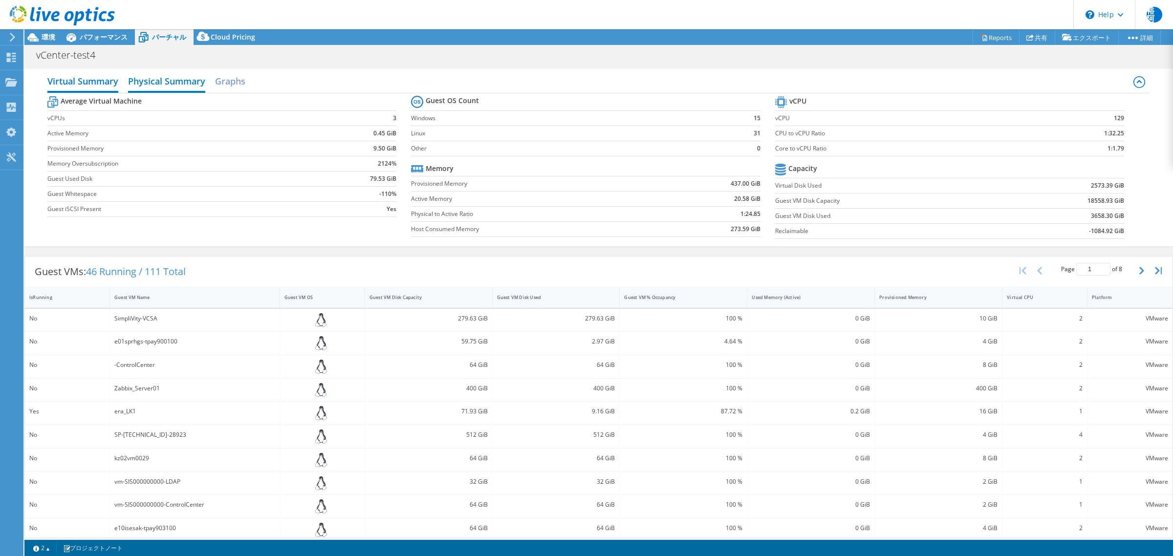
click at [157, 82] on h2 "Physical Summary" at bounding box center [166, 82] width 77 height 22
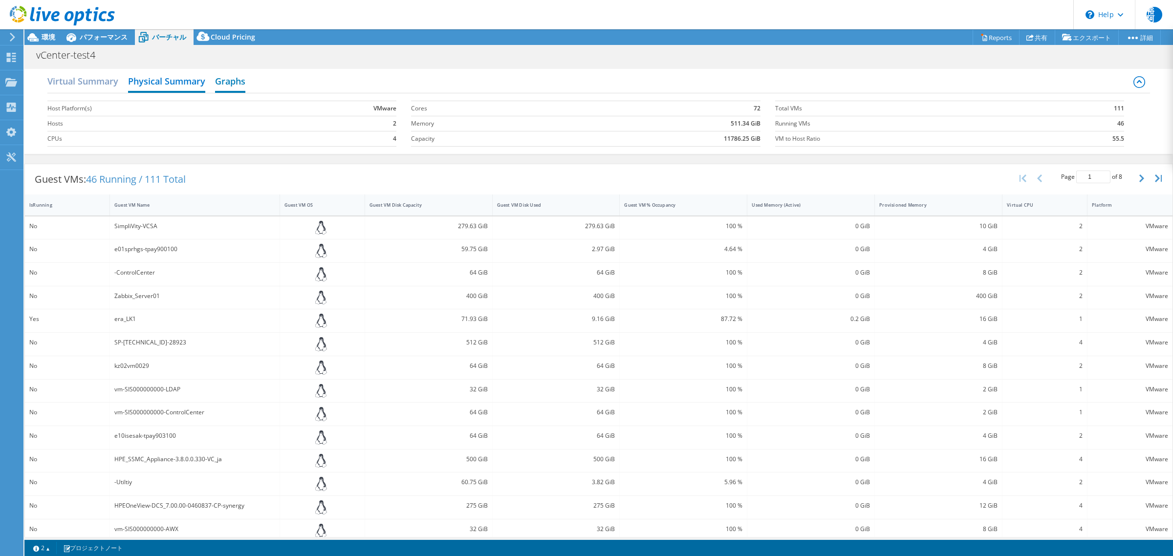
click at [226, 81] on h2 "Graphs" at bounding box center [230, 82] width 30 height 22
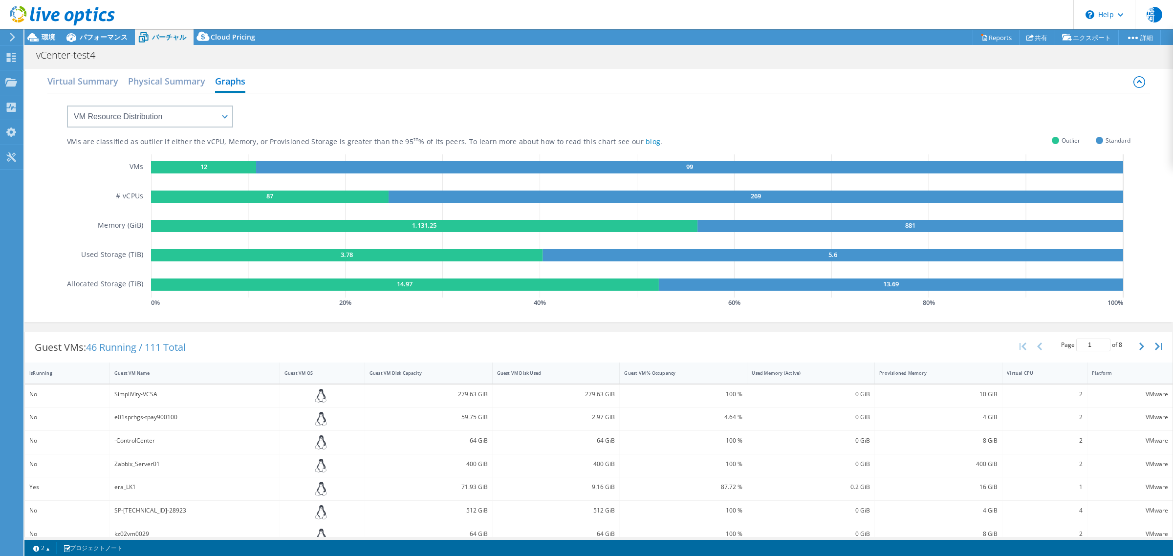
click at [89, 32] on div at bounding box center [57, 16] width 115 height 33
click at [44, 35] on span "環境" at bounding box center [49, 36] width 14 height 9
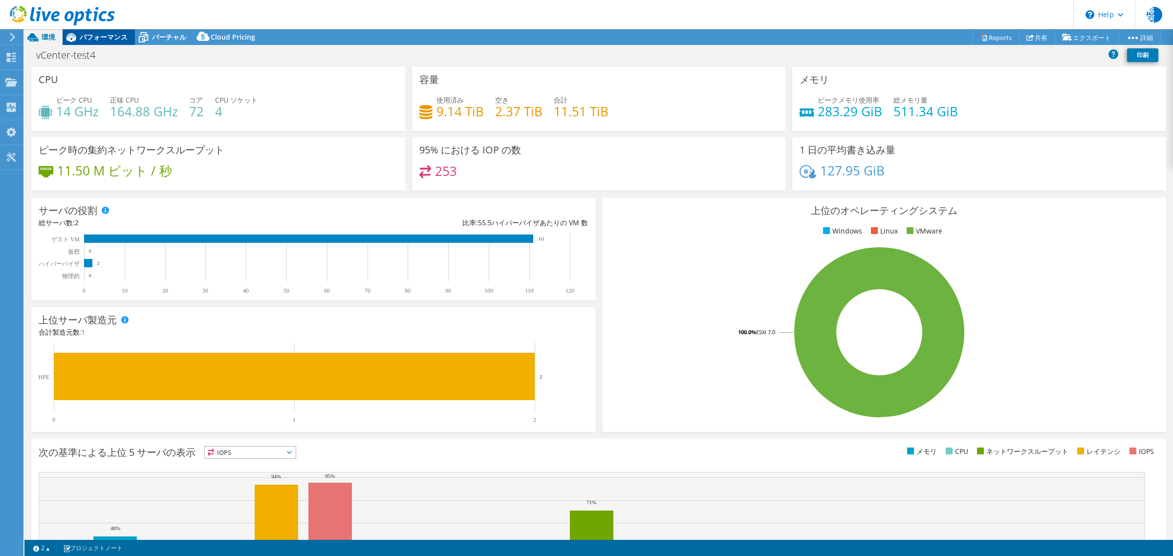
click at [107, 40] on span "パフォーマンス" at bounding box center [104, 36] width 48 height 9
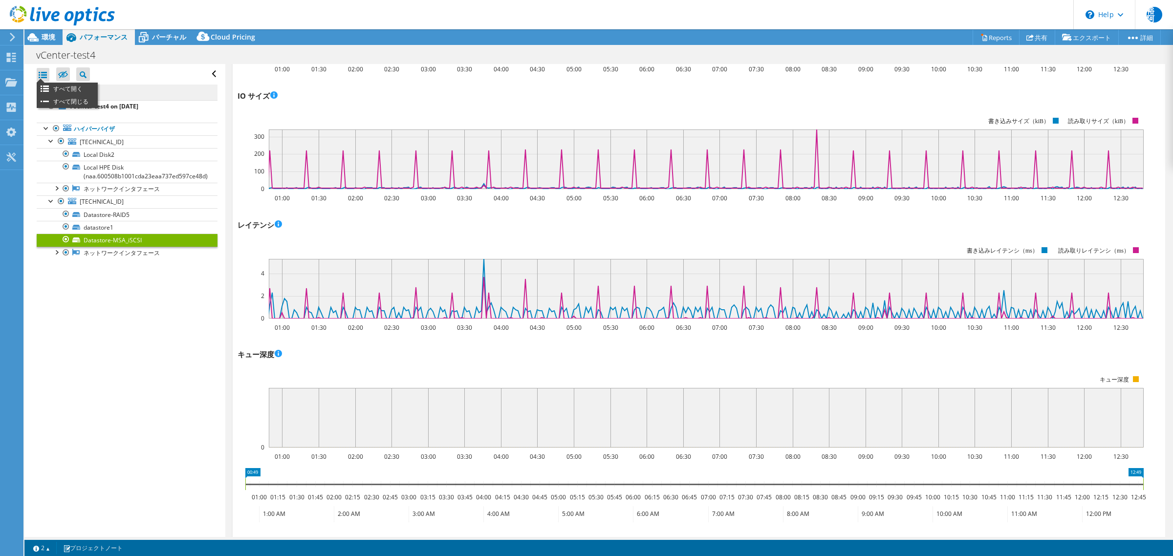
click at [68, 87] on li "すべて開く" at bounding box center [67, 89] width 61 height 13
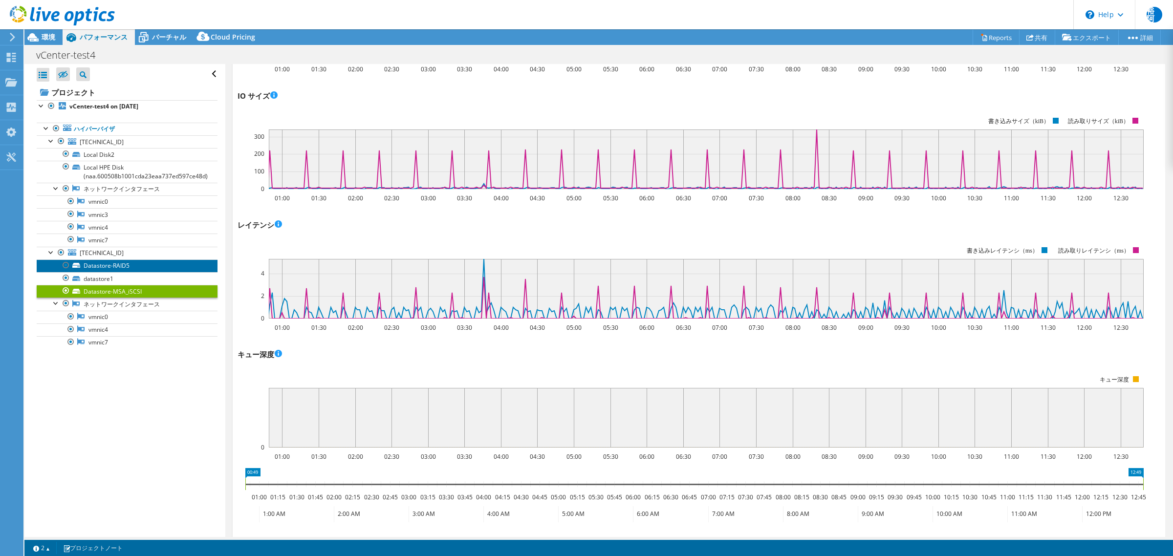
click at [110, 263] on link "Datastore-RAID5" at bounding box center [127, 266] width 181 height 13
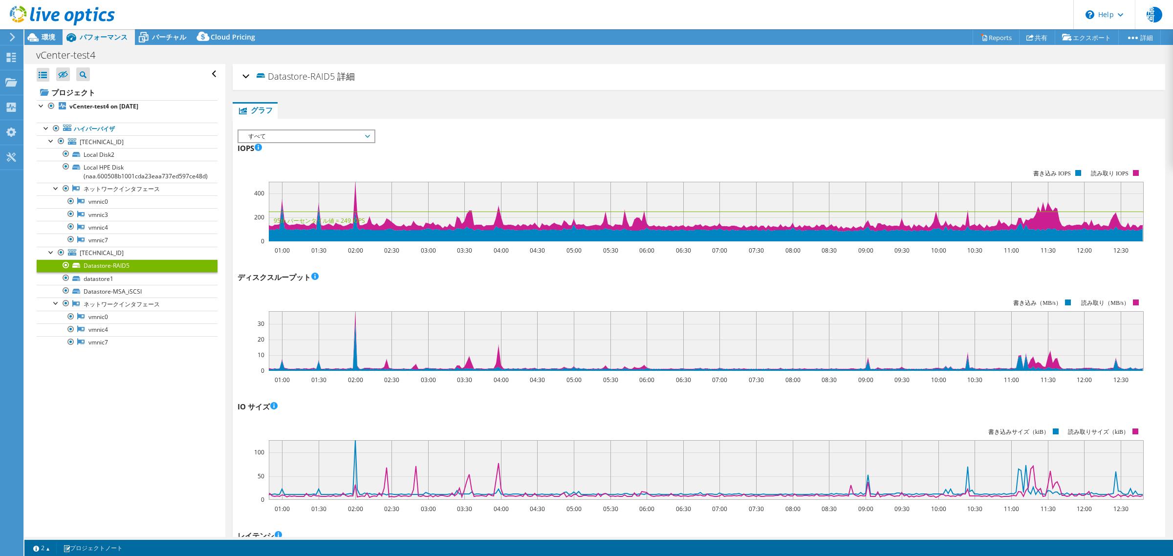
click at [319, 136] on span "すべて" at bounding box center [306, 136] width 126 height 12
click at [470, 130] on div "IOPS ディスクスループット IO サイズ レイテンシ キュー深度 CPU の割合 メモリ ページフォールト 参加 ネットワークスループット 上位サーバ（ペ…" at bounding box center [699, 135] width 923 height 11
click at [184, 37] on span "バーチャル" at bounding box center [169, 36] width 34 height 9
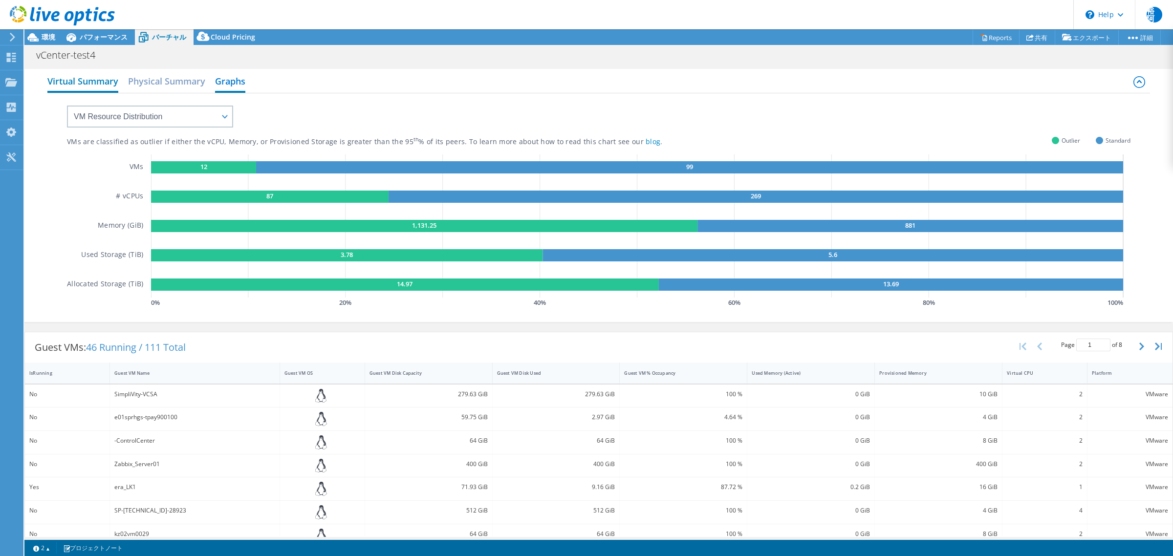
click at [81, 82] on h2 "Virtual Summary" at bounding box center [82, 82] width 71 height 22
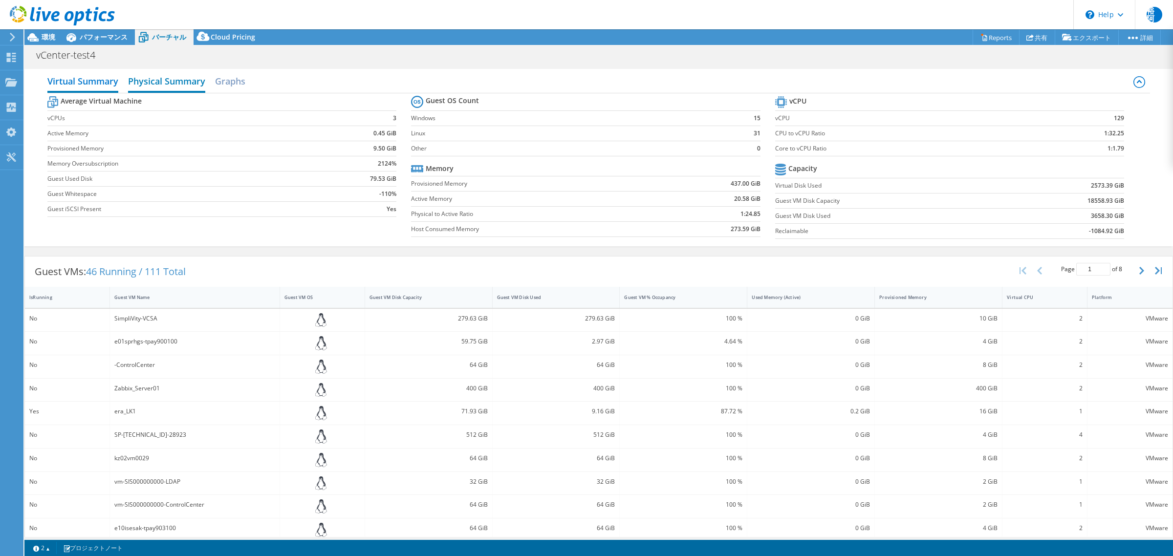
click at [163, 84] on h2 "Physical Summary" at bounding box center [166, 82] width 77 height 22
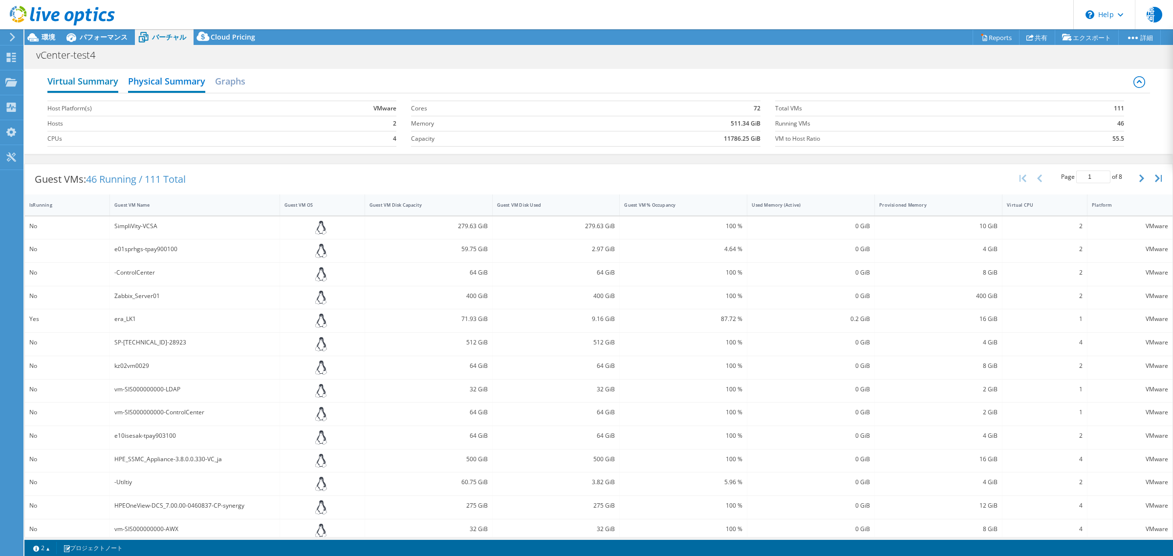
click at [72, 87] on h2 "Virtual Summary" at bounding box center [82, 82] width 71 height 22
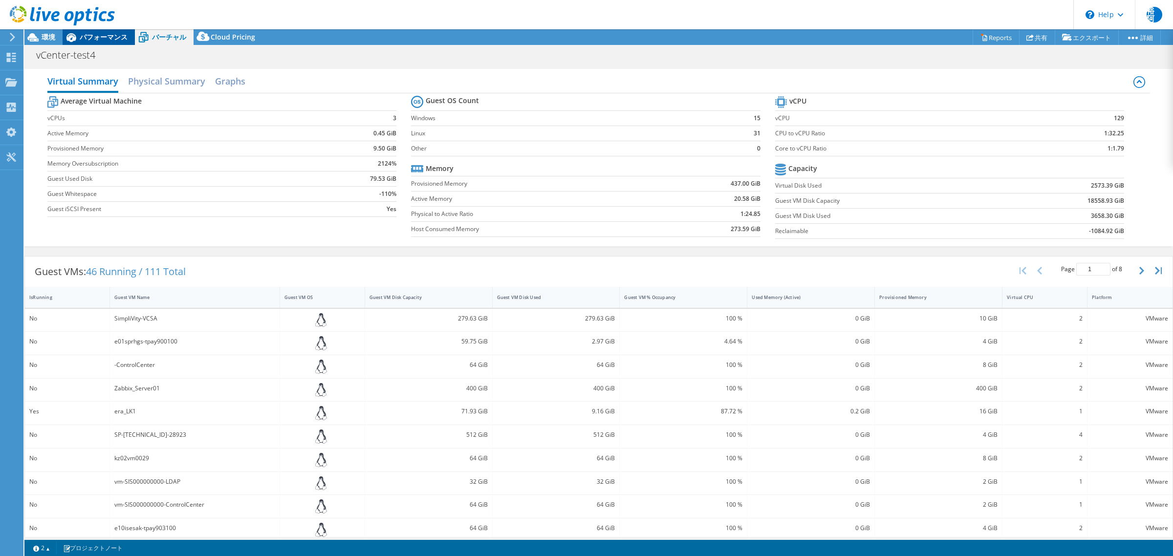
click at [88, 40] on span "パフォーマンス" at bounding box center [104, 36] width 48 height 9
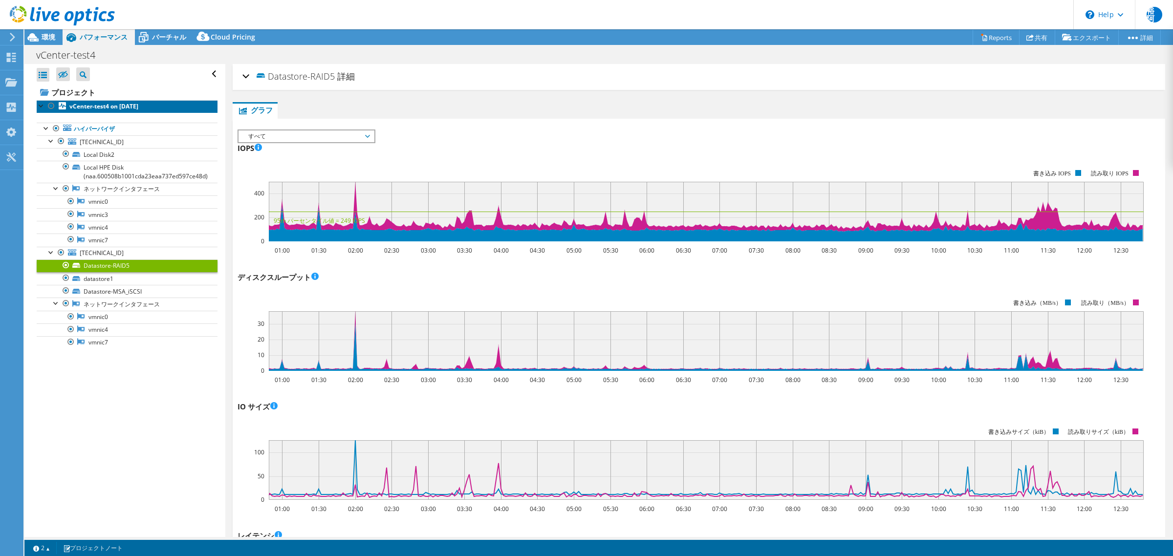
click at [93, 106] on b "vCenter-test4 on [DATE]" at bounding box center [103, 106] width 69 height 8
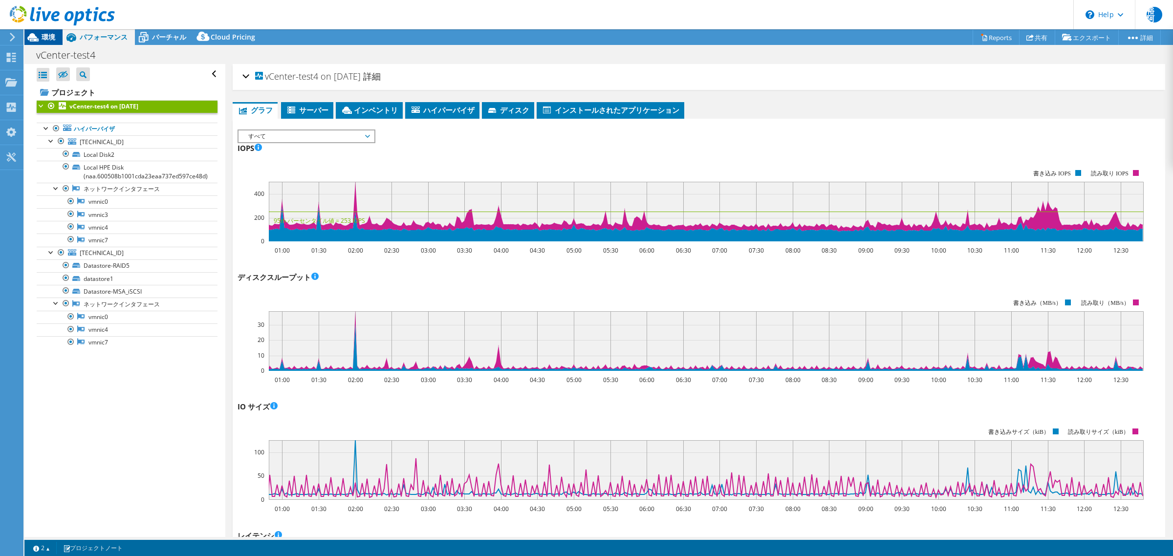
click at [52, 34] on span "環境" at bounding box center [49, 36] width 14 height 9
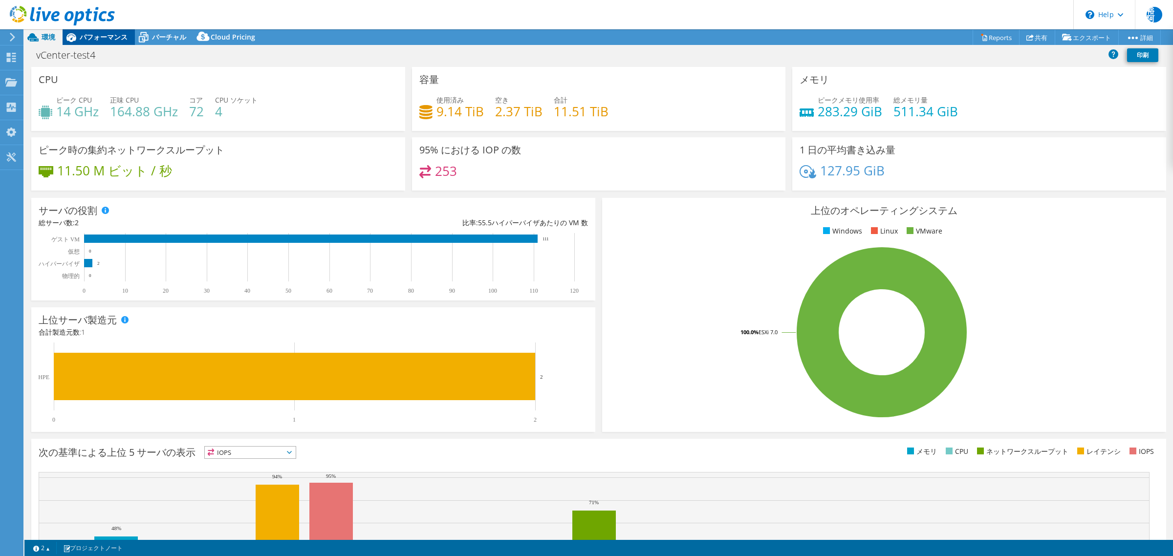
click at [105, 42] on div "パフォーマンス" at bounding box center [99, 37] width 72 height 16
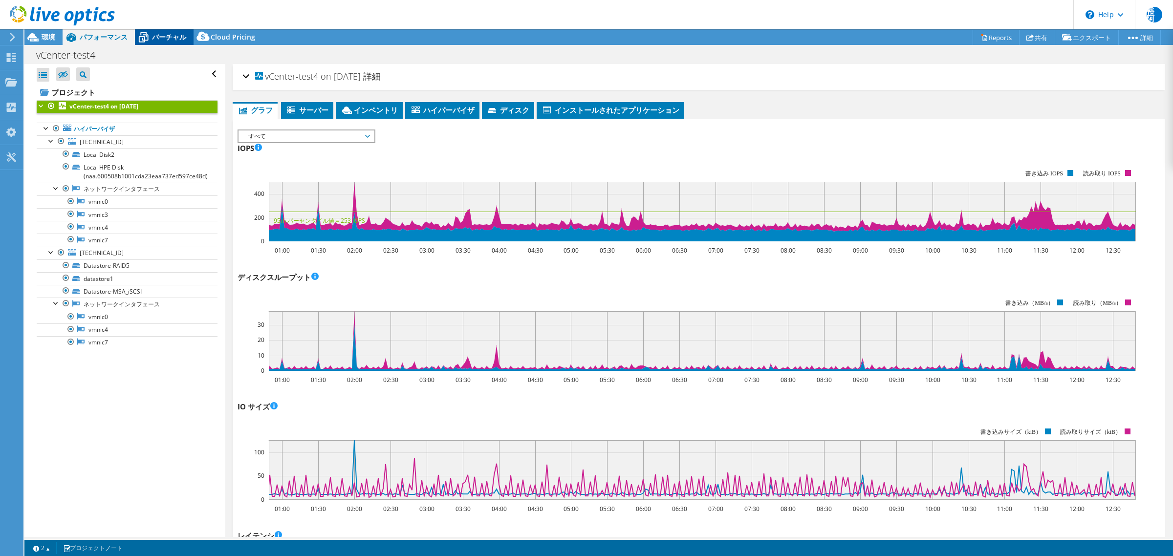
click at [173, 38] on span "バーチャル" at bounding box center [169, 36] width 34 height 9
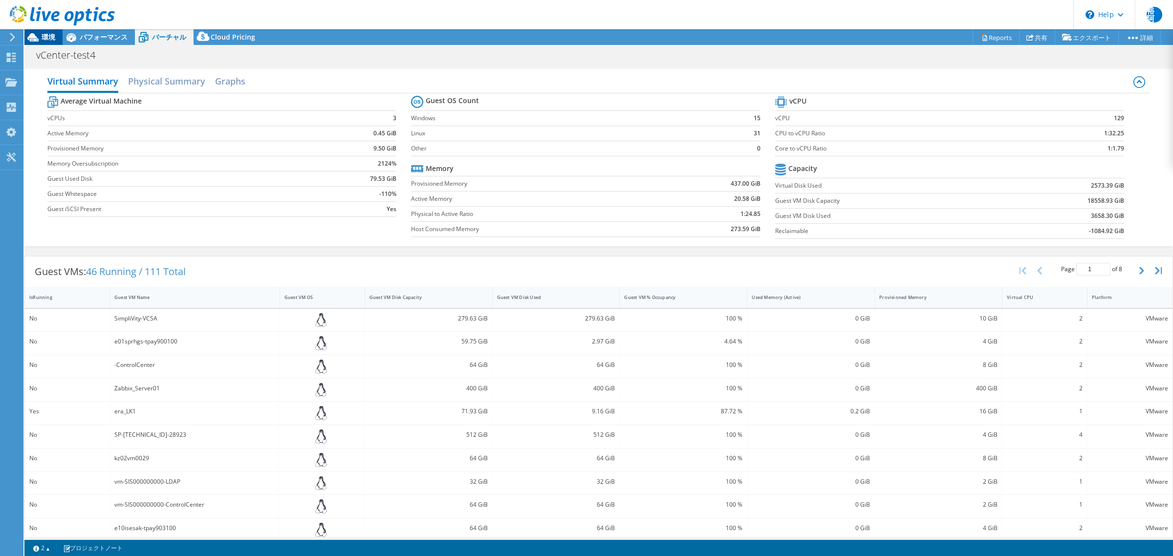
click at [46, 35] on span "環境" at bounding box center [49, 36] width 14 height 9
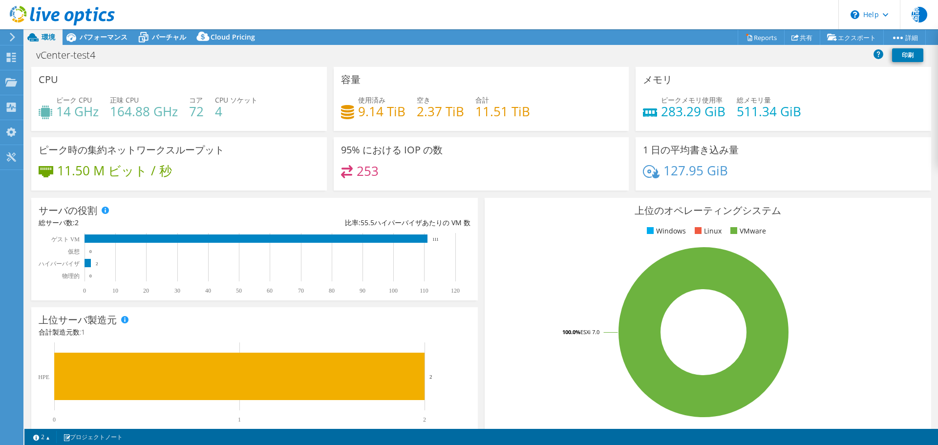
select select "[GEOGRAPHIC_DATA]"
select select "JPY"
